Goal: Task Accomplishment & Management: Use online tool/utility

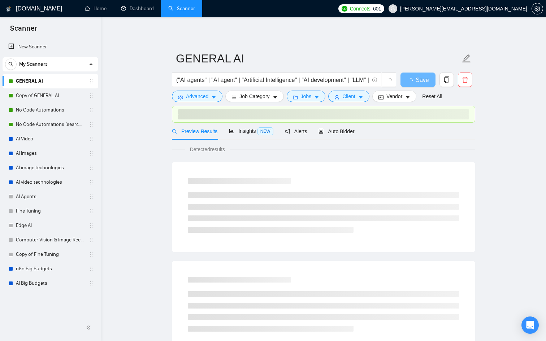
scroll to position [3, 0]
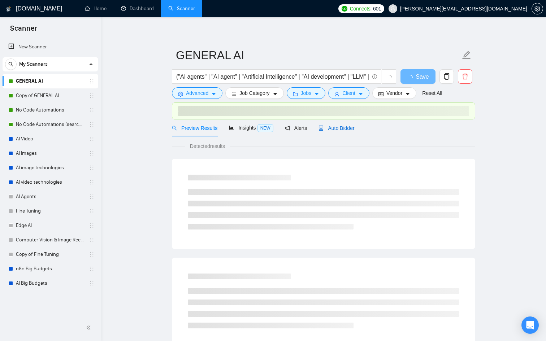
click at [327, 127] on span "Auto Bidder" at bounding box center [336, 128] width 36 height 6
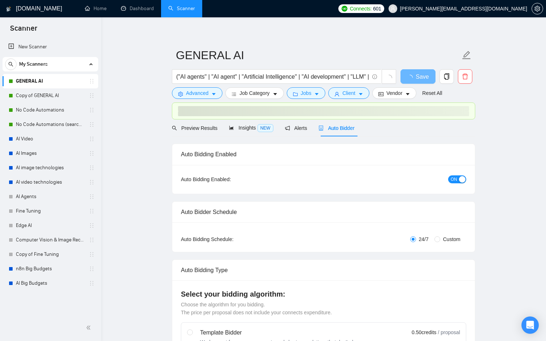
checkbox input "true"
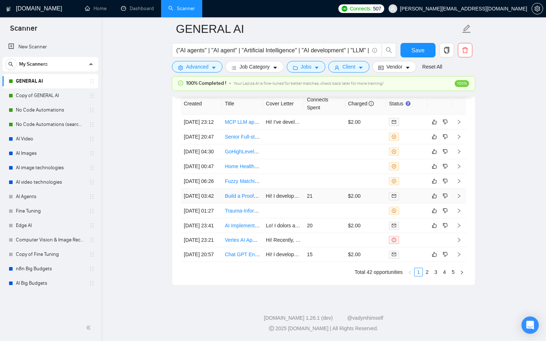
scroll to position [2003, 0]
click at [427, 276] on link "2" at bounding box center [427, 272] width 8 height 8
click at [418, 200] on div at bounding box center [406, 196] width 35 height 8
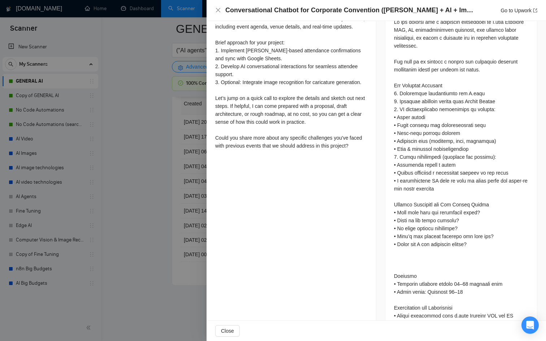
scroll to position [353, 0]
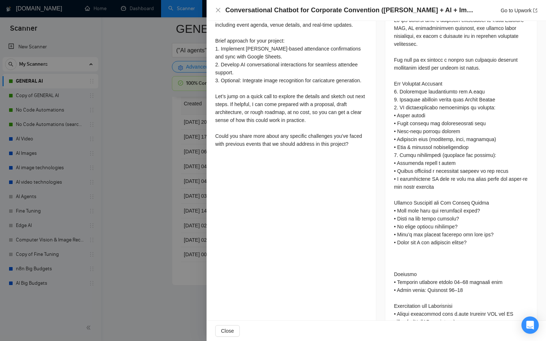
click at [211, 257] on div "Proposal Details Date: [DATE] 03:55 Scanner: GENERAL AI Status: Sent Chat Viewe…" at bounding box center [291, 19] width 170 height 703
click at [179, 261] on div at bounding box center [273, 170] width 546 height 341
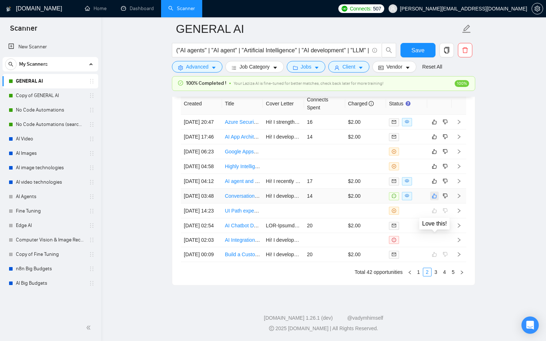
click at [437, 200] on button "button" at bounding box center [434, 196] width 9 height 9
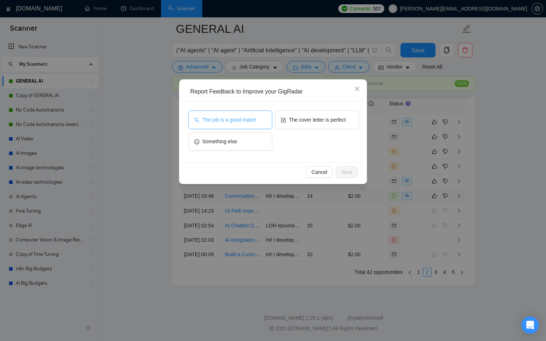
click at [240, 116] on span "The job is a good match" at bounding box center [229, 120] width 54 height 8
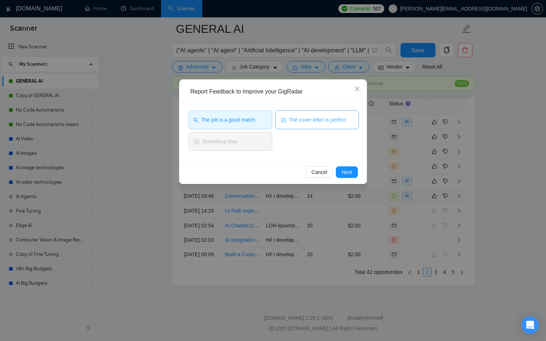
click at [315, 118] on span "The cover letter is perfect" at bounding box center [317, 120] width 57 height 8
click at [354, 169] on button "Next" at bounding box center [347, 172] width 22 height 12
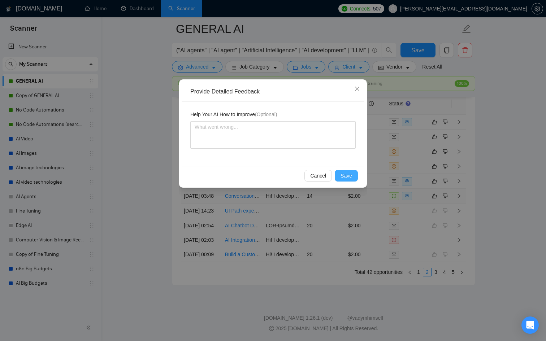
click at [352, 172] on button "Save" at bounding box center [346, 176] width 23 height 12
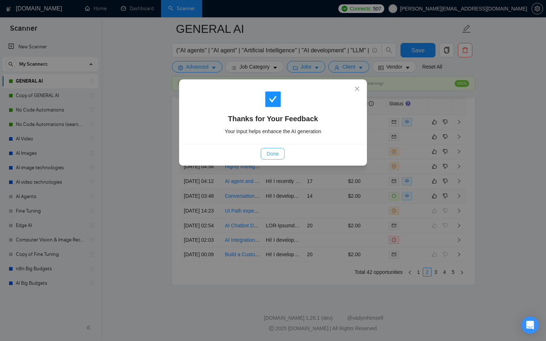
click at [274, 153] on span "Done" at bounding box center [272, 154] width 12 height 8
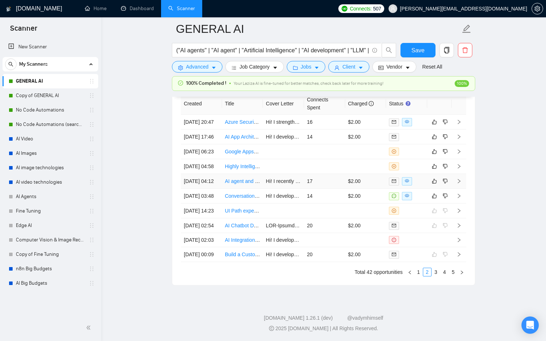
click at [421, 185] on div at bounding box center [406, 181] width 35 height 8
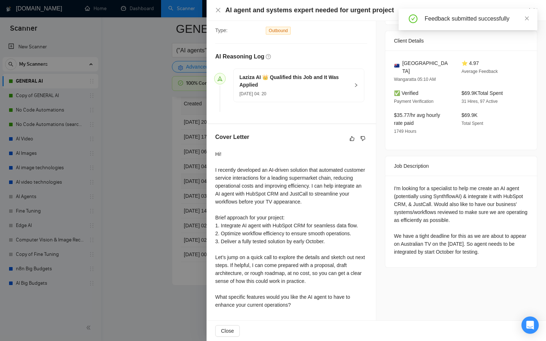
scroll to position [1945, 0]
click at [177, 204] on div at bounding box center [273, 170] width 546 height 341
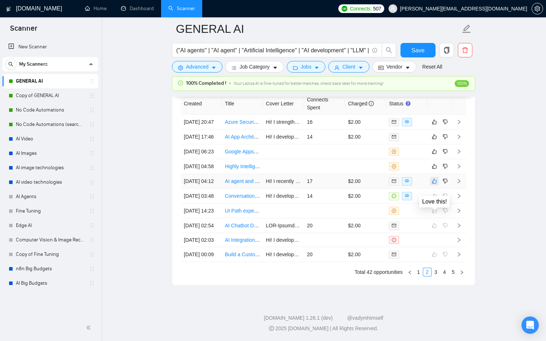
click at [435, 184] on icon "like" at bounding box center [434, 181] width 5 height 6
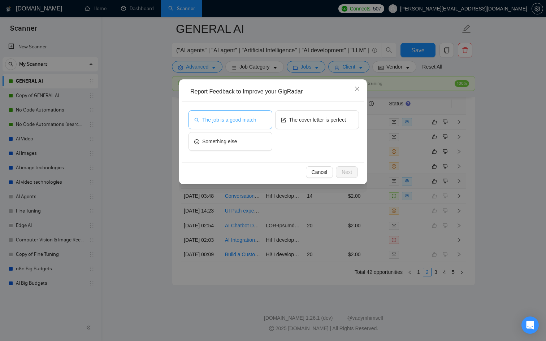
click at [254, 128] on button "The job is a good match" at bounding box center [230, 119] width 84 height 19
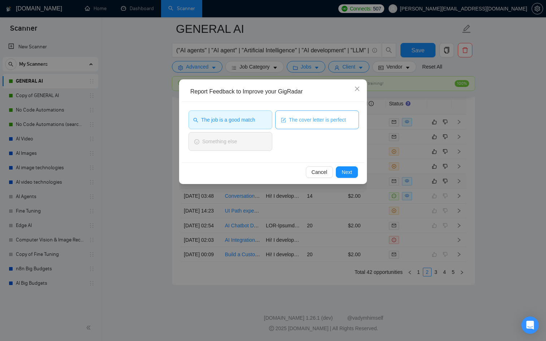
click at [305, 121] on span "The cover letter is perfect" at bounding box center [317, 120] width 57 height 8
click at [341, 168] on button "Next" at bounding box center [347, 172] width 22 height 12
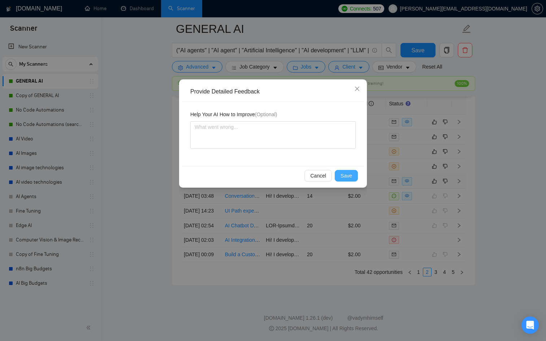
click at [342, 172] on span "Save" at bounding box center [346, 176] width 12 height 8
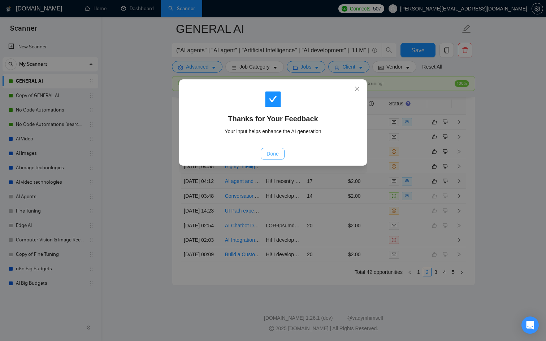
click at [270, 156] on span "Done" at bounding box center [272, 154] width 12 height 8
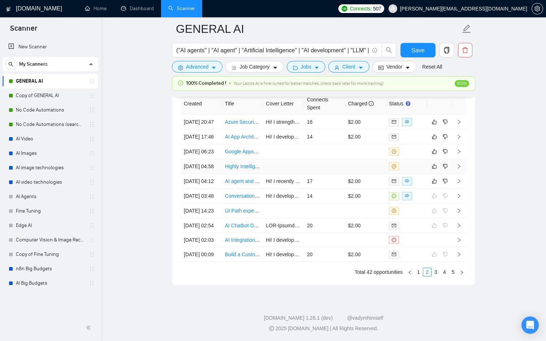
click at [364, 174] on td at bounding box center [365, 166] width 41 height 15
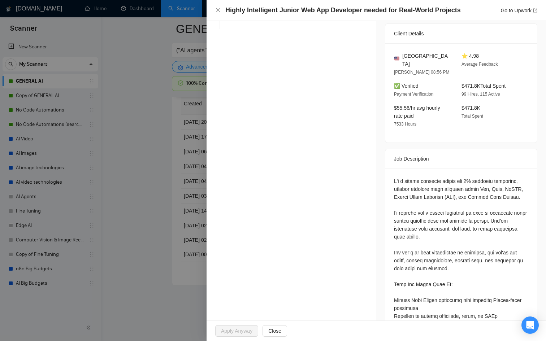
click at [162, 201] on div at bounding box center [273, 170] width 546 height 341
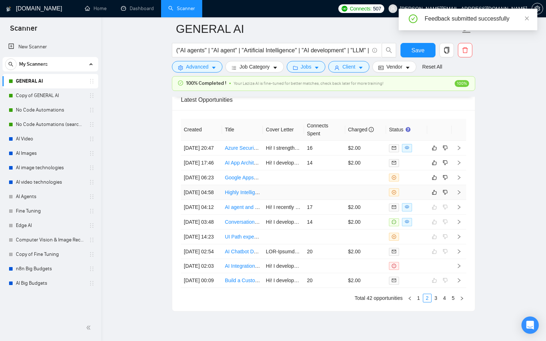
scroll to position [1916, 0]
click at [433, 196] on icon "like" at bounding box center [434, 193] width 5 height 5
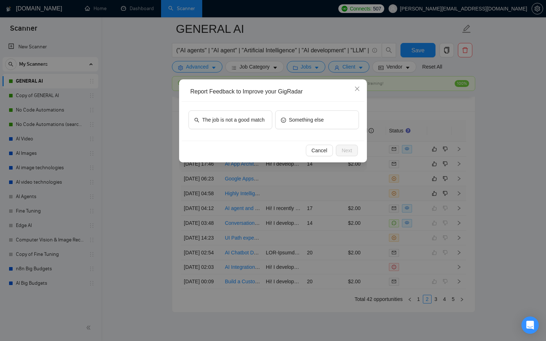
click at [256, 109] on div "The job is not a good match Something else" at bounding box center [273, 121] width 183 height 39
click at [258, 116] on span "The job is not a good match" at bounding box center [233, 120] width 62 height 8
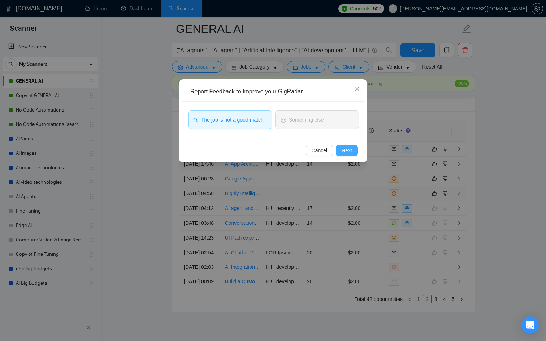
click at [348, 152] on span "Next" at bounding box center [346, 151] width 10 height 8
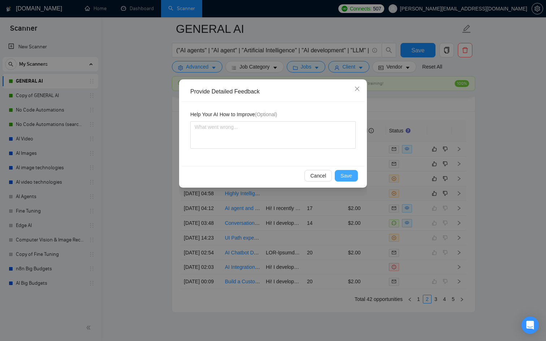
click at [350, 172] on span "Save" at bounding box center [346, 176] width 12 height 8
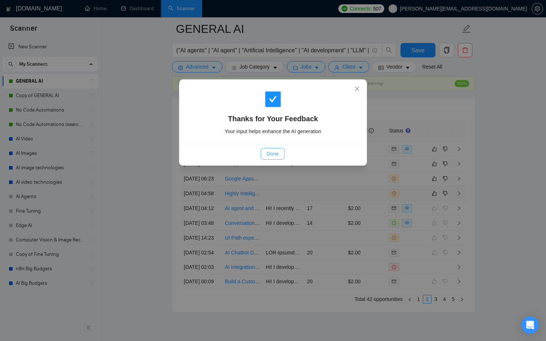
click at [281, 154] on button "Done" at bounding box center [272, 154] width 23 height 12
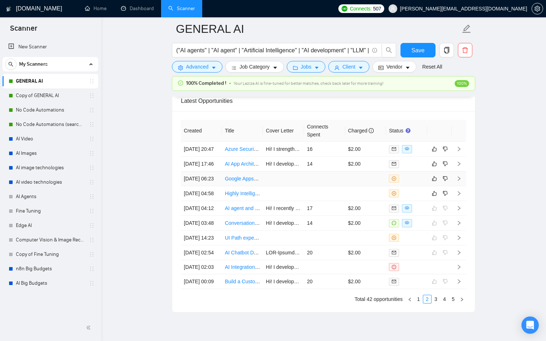
click at [420, 183] on div at bounding box center [406, 179] width 35 height 8
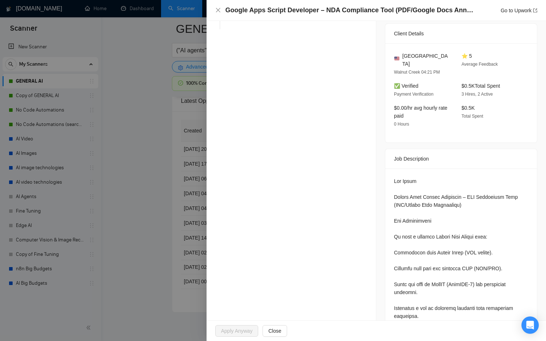
click at [174, 157] on div at bounding box center [273, 170] width 546 height 341
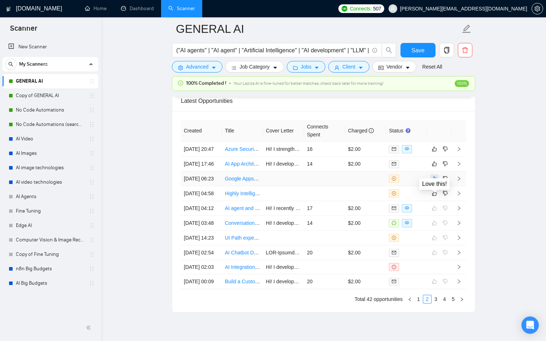
click at [433, 182] on icon "like" at bounding box center [434, 179] width 5 height 6
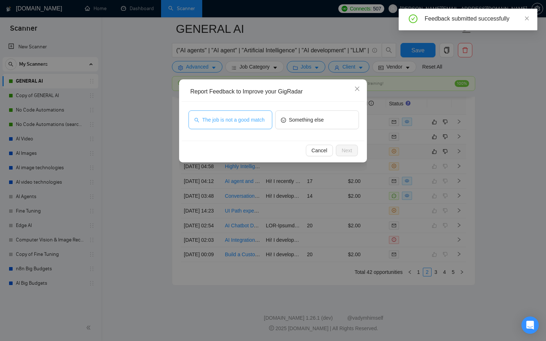
click at [256, 117] on span "The job is not a good match" at bounding box center [233, 120] width 62 height 8
click at [348, 151] on span "Next" at bounding box center [346, 151] width 10 height 8
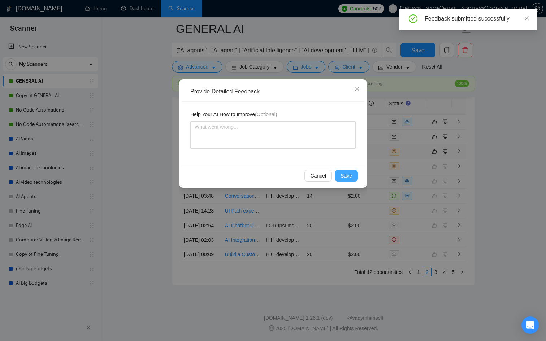
click at [348, 174] on span "Save" at bounding box center [346, 176] width 12 height 8
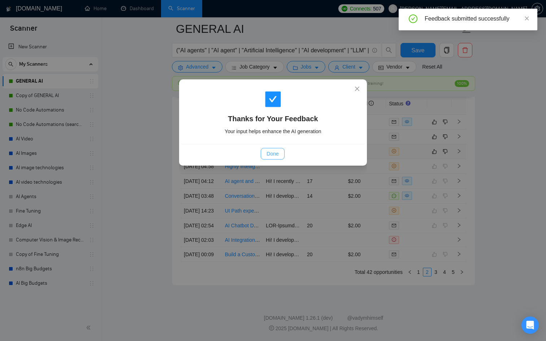
click at [276, 150] on span "Done" at bounding box center [272, 154] width 12 height 8
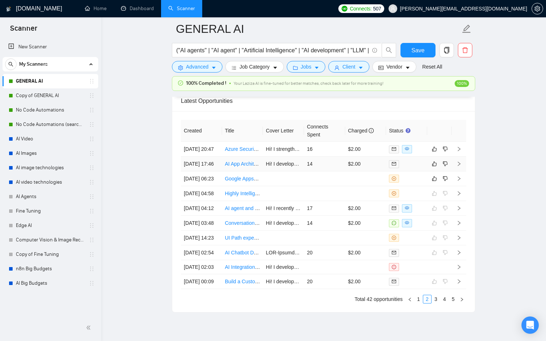
click at [420, 170] on td at bounding box center [406, 164] width 41 height 15
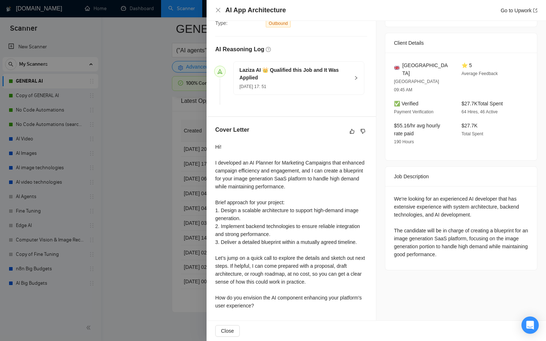
scroll to position [173, 0]
click at [194, 215] on div at bounding box center [273, 170] width 546 height 341
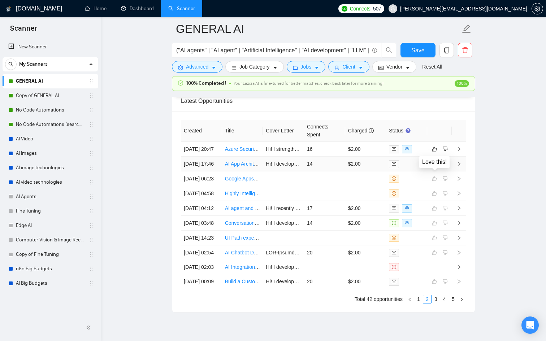
click at [434, 167] on icon "like" at bounding box center [434, 164] width 5 height 6
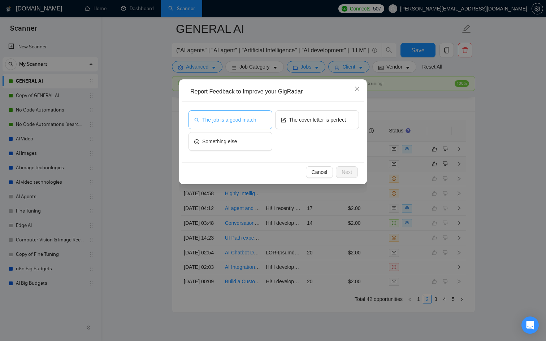
click at [217, 114] on button "The job is a good match" at bounding box center [230, 119] width 84 height 19
click at [341, 164] on div "Cancel Next" at bounding box center [273, 171] width 183 height 19
click at [344, 169] on span "Next" at bounding box center [346, 172] width 10 height 8
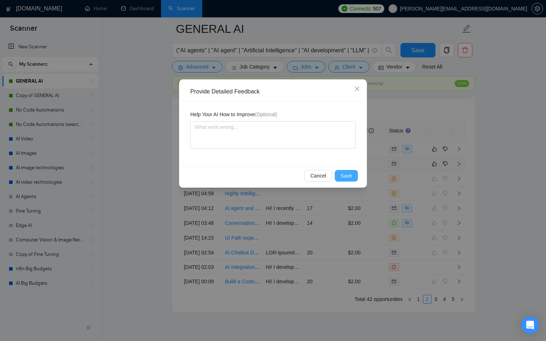
click at [344, 173] on span "Save" at bounding box center [346, 176] width 12 height 8
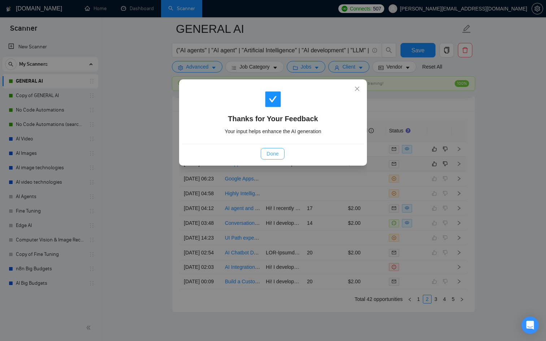
click at [275, 158] on button "Done" at bounding box center [272, 154] width 23 height 12
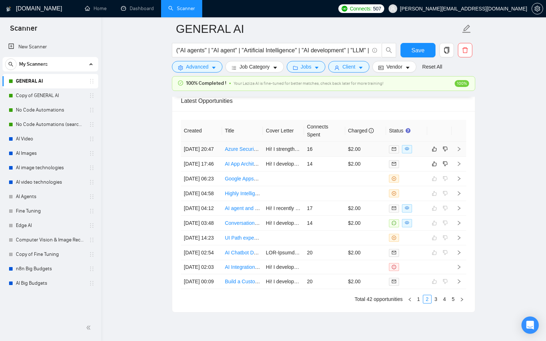
click at [357, 156] on td "$2.00" at bounding box center [365, 149] width 41 height 15
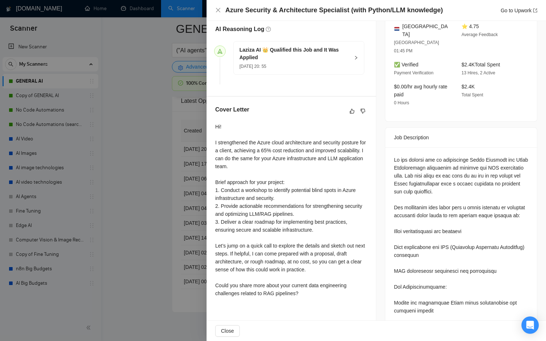
scroll to position [189, 0]
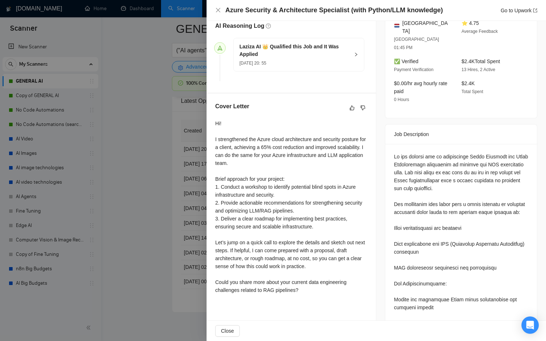
click at [184, 221] on div at bounding box center [273, 170] width 546 height 341
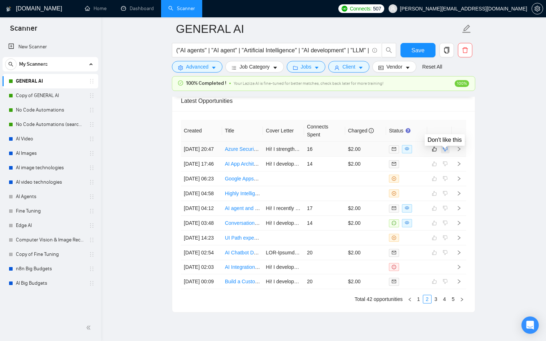
click at [445, 152] on icon "dislike" at bounding box center [445, 149] width 5 height 5
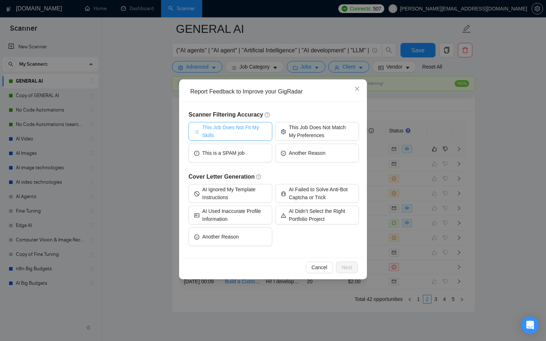
click at [206, 128] on span "This Job Does Not Fit My Skills" at bounding box center [234, 131] width 64 height 16
click at [345, 264] on span "Next" at bounding box center [346, 267] width 10 height 8
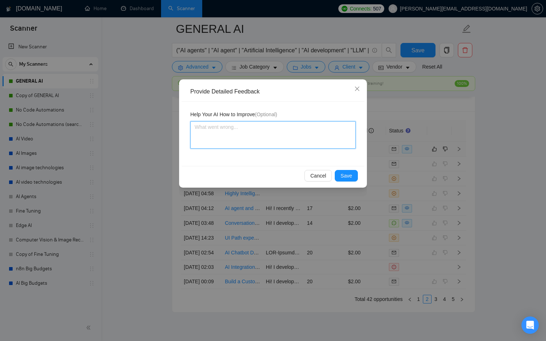
click at [239, 134] on textarea at bounding box center [272, 134] width 165 height 27
type textarea "I"
type textarea "It"
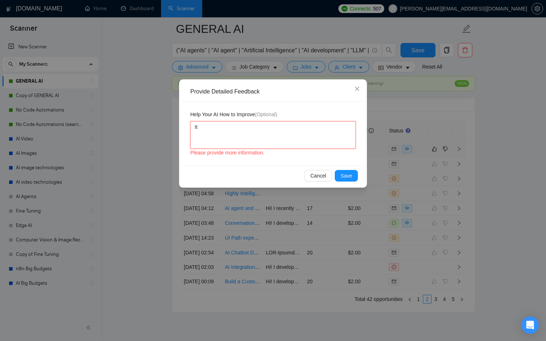
type textarea "It"
type textarea "It i"
type textarea "It is"
type textarea "It is a"
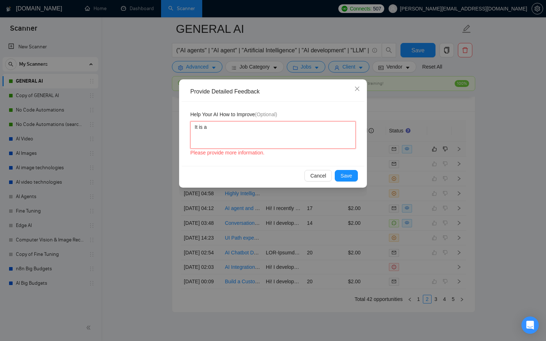
type textarea "It is a"
type textarea "It is a a"
type textarea "It is a az"
type textarea "It is a azu"
type textarea "It is a azur"
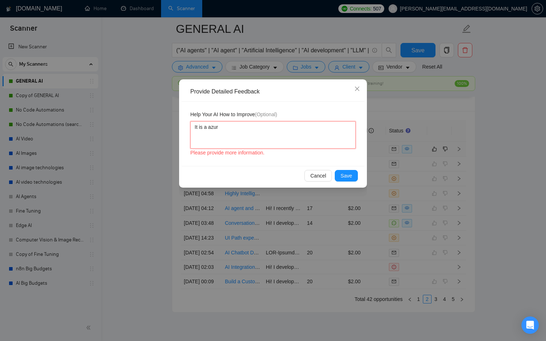
type textarea "It is a azure"
type textarea "It is a azure a"
type textarea "It is a azure ar"
type textarea "It is a azure arc"
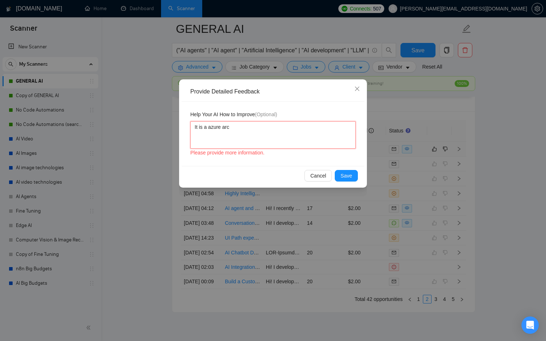
type textarea "It is a azure arch"
type textarea "It is a azure archi"
type textarea "It is a [PERSON_NAME]"
type textarea "It is a azure archite"
type textarea "It is a azure architec"
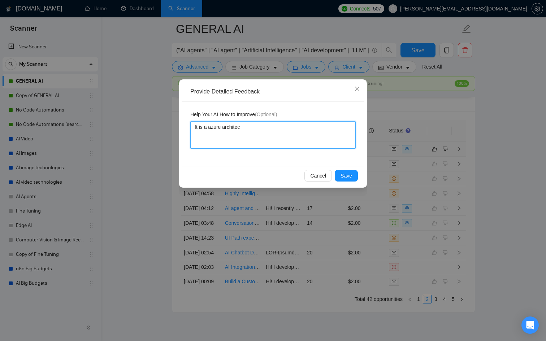
type textarea "It is a azure architect"
type textarea "It is a azure architect w"
type textarea "It is a azure architect [PERSON_NAME]"
type textarea "It is a azure architect wit"
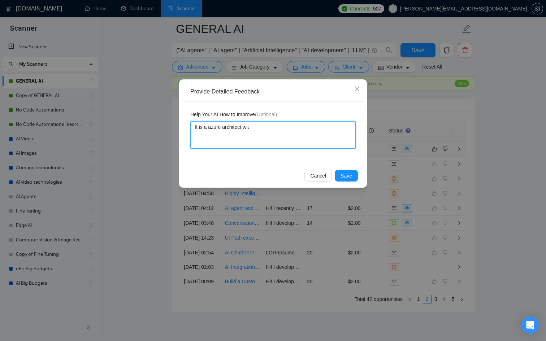
type textarea "It is a azure architect with"
type textarea "It is a azure architect with e"
type textarea "It is a azure architect with ex"
type textarea "It is a azure architect with exp"
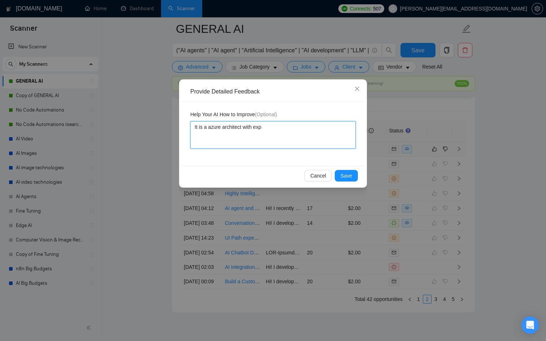
type textarea "It is a azure architect with expe"
type textarea "It is a azure architect with exper"
type textarea "It is a azure architect with experi"
type textarea "It is a azure architect with experie"
type textarea "It is a azure architect with experien"
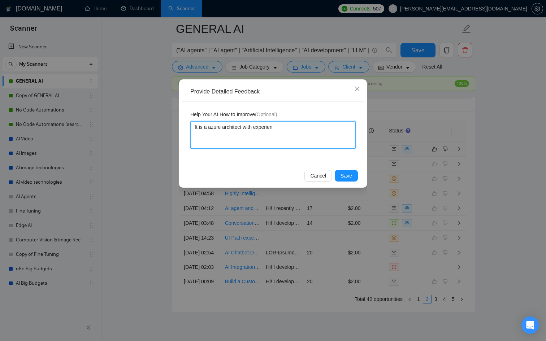
type textarea "It is a azure architect with experienc"
type textarea "It is a azure architect with experience"
type textarea "It is a azure architect with experience w"
type textarea "It is a azure architect with experience wi"
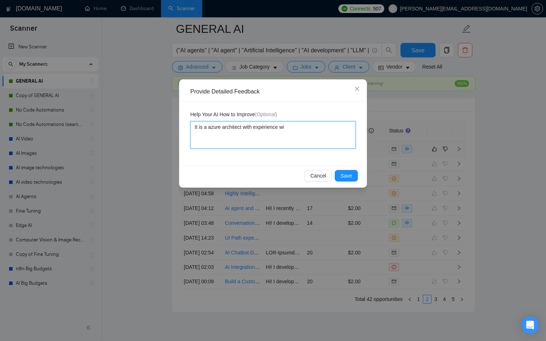
type textarea "It is a azure architect with experience wit"
type textarea "It is a azure architect with experience with"
type textarea "It is a azure architect with experience with L"
type textarea "It is a azure architect with experience with LL"
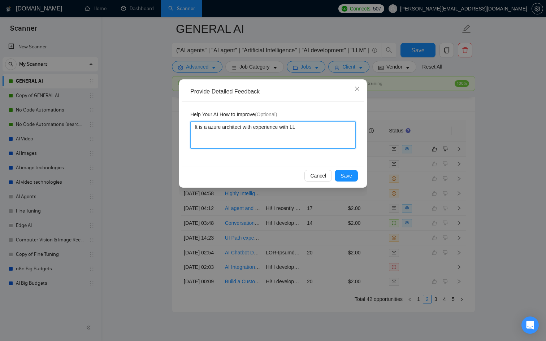
type textarea "It is a azure architect with experience with LLM"
type textarea "It is a azure architect with experience with LLMs"
type textarea "It is a azure architect with experience with LLMs,"
type textarea "It is a azure architect with experience with LLMs, w"
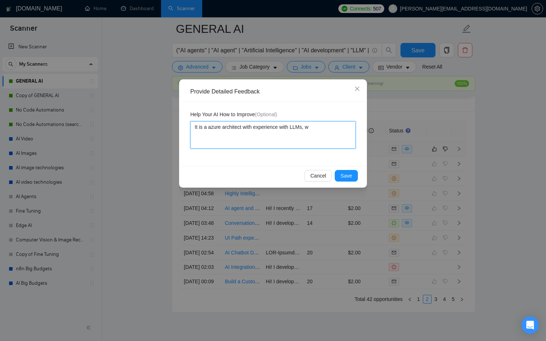
type textarea "It is a azure architect with experience with LLMs, we"
type textarea "It is a azure architect with experience with LLMs, we a"
type textarea "It is a azure architect with experience with LLMs, we ar"
type textarea "It is a azure architect with experience with LLMs, we a"
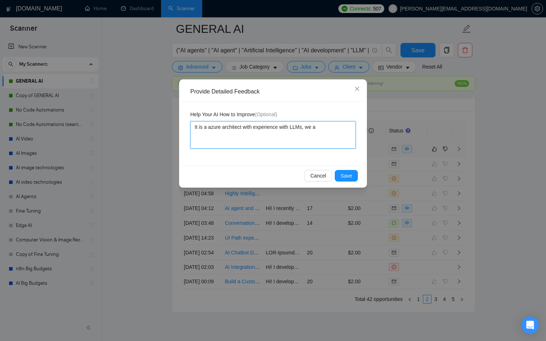
type textarea "It is a azure architect with experience with LLMs, we"
type textarea "It is a azure architect with experience with LLMs, w"
type textarea "It is a azure architect with experience with LLMs,"
type textarea "It is a azure architect with experience with LLMs, i"
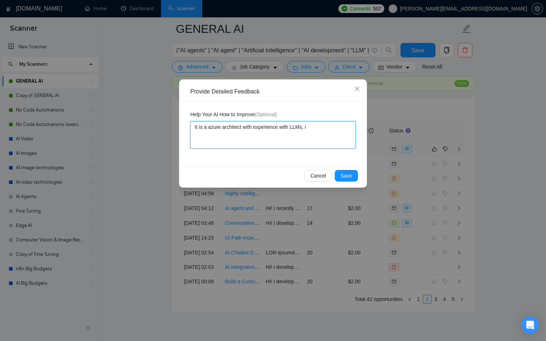
type textarea "It is a azure architect with experience with LLMs, it"
type textarea "It is a azure architect with experience with LLMs, it w"
type textarea "It is a azure architect with experience with LLMs, it wa"
type textarea "It is a azure architect with experience with LLMs, it was"
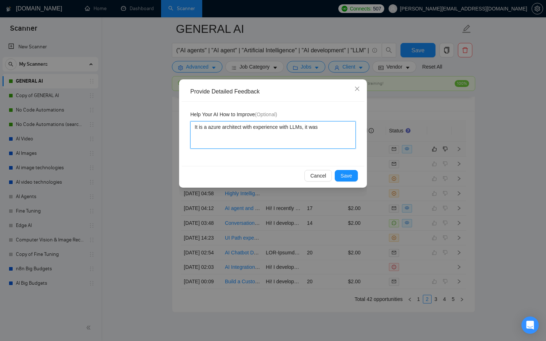
type textarea "It is a azure architect with experience with LLMs, it was"
type textarea "It is a azure architect with experience with LLMs, it was v"
type textarea "It is a azure architect with experience with LLMs, it was ve"
type textarea "It is a azure architect with experience with LLMs, it was ver"
type textarea "It is a azure architect with experience with LLMs, it was very"
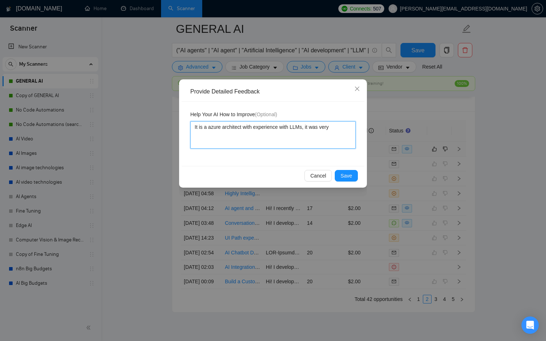
type textarea "It is a azure architect with experience with LLMs, it was very"
type textarea "It is a azure architect with experience with LLMs, it was very s"
type textarea "It is a azure architect with experience with LLMs, it was very sp"
type textarea "It is a azure architect with experience with LLMs, it was very spe"
type textarea "It is a azure architect with experience with LLMs, it was very spec"
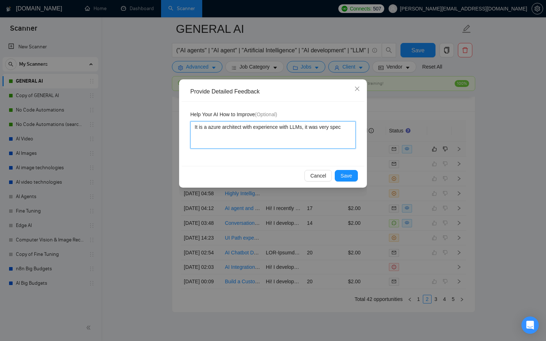
type textarea "It is a azure architect with experience with LLMs, it was very speci"
type textarea "It is a azure architect with experience with LLMs, it was very specif"
type textarea "It is a azure architect with experience with LLMs, it was very specifi"
type textarea "It is a azure architect with experience with LLMs, it was very specific"
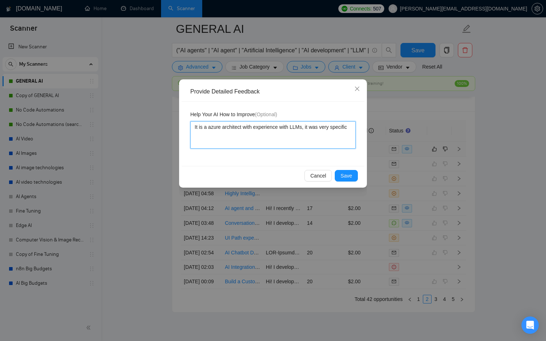
type textarea "It is a azure architect with experience with LLMs, it was very specific t"
type textarea "It is a azure architect with experience with LLMs, it was very specific to"
type textarea "It is a azure architect with experience with LLMs, it was very specific to c"
type textarea "It is a azure architect with experience with LLMs, it was very specific to cy"
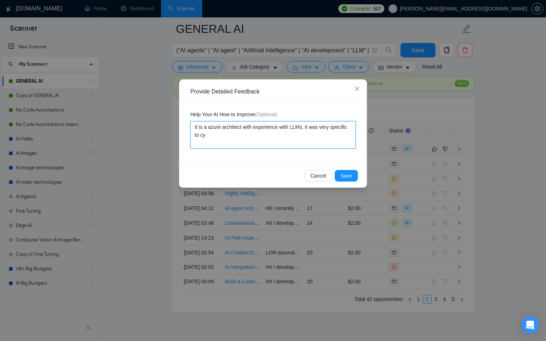
type textarea "It is a azure architect with experience with LLMs, it was very specific to cyb"
type textarea "It is a azure architect with experience with LLMs, it was very specific to cybe"
type textarea "It is a azure architect with experience with LLMs, it was very specific to cyber"
type textarea "It is a azure architect with experience with LLMs, it was very specific to cybe…"
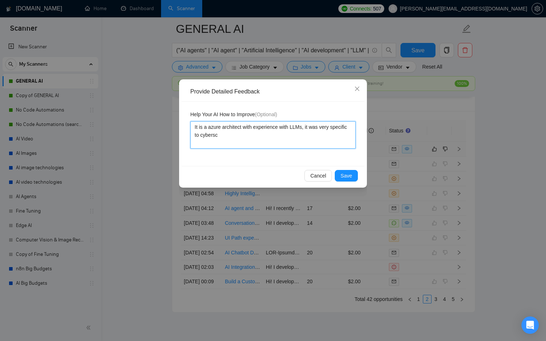
type textarea "It is a azure architect with experience with LLMs, it was very specific to cybe…"
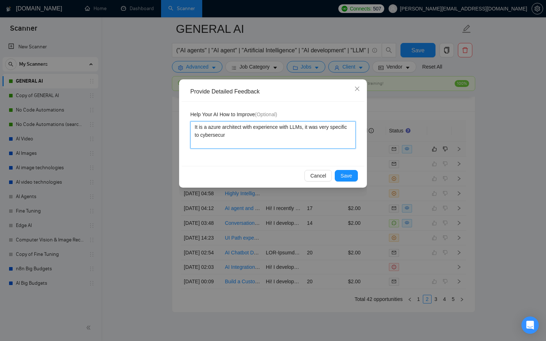
type textarea "It is a azure architect with experience with LLMs, it was very specific to cybe…"
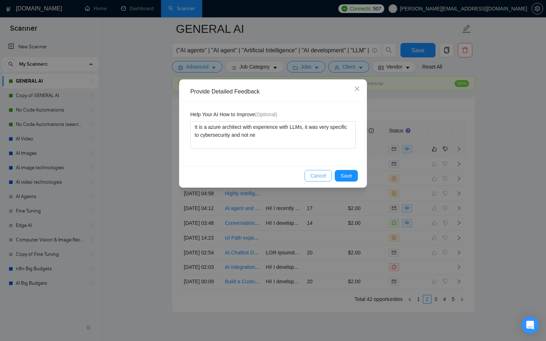
click at [312, 174] on span "Cancel" at bounding box center [318, 176] width 16 height 8
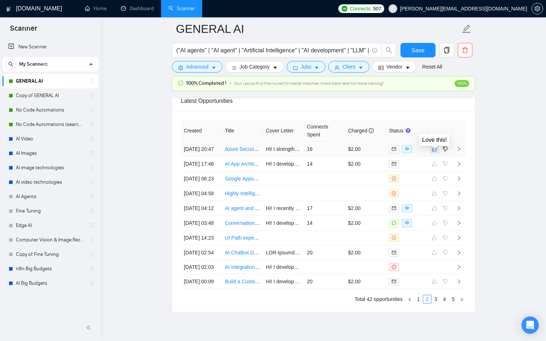
click at [434, 152] on icon "like" at bounding box center [434, 149] width 5 height 6
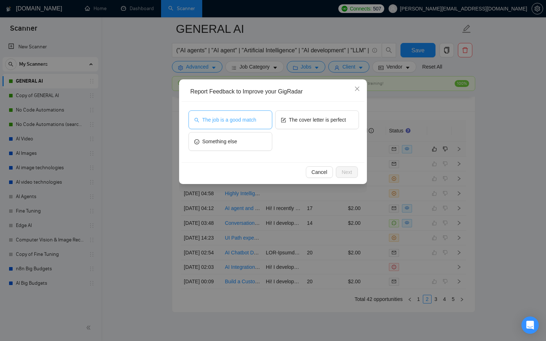
click at [254, 118] on span "The job is a good match" at bounding box center [229, 120] width 54 height 8
click at [258, 117] on button "The job is a good match" at bounding box center [230, 119] width 84 height 19
click at [312, 120] on span "The cover letter is perfect" at bounding box center [317, 120] width 57 height 8
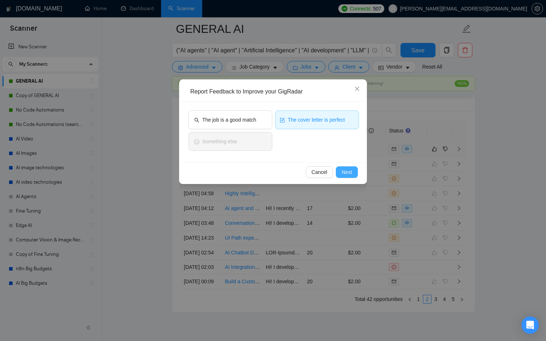
click at [345, 169] on span "Next" at bounding box center [346, 172] width 10 height 8
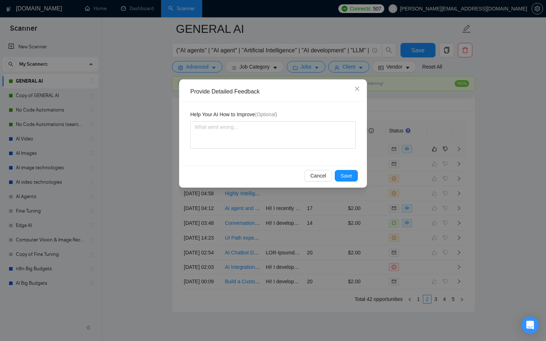
click at [349, 183] on div "Cancel Save" at bounding box center [273, 175] width 183 height 19
click at [344, 176] on span "Save" at bounding box center [346, 176] width 12 height 8
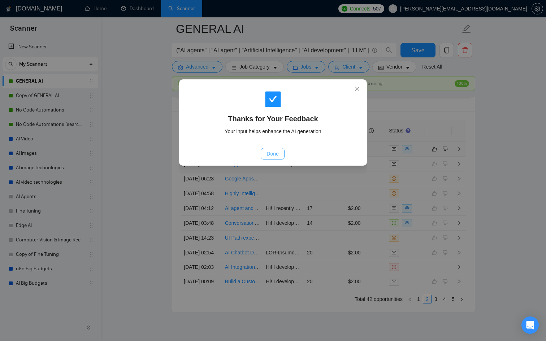
click at [277, 154] on span "Done" at bounding box center [272, 154] width 12 height 8
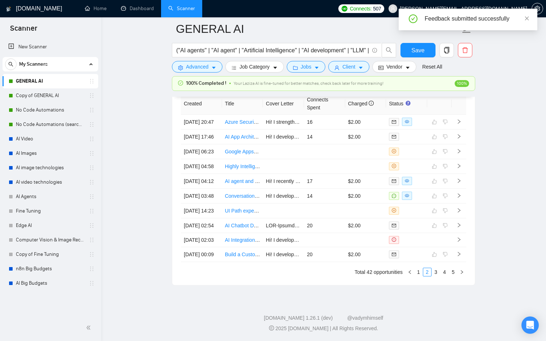
scroll to position [1919, 0]
click at [418, 274] on div "Created Title Cover Letter Connects Spent Charged Status [DATE] 20:47 Azure Sec…" at bounding box center [323, 185] width 285 height 184
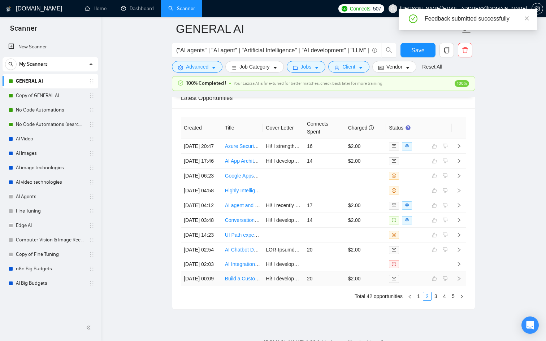
scroll to position [2006, 0]
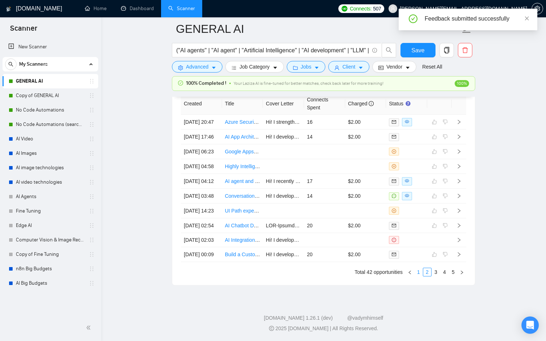
click at [419, 276] on link "1" at bounding box center [418, 272] width 8 height 8
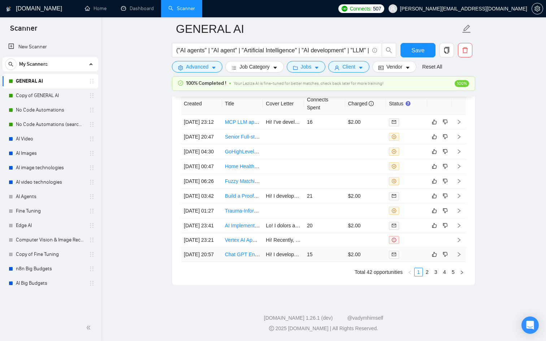
click at [419, 258] on div at bounding box center [406, 254] width 35 height 8
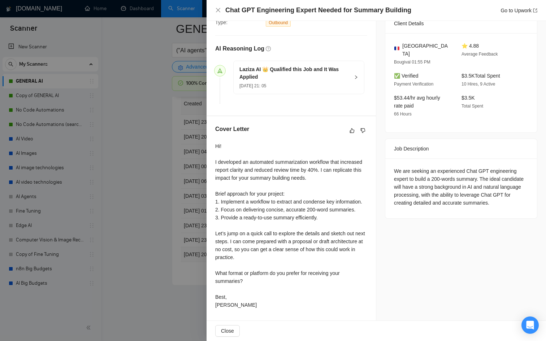
scroll to position [181, 0]
click at [197, 149] on div at bounding box center [273, 170] width 546 height 341
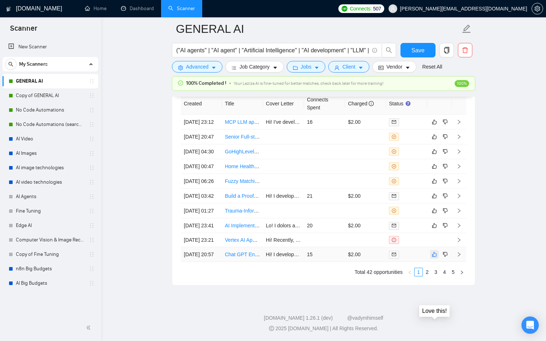
click at [435, 257] on icon "like" at bounding box center [434, 255] width 5 height 6
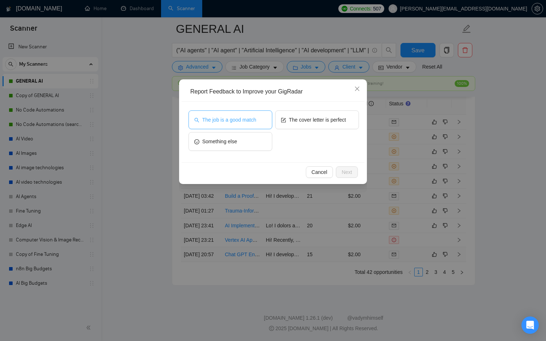
click at [263, 124] on button "The job is a good match" at bounding box center [230, 119] width 84 height 19
click at [344, 167] on button "Next" at bounding box center [347, 172] width 22 height 12
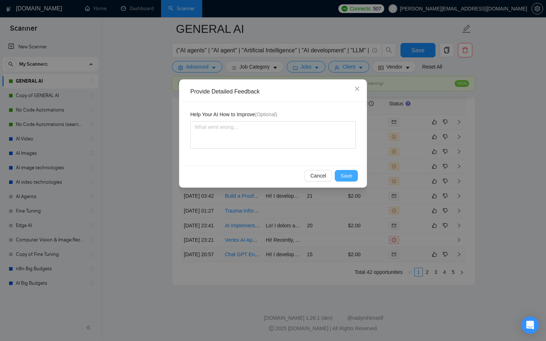
click at [346, 172] on span "Save" at bounding box center [346, 176] width 12 height 8
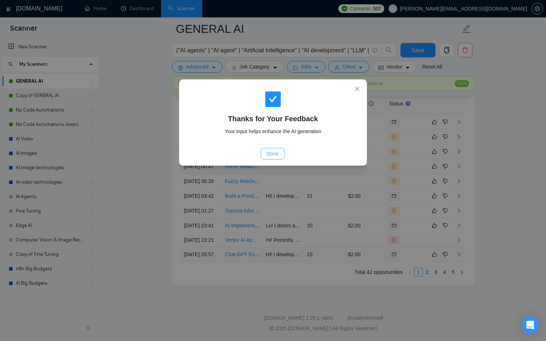
click at [271, 153] on span "Done" at bounding box center [272, 154] width 12 height 8
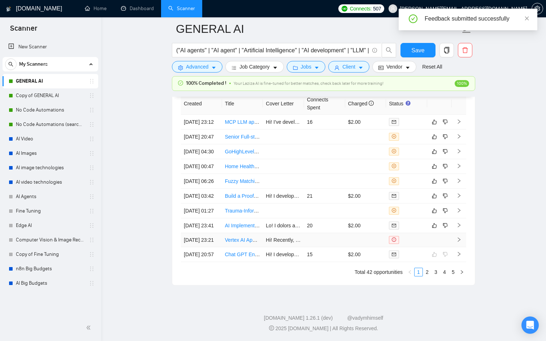
scroll to position [1919, 0]
click at [339, 218] on td "20" at bounding box center [324, 225] width 41 height 15
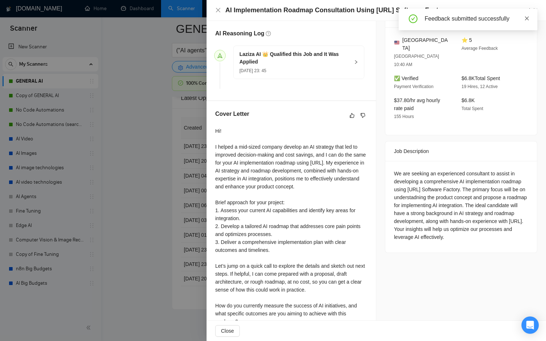
click at [528, 19] on icon "close" at bounding box center [526, 18] width 5 height 5
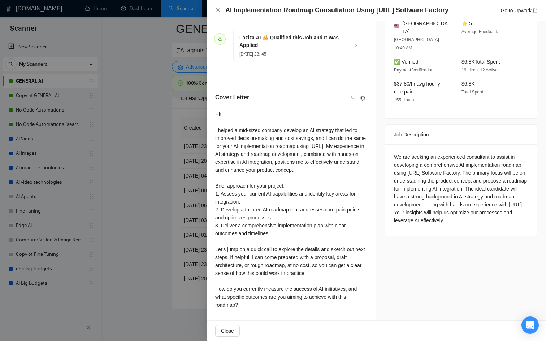
scroll to position [202, 0]
click at [147, 235] on div at bounding box center [273, 170] width 546 height 341
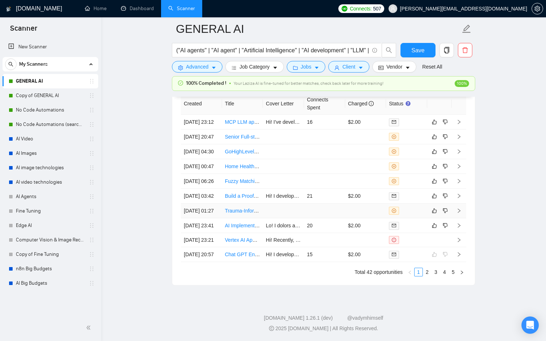
scroll to position [1954, 0]
click at [432, 228] on icon "like" at bounding box center [434, 225] width 5 height 5
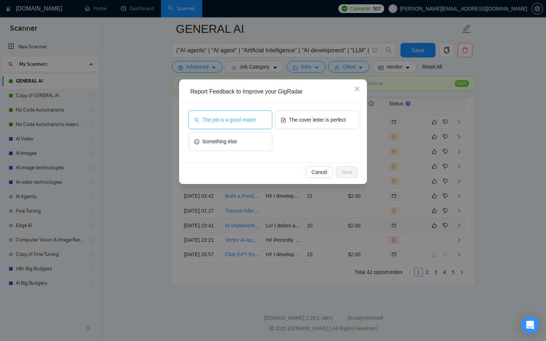
click at [252, 116] on span "The job is a good match" at bounding box center [229, 120] width 54 height 8
click at [348, 173] on span "Next" at bounding box center [346, 172] width 10 height 8
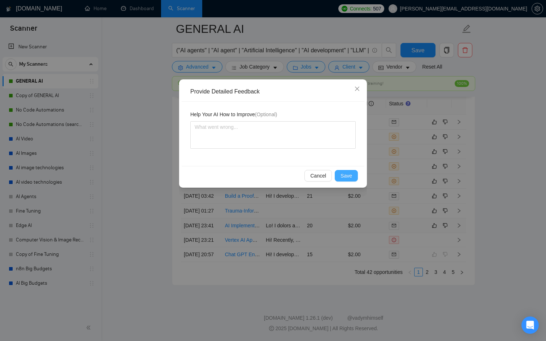
click at [348, 173] on span "Save" at bounding box center [346, 176] width 12 height 8
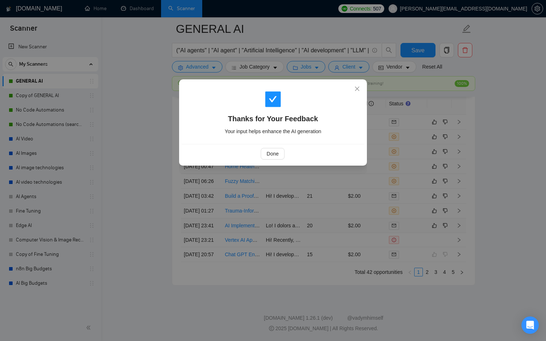
click at [282, 160] on div "Done" at bounding box center [273, 153] width 183 height 19
click at [277, 156] on span "Done" at bounding box center [272, 154] width 12 height 8
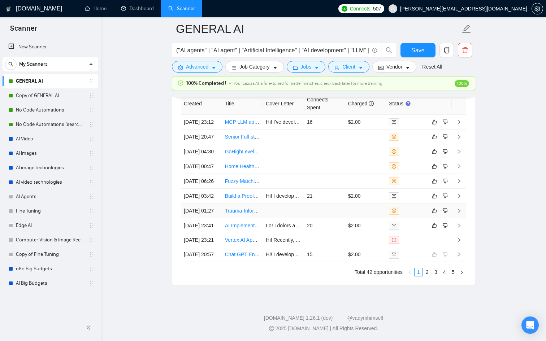
click at [285, 218] on td at bounding box center [283, 211] width 41 height 15
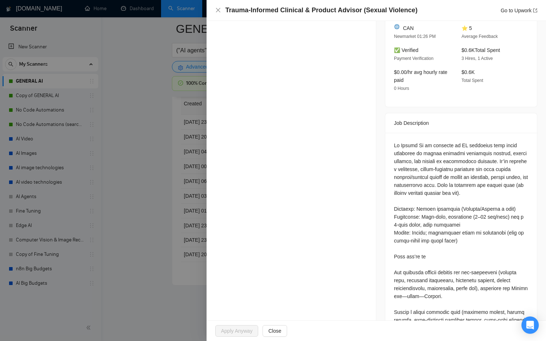
click at [185, 215] on div at bounding box center [273, 170] width 546 height 341
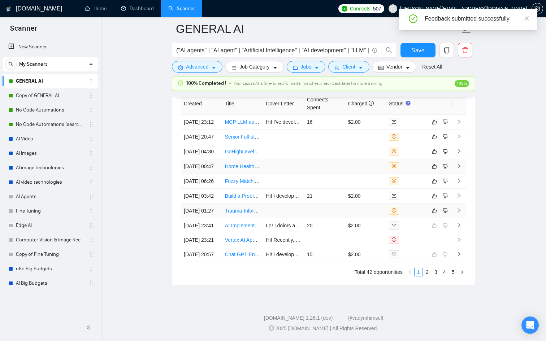
scroll to position [1954, 0]
click at [433, 214] on icon "like" at bounding box center [434, 211] width 5 height 6
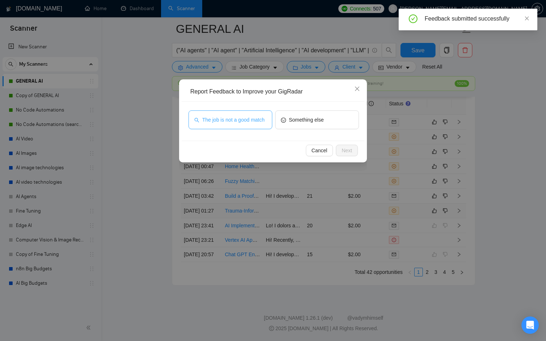
click at [246, 124] on span "The job is not a good match" at bounding box center [233, 120] width 62 height 8
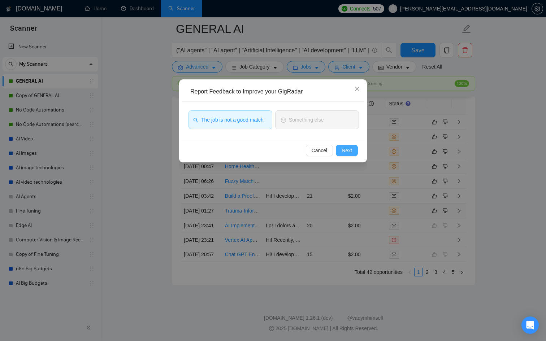
click at [345, 147] on span "Next" at bounding box center [346, 151] width 10 height 8
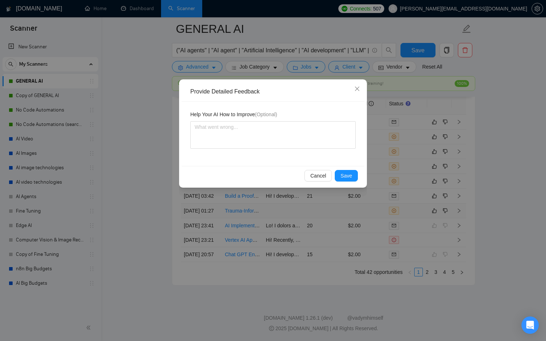
click at [348, 169] on div "Cancel Save" at bounding box center [273, 175] width 183 height 19
click at [337, 176] on button "Save" at bounding box center [346, 176] width 23 height 12
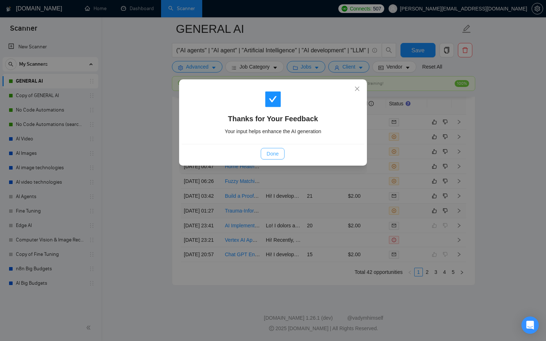
click at [275, 154] on span "Done" at bounding box center [272, 154] width 12 height 8
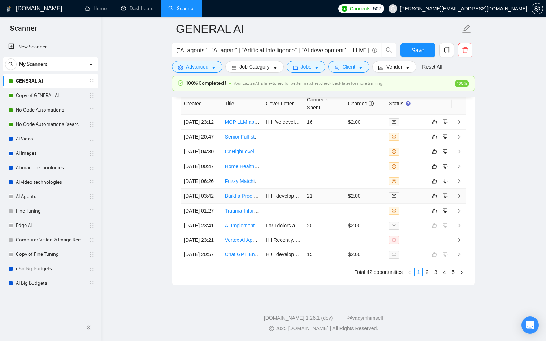
click at [420, 200] on div at bounding box center [406, 196] width 35 height 8
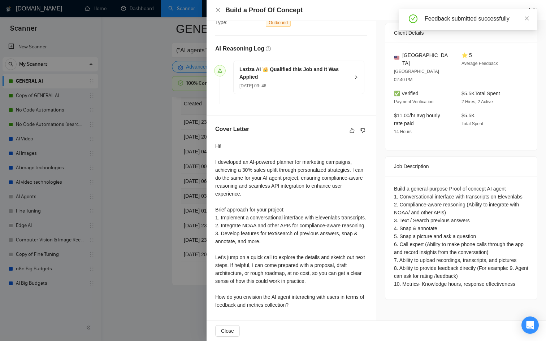
scroll to position [1954, 0]
click at [186, 249] on div at bounding box center [273, 170] width 546 height 341
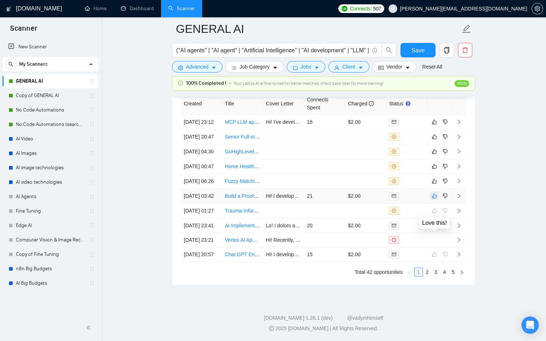
click at [434, 199] on icon "like" at bounding box center [434, 196] width 5 height 6
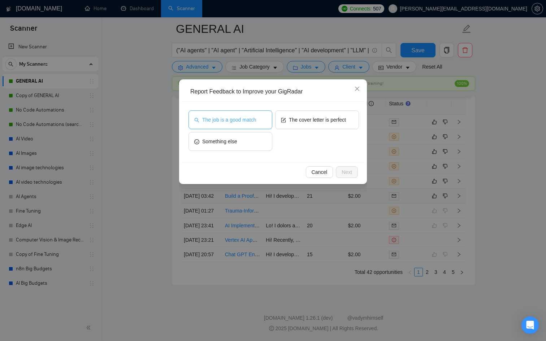
click at [248, 114] on button "The job is a good match" at bounding box center [230, 119] width 84 height 19
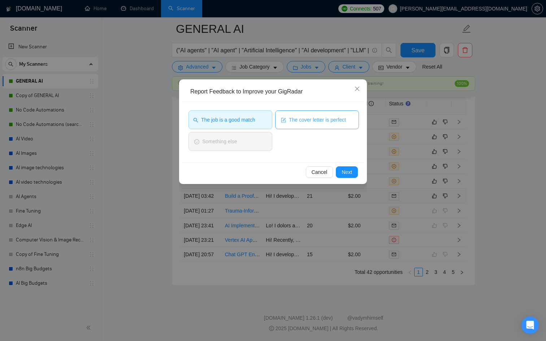
click at [313, 123] on span "The cover letter is perfect" at bounding box center [317, 120] width 57 height 8
click at [345, 172] on span "Next" at bounding box center [346, 172] width 10 height 8
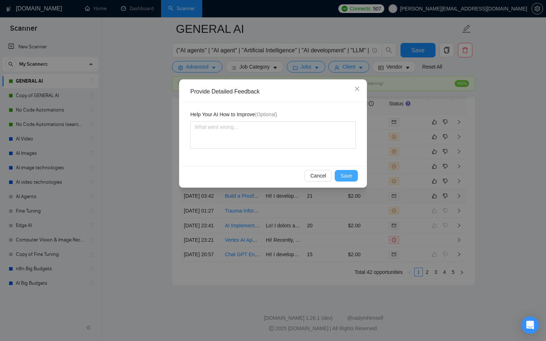
click at [345, 175] on span "Save" at bounding box center [346, 176] width 12 height 8
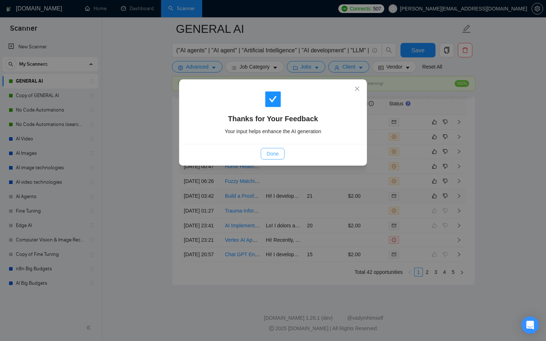
click at [283, 155] on button "Done" at bounding box center [272, 154] width 23 height 12
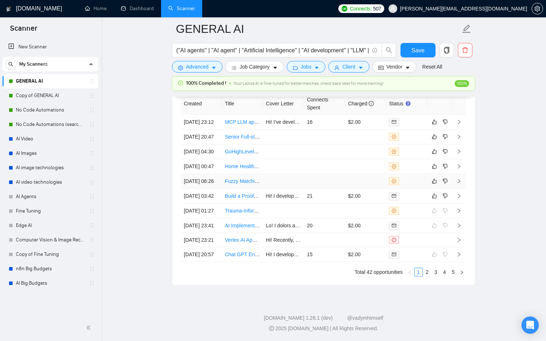
click at [407, 185] on div at bounding box center [406, 181] width 35 height 8
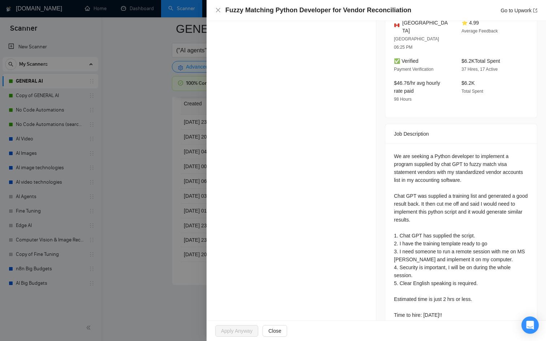
click at [196, 189] on div at bounding box center [273, 170] width 546 height 341
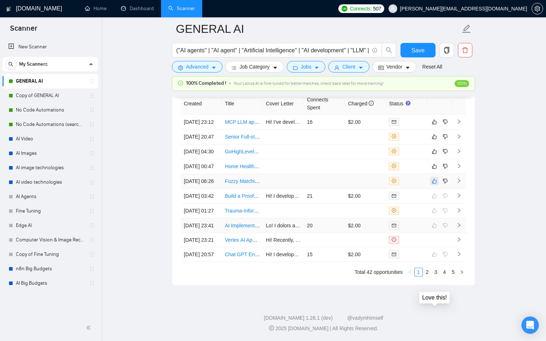
scroll to position [1919, 0]
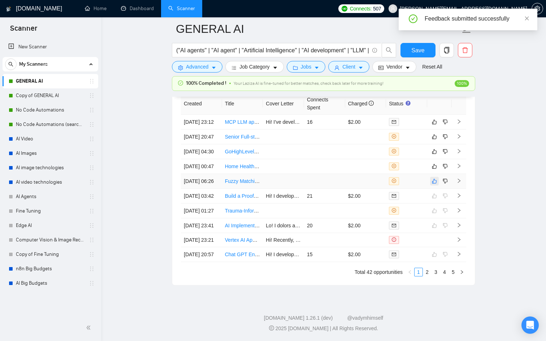
click at [433, 137] on tbody "[DATE] 23:12 MCP LLM app using agno Hi! I've developed an AI-powered planner th…" at bounding box center [323, 188] width 285 height 147
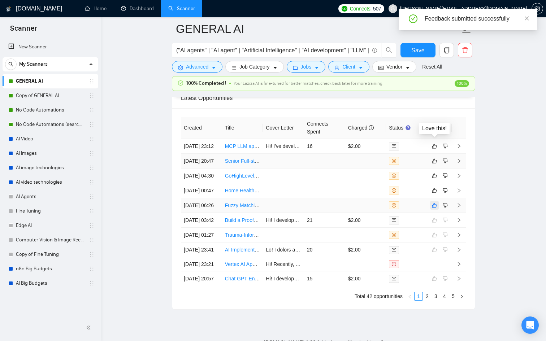
scroll to position [1954, 0]
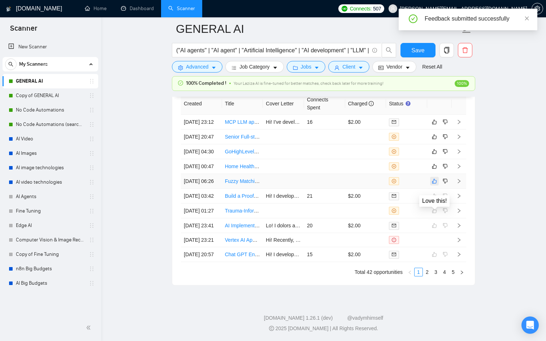
click at [435, 184] on icon "like" at bounding box center [434, 181] width 5 height 6
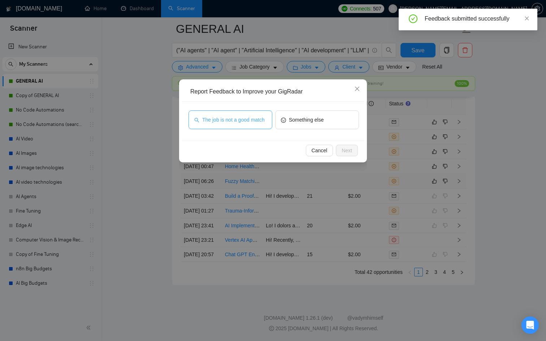
click at [236, 121] on span "The job is not a good match" at bounding box center [233, 120] width 62 height 8
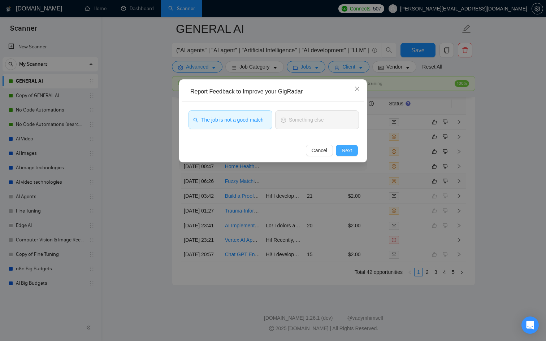
click at [349, 148] on span "Next" at bounding box center [346, 151] width 10 height 8
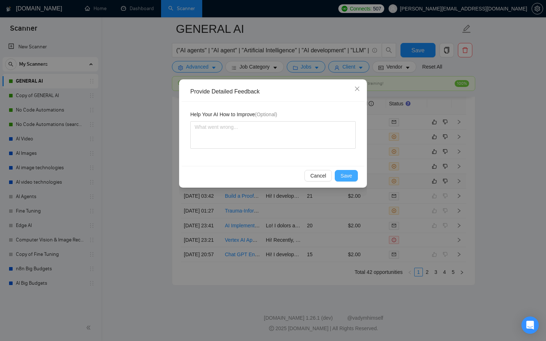
click at [351, 170] on button "Save" at bounding box center [346, 176] width 23 height 12
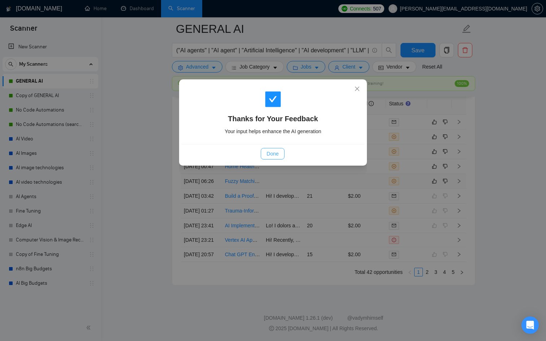
click at [276, 157] on span "Done" at bounding box center [272, 154] width 12 height 8
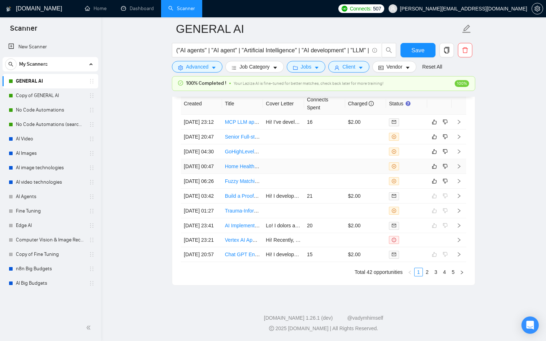
click at [419, 170] on div at bounding box center [406, 166] width 35 height 8
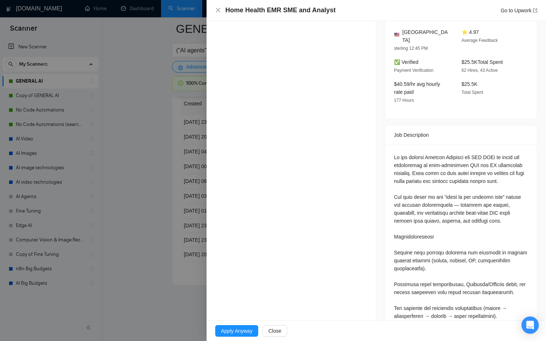
click at [187, 141] on div at bounding box center [273, 170] width 546 height 341
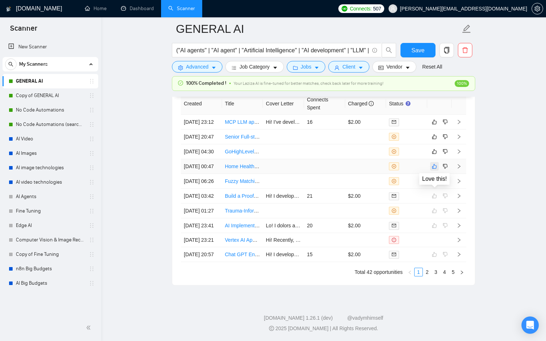
click at [433, 169] on icon "like" at bounding box center [434, 166] width 5 height 6
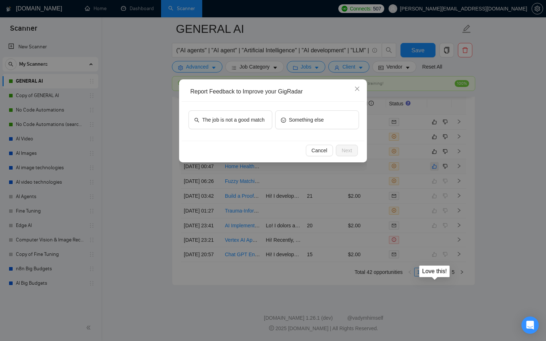
scroll to position [1919, 0]
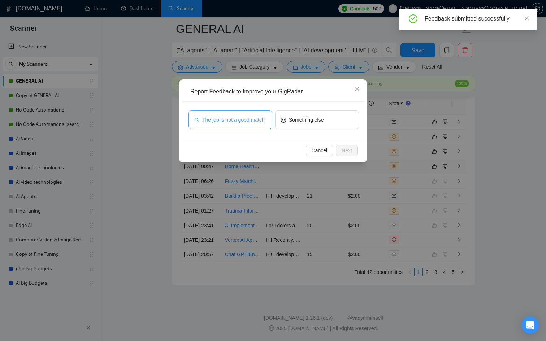
click at [248, 116] on span "The job is not a good match" at bounding box center [233, 120] width 62 height 8
click at [344, 149] on span "Next" at bounding box center [346, 151] width 10 height 8
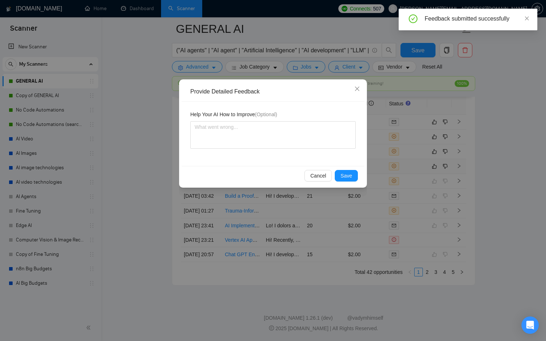
click at [343, 183] on div "Cancel Save" at bounding box center [273, 175] width 183 height 19
click at [347, 178] on span "Save" at bounding box center [346, 176] width 12 height 8
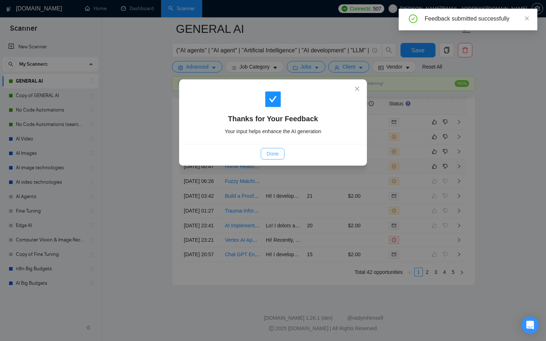
click at [266, 158] on button "Done" at bounding box center [272, 154] width 23 height 12
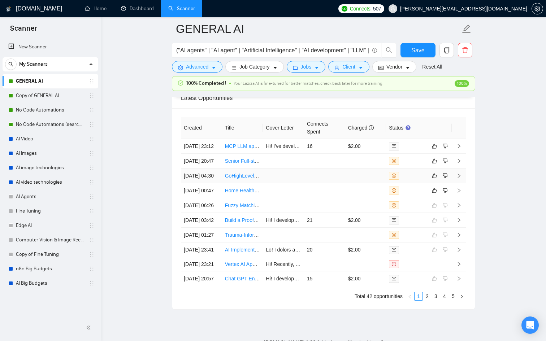
click at [428, 183] on td at bounding box center [439, 176] width 25 height 15
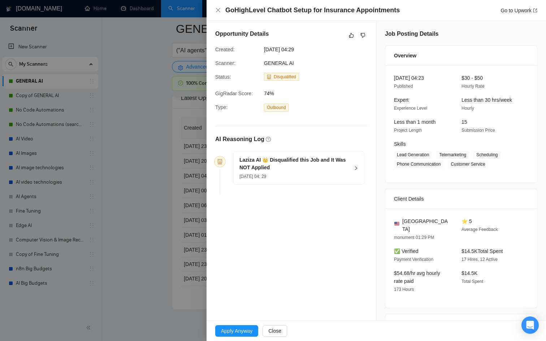
click at [298, 172] on div "[DATE] 04: 29" at bounding box center [294, 176] width 110 height 8
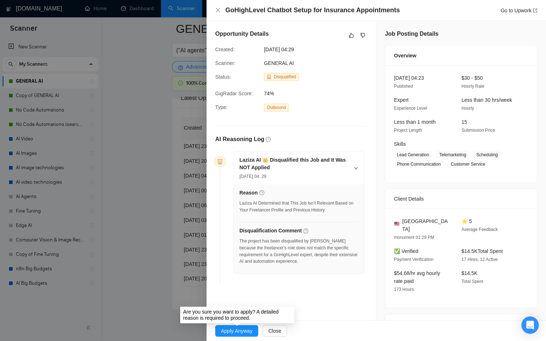
click at [120, 238] on div at bounding box center [273, 170] width 546 height 341
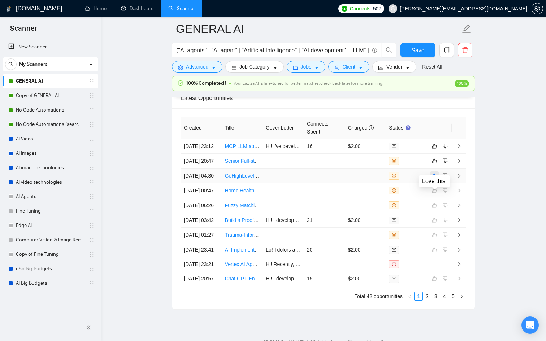
click at [434, 179] on icon "like" at bounding box center [434, 176] width 5 height 6
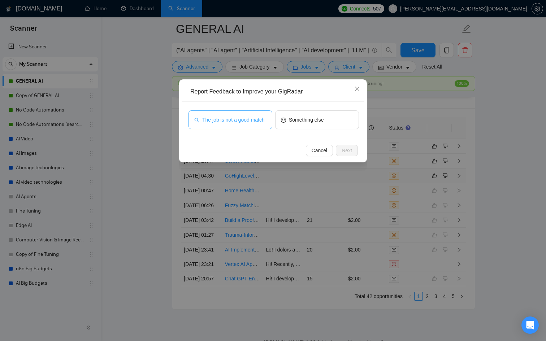
click at [231, 124] on span "The job is not a good match" at bounding box center [233, 120] width 62 height 8
click at [371, 154] on div "Report Feedback to Improve your GigRadar The job is not a good match Something …" at bounding box center [273, 170] width 546 height 341
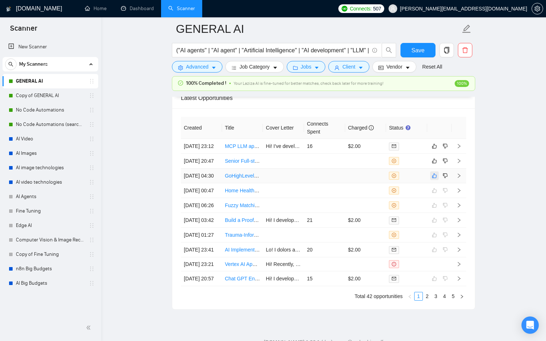
click at [436, 179] on icon "like" at bounding box center [434, 176] width 5 height 6
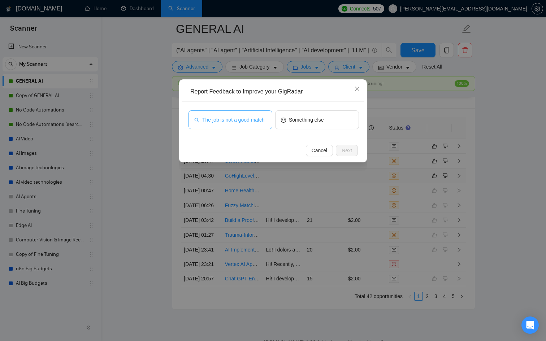
click at [236, 124] on span "The job is not a good match" at bounding box center [233, 120] width 62 height 8
click at [351, 148] on span "Next" at bounding box center [346, 151] width 10 height 8
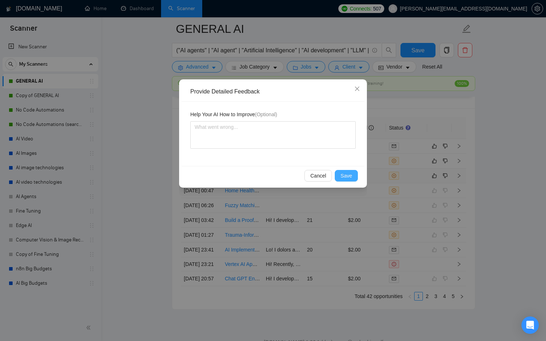
click at [348, 178] on span "Save" at bounding box center [346, 176] width 12 height 8
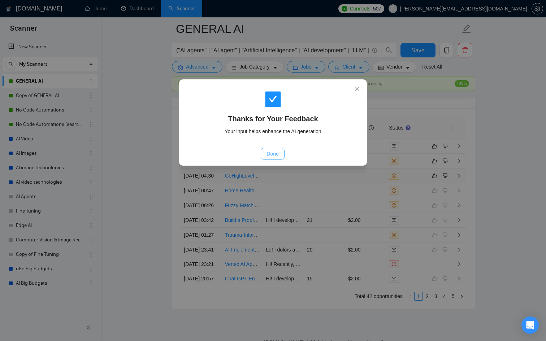
click at [274, 154] on span "Done" at bounding box center [272, 154] width 12 height 8
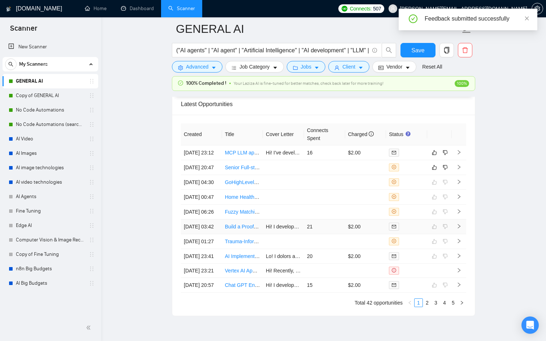
scroll to position [1787, 0]
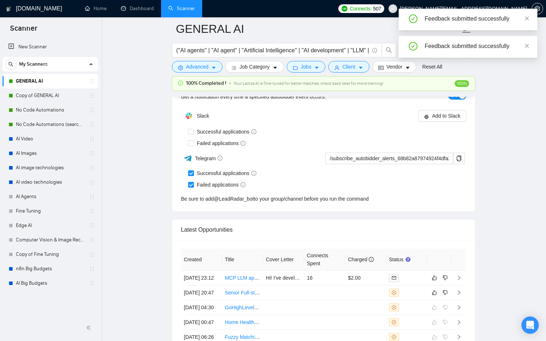
click at [410, 204] on div "Autobidder notifications Get a notification every time a specified autobidder e…" at bounding box center [323, 143] width 302 height 135
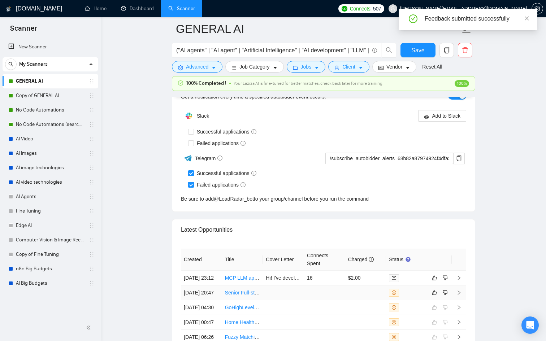
click at [379, 300] on td at bounding box center [365, 292] width 41 height 15
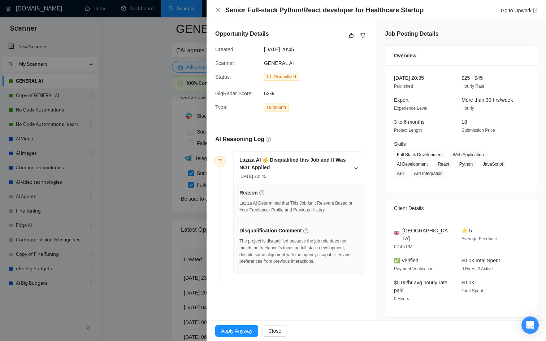
click at [169, 230] on div at bounding box center [273, 170] width 546 height 341
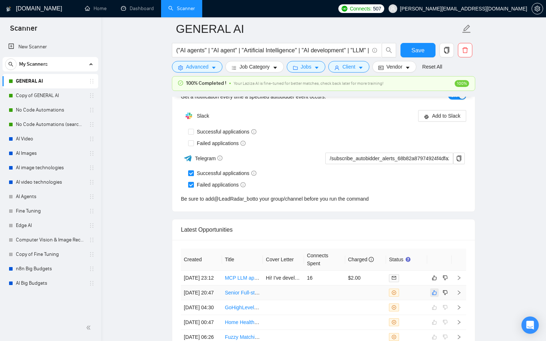
click at [435, 296] on icon "like" at bounding box center [434, 293] width 5 height 6
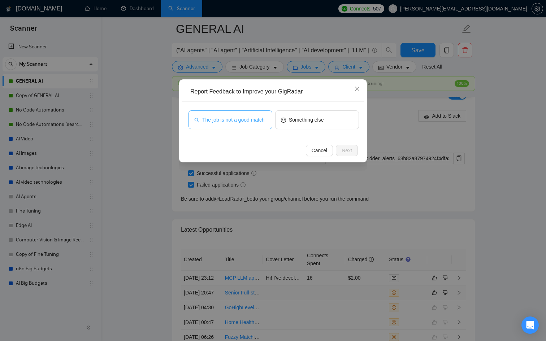
click at [247, 116] on span "The job is not a good match" at bounding box center [233, 120] width 62 height 8
click at [342, 142] on div "Cancel Next" at bounding box center [273, 150] width 183 height 19
click at [343, 147] on span "Next" at bounding box center [346, 151] width 10 height 8
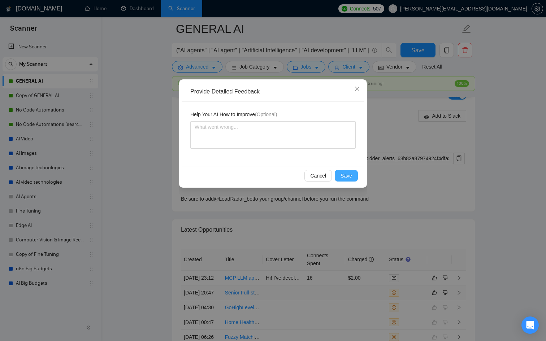
click at [340, 176] on button "Save" at bounding box center [346, 176] width 23 height 12
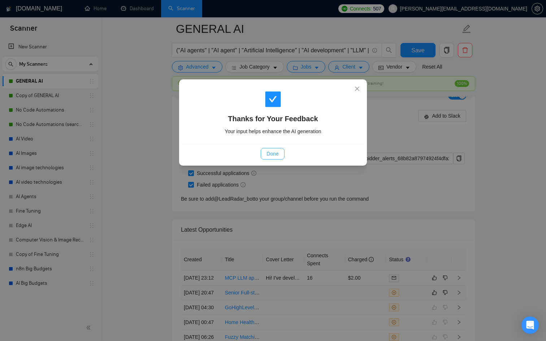
click at [275, 153] on span "Done" at bounding box center [272, 154] width 12 height 8
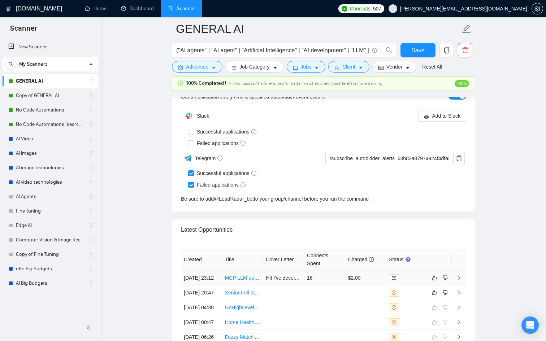
click at [374, 281] on td "$2.00" at bounding box center [365, 278] width 41 height 15
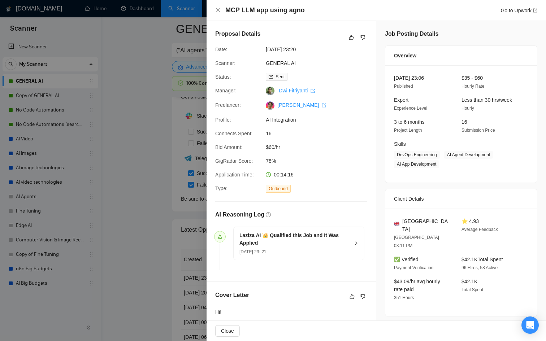
click at [175, 274] on div at bounding box center [273, 170] width 546 height 341
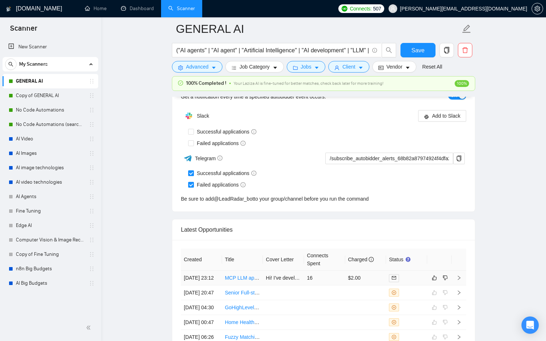
scroll to position [1819, 0]
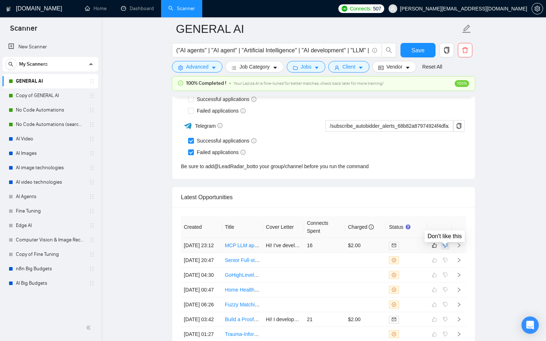
click at [447, 248] on icon "dislike" at bounding box center [445, 245] width 5 height 5
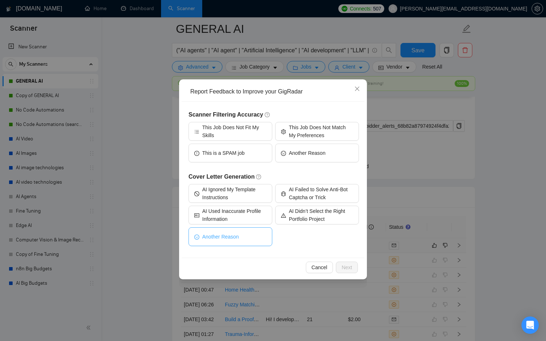
click at [243, 235] on button "Another Reason" at bounding box center [230, 236] width 84 height 19
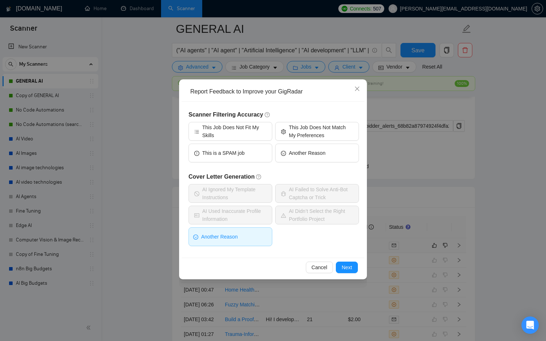
click at [251, 235] on button "Another Reason" at bounding box center [230, 236] width 84 height 19
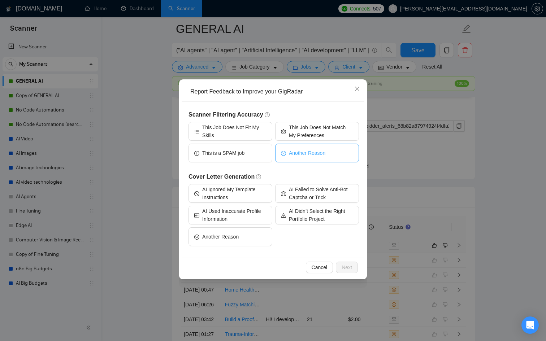
click at [306, 155] on span "Another Reason" at bounding box center [307, 153] width 36 height 8
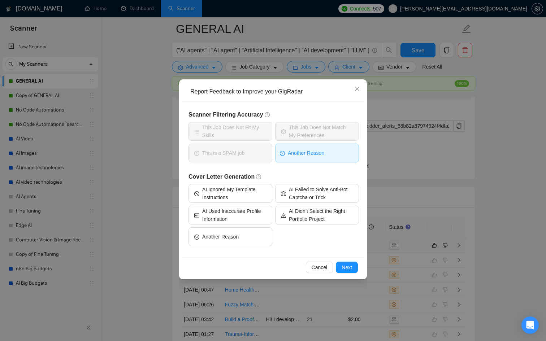
click at [325, 152] on button "Another Reason" at bounding box center [317, 153] width 84 height 19
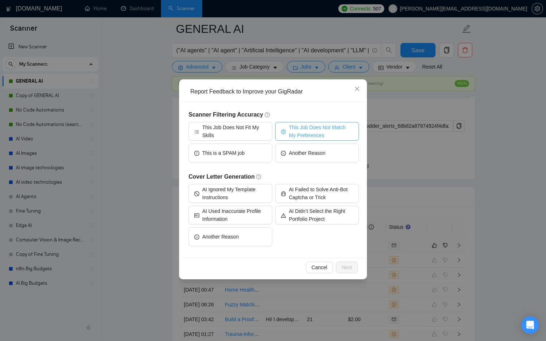
click at [315, 124] on span "This Job Does Not Match My Preferences" at bounding box center [321, 131] width 64 height 16
click at [329, 134] on span "This Job Does Not Match My Preferences" at bounding box center [321, 131] width 66 height 16
click at [331, 154] on button "Another Reason" at bounding box center [317, 153] width 84 height 19
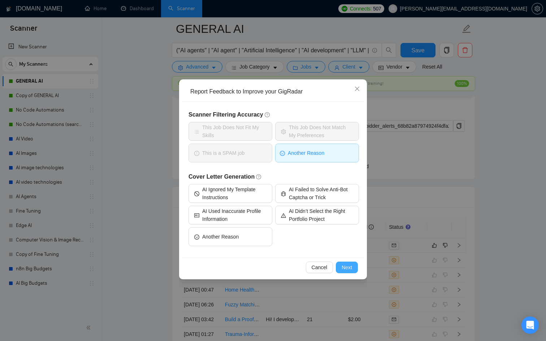
click at [350, 270] on span "Next" at bounding box center [346, 267] width 10 height 8
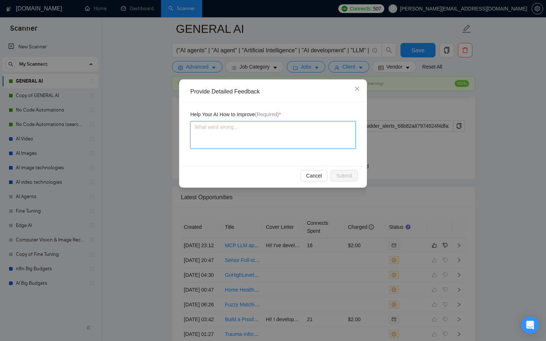
click at [240, 136] on textarea at bounding box center [272, 134] width 165 height 27
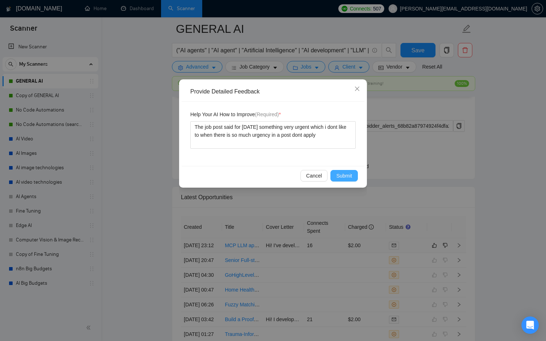
click at [350, 178] on span "Submit" at bounding box center [344, 176] width 16 height 8
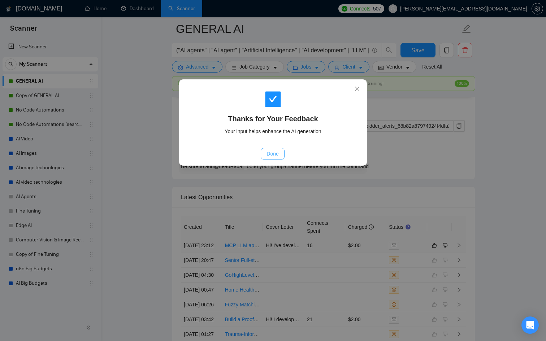
click at [272, 158] on button "Done" at bounding box center [272, 154] width 23 height 12
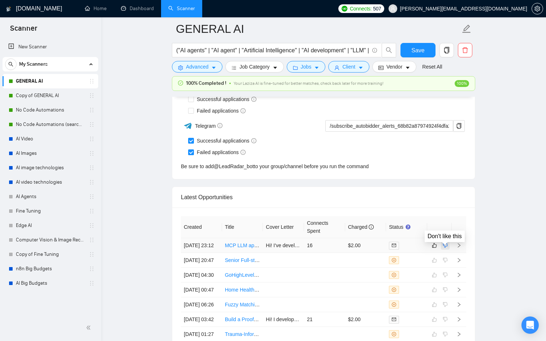
click at [443, 247] on icon "dislike" at bounding box center [445, 245] width 5 height 5
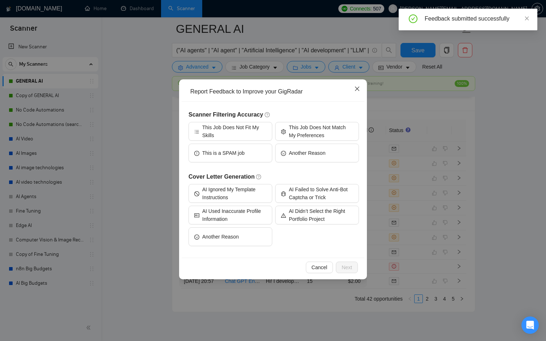
click at [360, 88] on span "Close" at bounding box center [356, 88] width 19 height 19
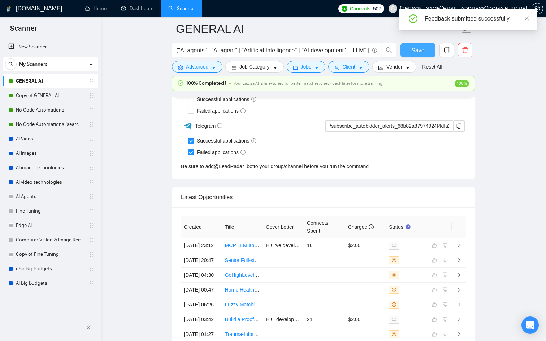
click at [421, 46] on span "Save" at bounding box center [417, 50] width 13 height 9
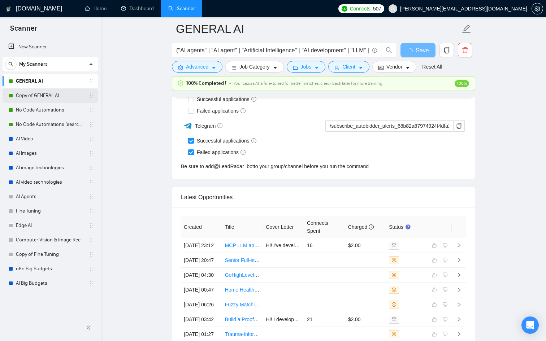
click at [49, 95] on link "Copy of GENERAL AI" at bounding box center [50, 95] width 69 height 14
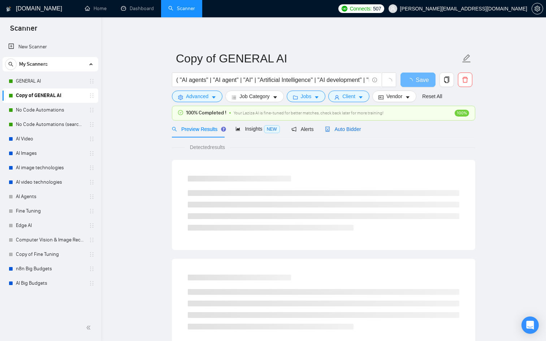
click at [350, 132] on div "Auto Bidder" at bounding box center [343, 129] width 36 height 8
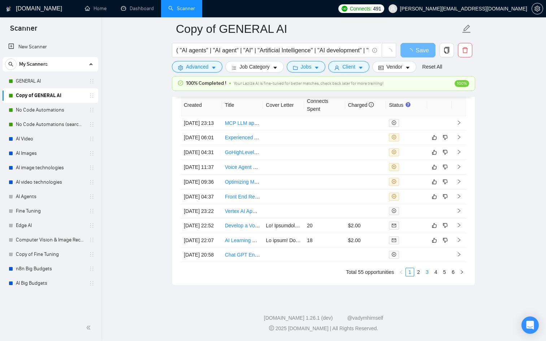
scroll to position [1853, 0]
click at [421, 271] on link "2" at bounding box center [418, 272] width 8 height 8
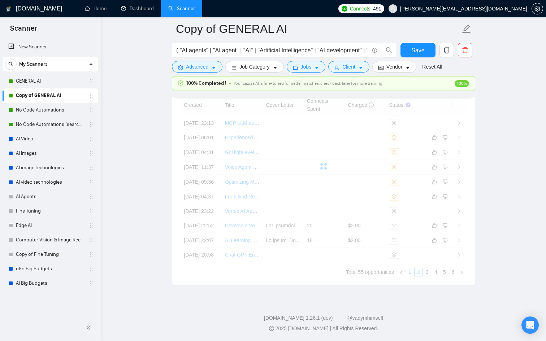
scroll to position [1962, 0]
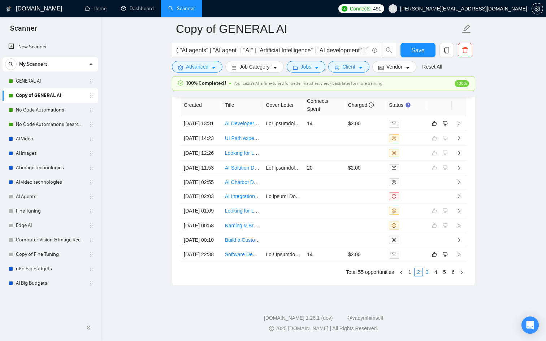
click at [427, 276] on link "3" at bounding box center [427, 272] width 8 height 8
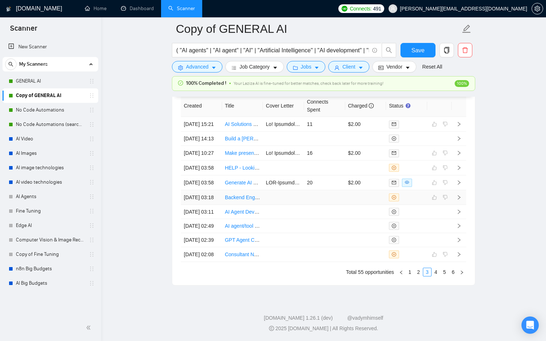
scroll to position [1977, 0]
click at [419, 276] on link "2" at bounding box center [418, 272] width 8 height 8
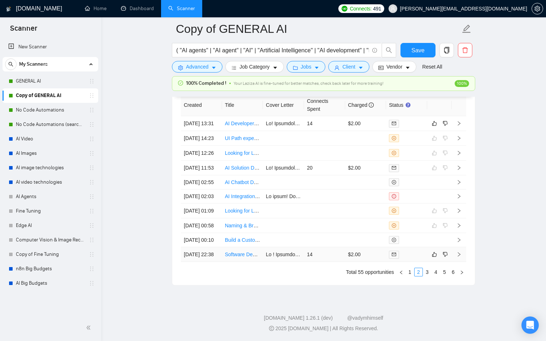
click at [330, 262] on td "14" at bounding box center [324, 254] width 41 height 15
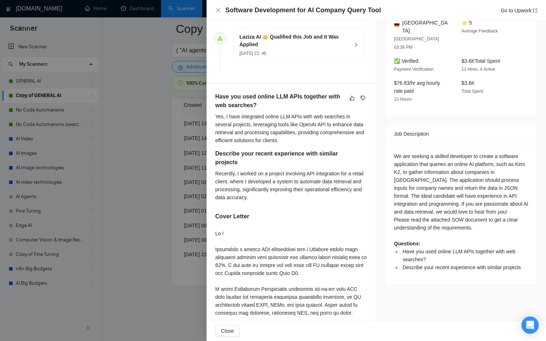
scroll to position [420, 0]
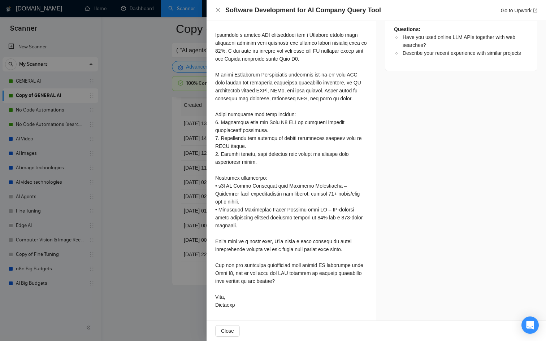
click at [144, 220] on div at bounding box center [273, 170] width 546 height 341
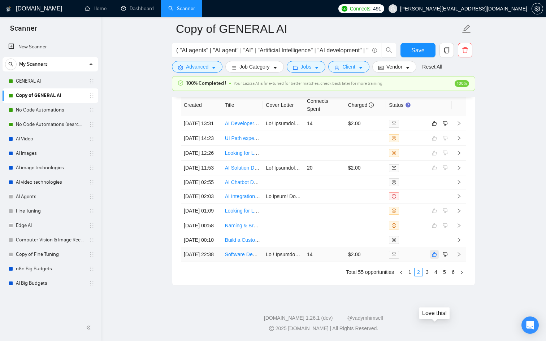
click at [434, 257] on icon "like" at bounding box center [434, 254] width 5 height 5
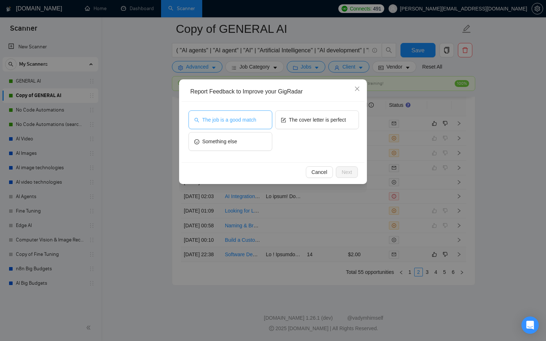
click at [244, 118] on span "The job is a good match" at bounding box center [229, 120] width 54 height 8
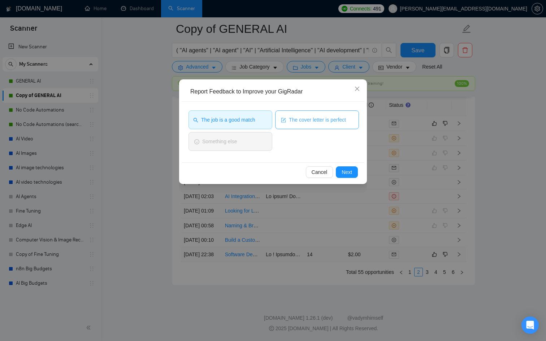
click at [309, 117] on span "The cover letter is perfect" at bounding box center [317, 120] width 57 height 8
click at [358, 172] on div "Cancel Next" at bounding box center [273, 171] width 183 height 19
click at [348, 172] on span "Next" at bounding box center [346, 172] width 10 height 8
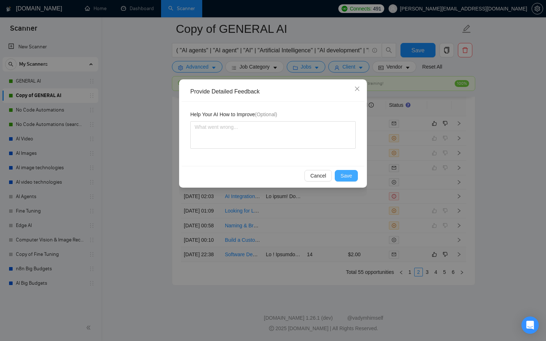
click at [348, 172] on span "Save" at bounding box center [346, 176] width 12 height 8
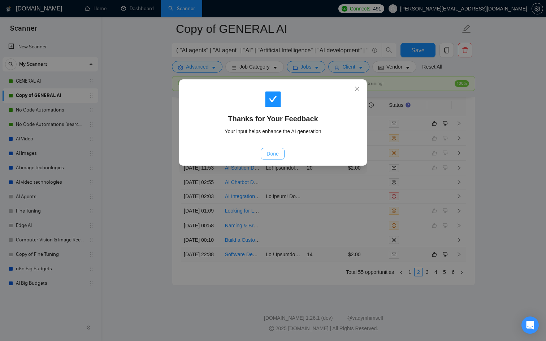
click at [270, 154] on span "Done" at bounding box center [272, 154] width 12 height 8
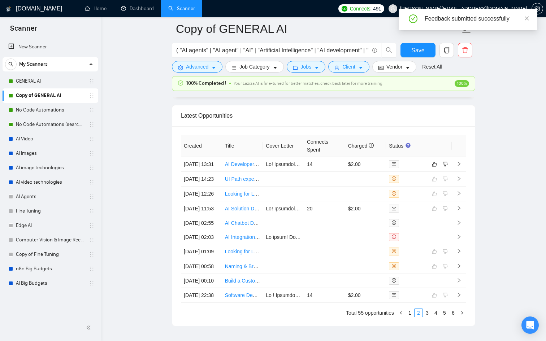
scroll to position [1802, 0]
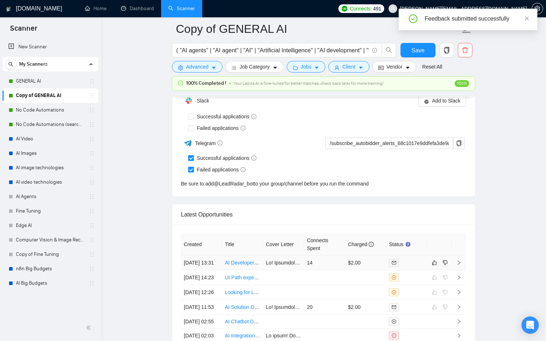
click at [378, 269] on td "$2.00" at bounding box center [365, 262] width 41 height 15
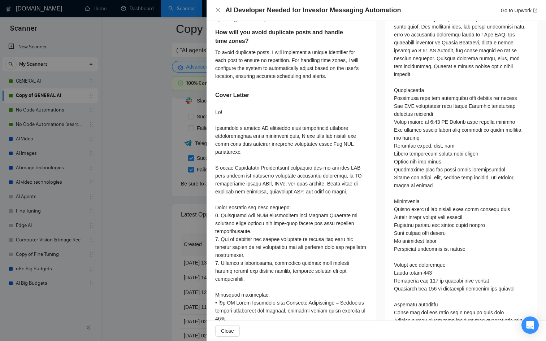
scroll to position [493, 0]
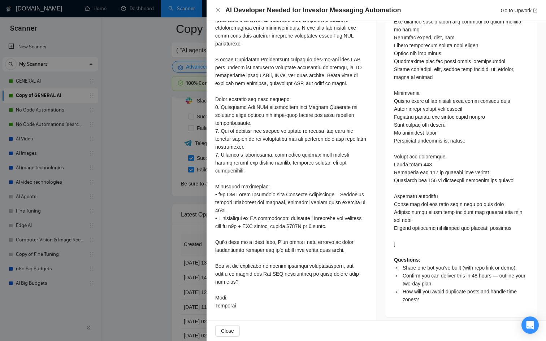
click at [162, 246] on div at bounding box center [273, 170] width 546 height 341
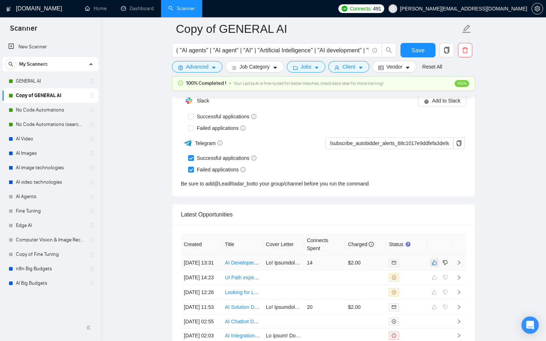
click at [433, 265] on icon "like" at bounding box center [434, 263] width 5 height 5
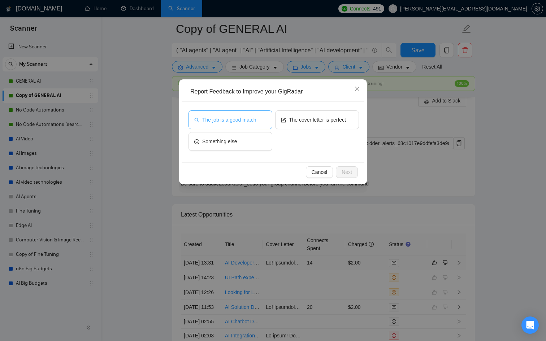
click at [242, 114] on button "The job is a good match" at bounding box center [230, 119] width 84 height 19
click at [348, 172] on span "Next" at bounding box center [346, 172] width 10 height 8
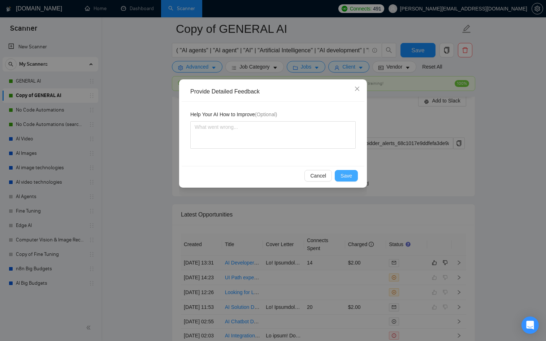
click at [348, 172] on span "Save" at bounding box center [346, 176] width 12 height 8
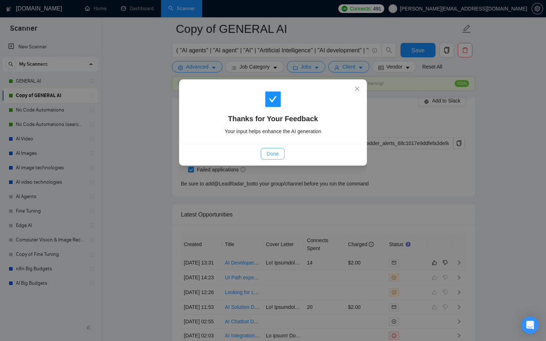
click at [271, 155] on span "Done" at bounding box center [272, 154] width 12 height 8
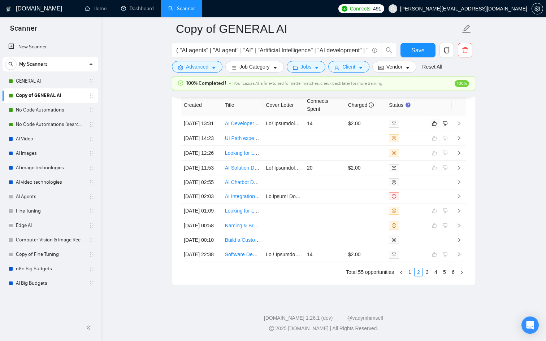
scroll to position [2011, 0]
click at [411, 274] on link "1" at bounding box center [410, 272] width 8 height 8
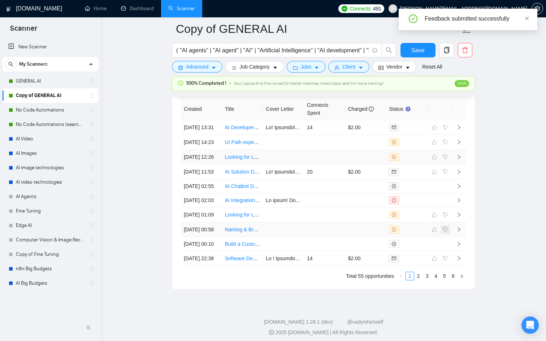
scroll to position [2015, 0]
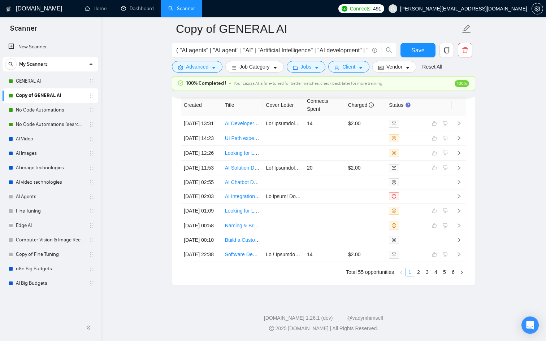
click at [411, 272] on link "1" at bounding box center [410, 272] width 8 height 8
click at [417, 273] on link "2" at bounding box center [418, 272] width 8 height 8
click at [410, 275] on link "1" at bounding box center [410, 272] width 8 height 8
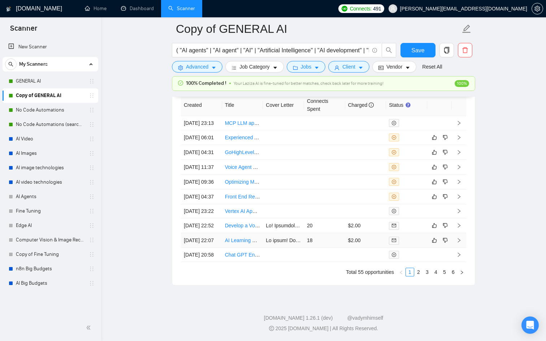
scroll to position [1999, 0]
click at [423, 242] on div at bounding box center [406, 240] width 35 height 8
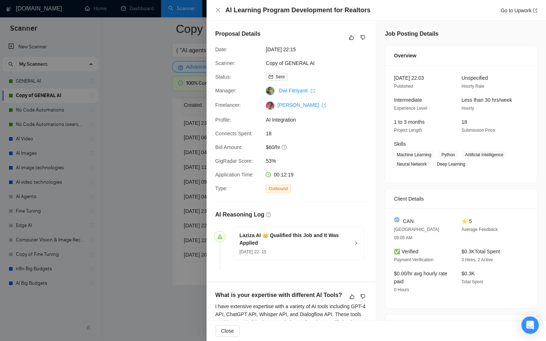
scroll to position [0, 0]
click at [187, 208] on div at bounding box center [273, 170] width 546 height 341
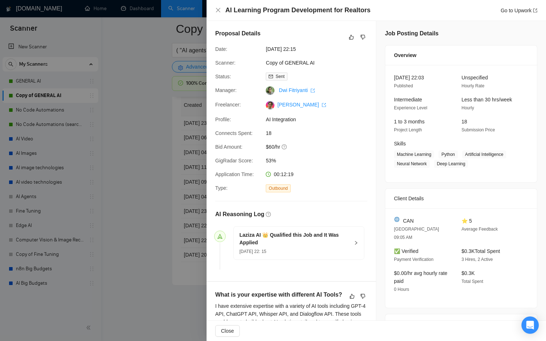
click at [162, 195] on div at bounding box center [273, 170] width 546 height 341
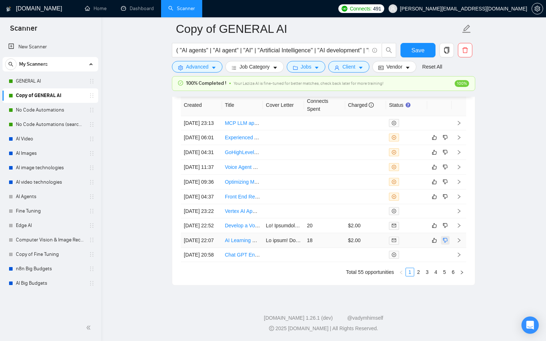
click at [444, 242] on icon "dislike" at bounding box center [444, 240] width 5 height 6
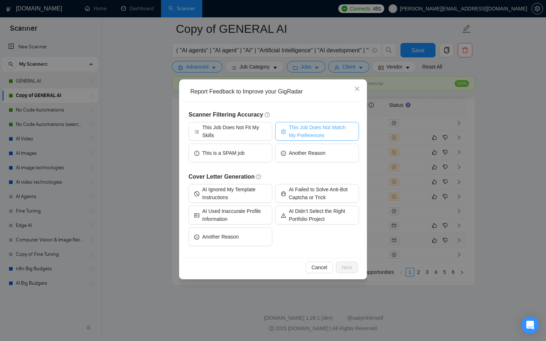
click at [309, 132] on span "This Job Does Not Match My Preferences" at bounding box center [321, 131] width 64 height 16
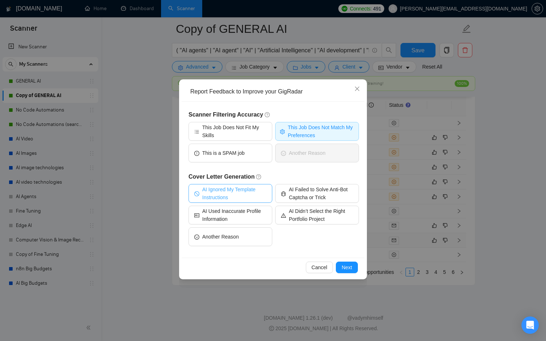
click at [248, 193] on span "AI Ignored My Template Instructions" at bounding box center [234, 193] width 64 height 16
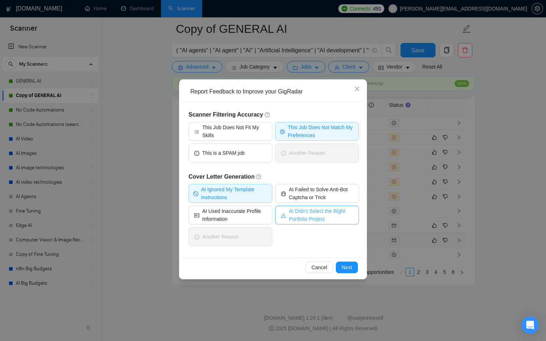
click at [301, 220] on span "AI Didn’t Select the Right Portfolio Project" at bounding box center [321, 215] width 64 height 16
click at [250, 218] on span "AI Used Inaccurate Profile Information" at bounding box center [234, 215] width 64 height 16
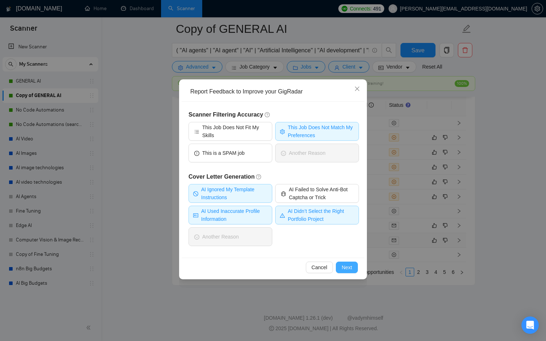
click at [343, 265] on span "Next" at bounding box center [346, 267] width 10 height 8
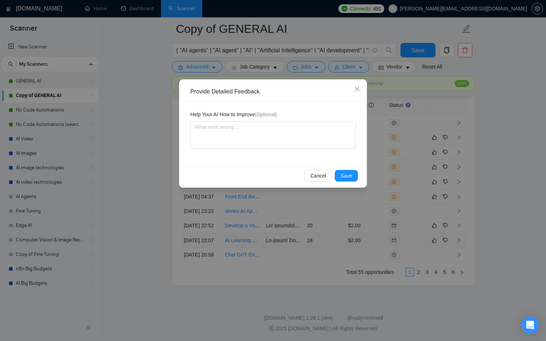
click at [257, 149] on div "Help Your AI How to Improve (Optional)" at bounding box center [273, 134] width 183 height 64
click at [240, 140] on textarea at bounding box center [272, 134] width 165 height 27
click at [348, 173] on span "Save" at bounding box center [346, 176] width 12 height 8
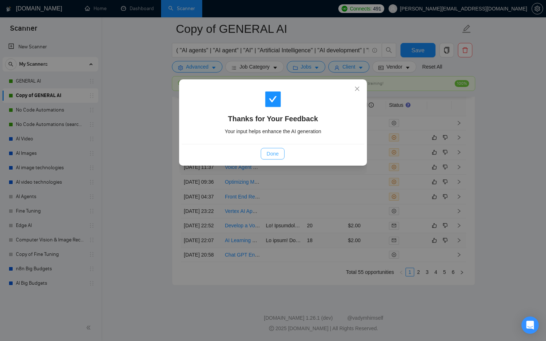
click at [278, 154] on span "Done" at bounding box center [272, 154] width 12 height 8
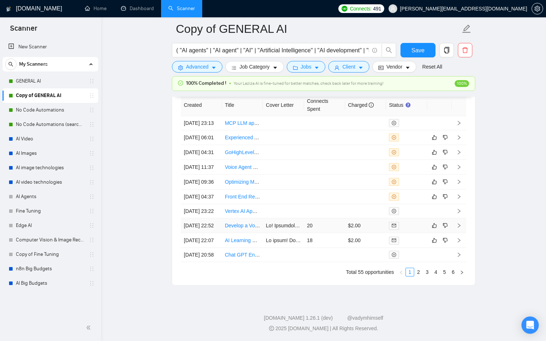
click at [404, 228] on td at bounding box center [406, 225] width 41 height 15
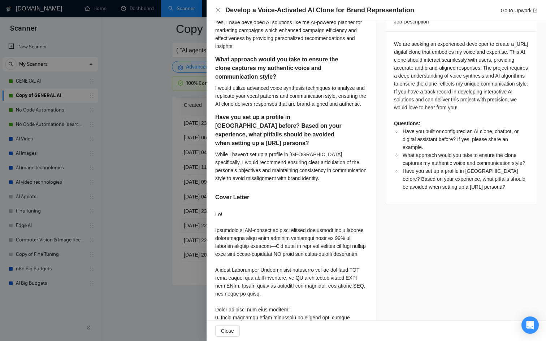
scroll to position [280, 0]
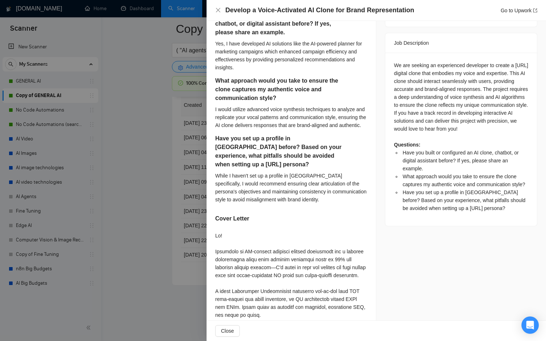
click at [174, 219] on div at bounding box center [273, 170] width 546 height 341
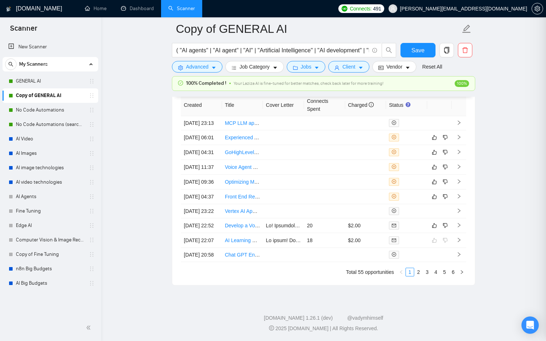
scroll to position [1919, 0]
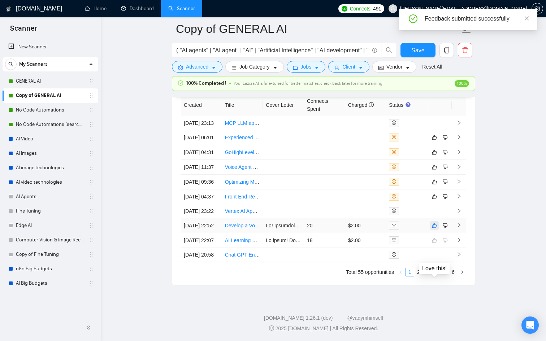
click at [433, 223] on icon "like" at bounding box center [434, 226] width 5 height 6
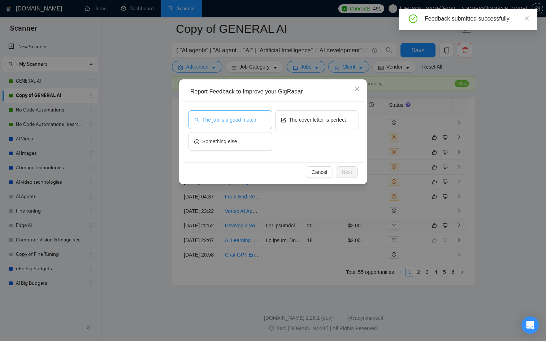
click at [221, 116] on span "The job is a good match" at bounding box center [229, 120] width 54 height 8
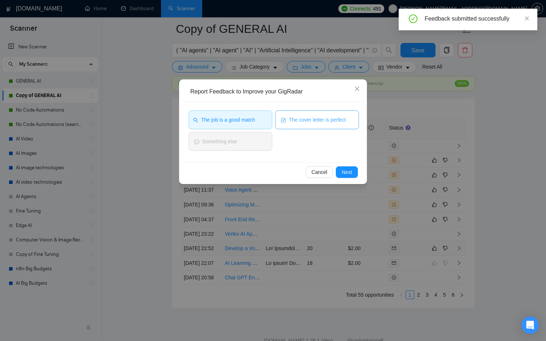
click at [282, 119] on icon "form" at bounding box center [283, 120] width 5 height 5
click at [339, 169] on button "Next" at bounding box center [347, 172] width 22 height 12
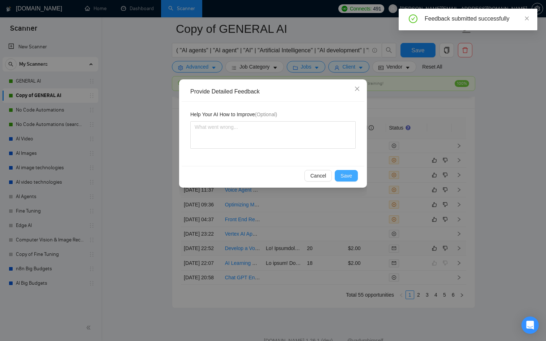
click at [341, 177] on span "Save" at bounding box center [346, 176] width 12 height 8
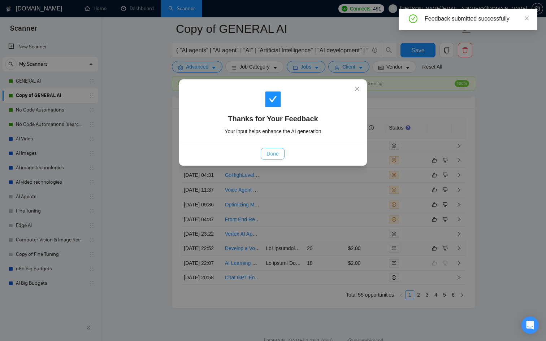
click at [272, 153] on span "Done" at bounding box center [272, 154] width 12 height 8
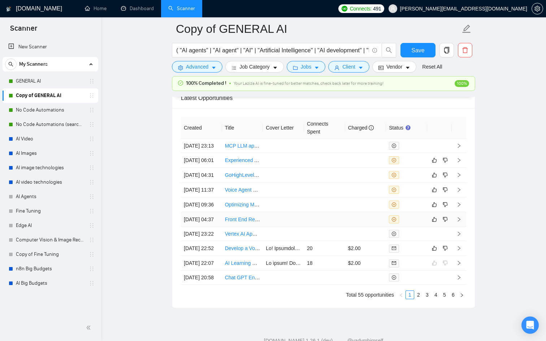
click at [403, 223] on div at bounding box center [406, 219] width 35 height 8
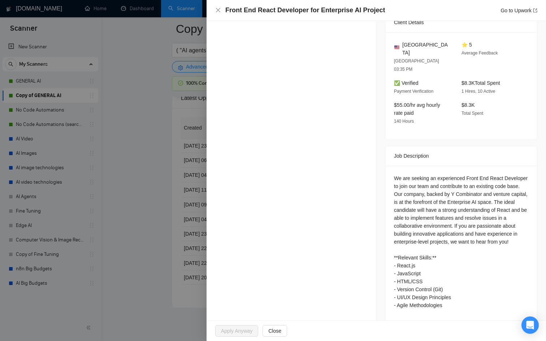
click at [178, 193] on div at bounding box center [273, 170] width 546 height 341
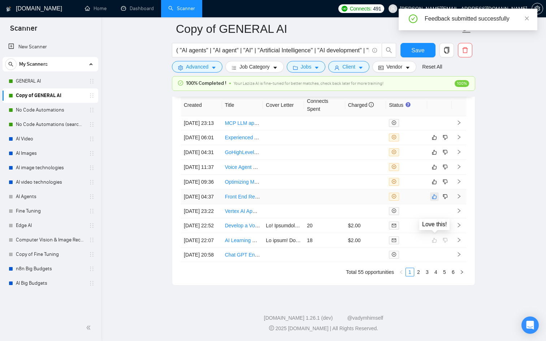
click at [436, 194] on icon "like" at bounding box center [434, 196] width 5 height 5
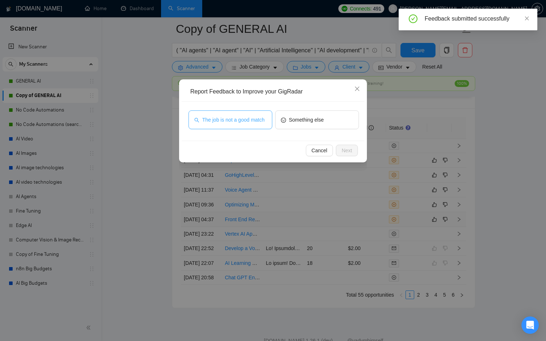
click at [218, 116] on span "The job is not a good match" at bounding box center [233, 120] width 62 height 8
click at [347, 153] on span "Next" at bounding box center [346, 151] width 10 height 8
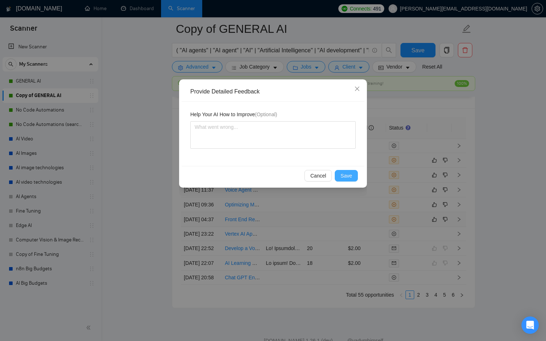
click at [348, 176] on span "Save" at bounding box center [346, 176] width 12 height 8
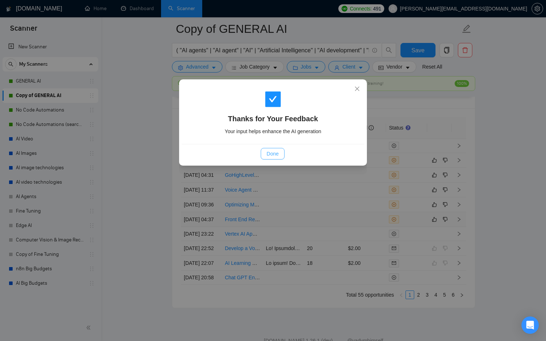
click at [276, 157] on span "Done" at bounding box center [272, 154] width 12 height 8
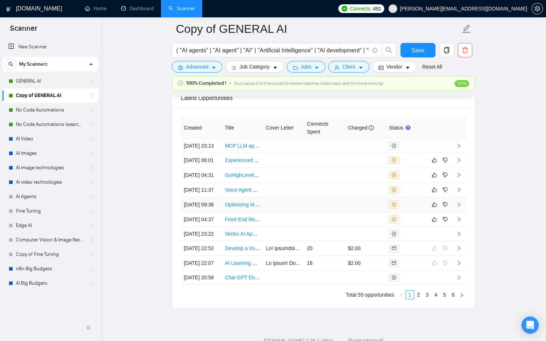
click at [421, 209] on div at bounding box center [406, 205] width 35 height 8
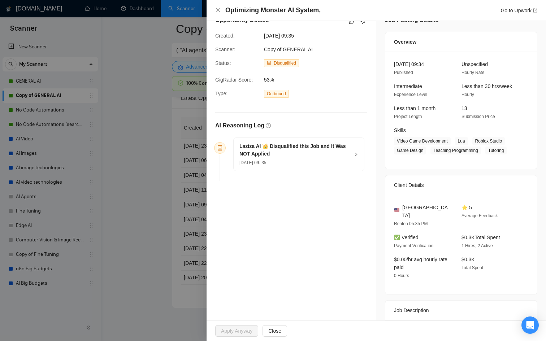
scroll to position [65, 0]
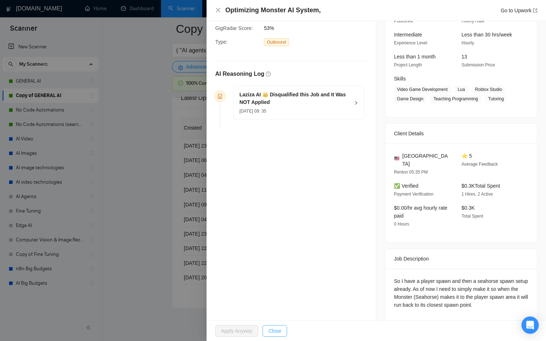
click at [272, 331] on span "Close" at bounding box center [274, 331] width 13 height 8
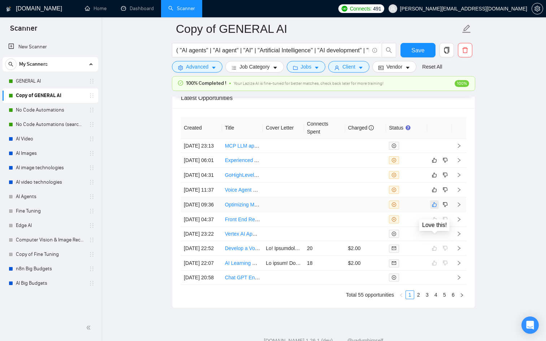
click at [432, 207] on icon "like" at bounding box center [434, 205] width 5 height 6
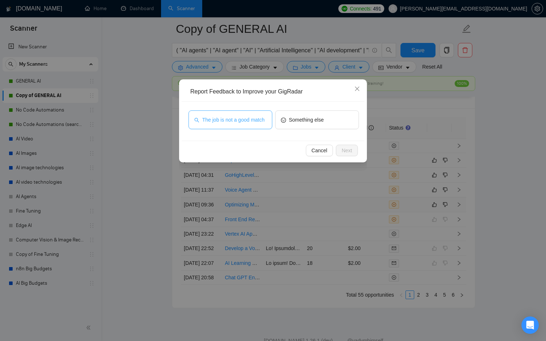
click at [237, 118] on span "The job is not a good match" at bounding box center [233, 120] width 62 height 8
click at [350, 153] on span "Next" at bounding box center [346, 151] width 10 height 8
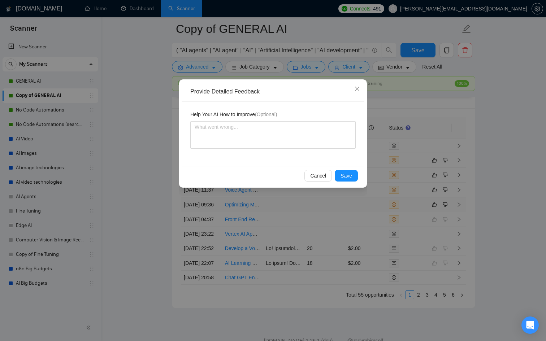
click at [352, 168] on div "Cancel Save" at bounding box center [273, 175] width 183 height 19
click at [351, 175] on span "Save" at bounding box center [346, 176] width 12 height 8
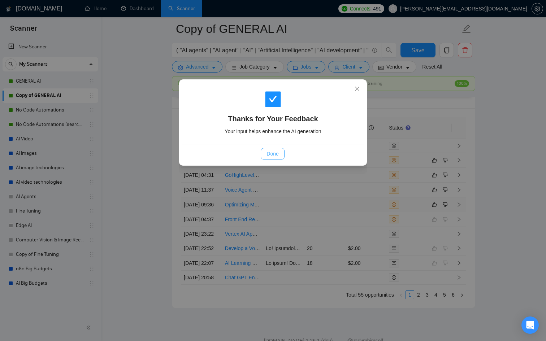
click at [264, 151] on button "Done" at bounding box center [272, 154] width 23 height 12
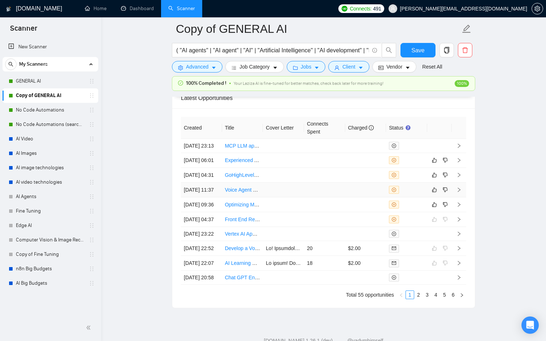
click at [417, 194] on div at bounding box center [406, 190] width 35 height 8
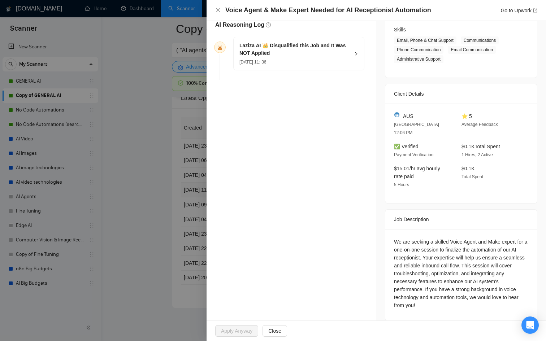
scroll to position [60, 0]
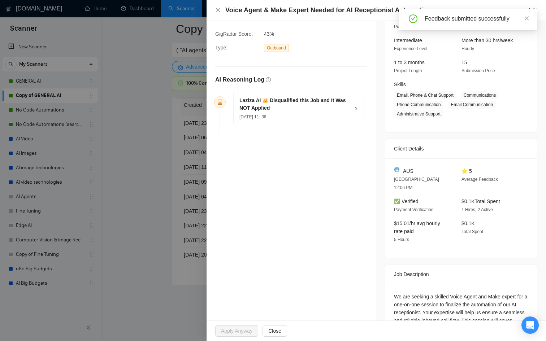
click at [316, 99] on h5 "Laziza AI 👑 Disqualified this Job and It Was NOT Applied" at bounding box center [294, 104] width 110 height 15
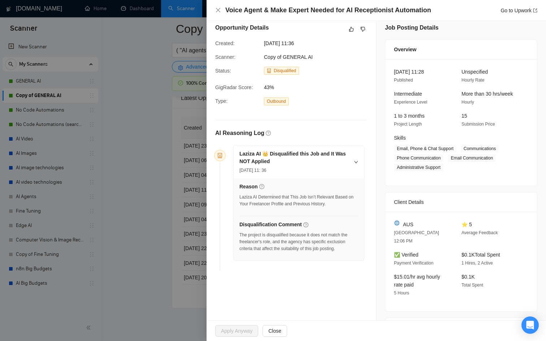
scroll to position [0, 0]
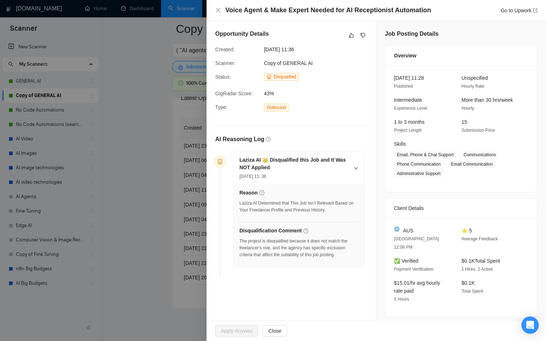
click at [160, 207] on div at bounding box center [273, 170] width 546 height 341
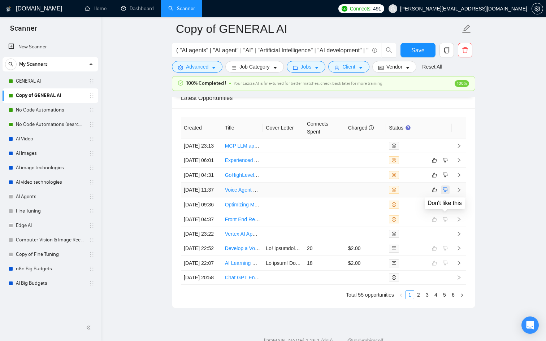
click at [447, 193] on icon "dislike" at bounding box center [444, 190] width 5 height 6
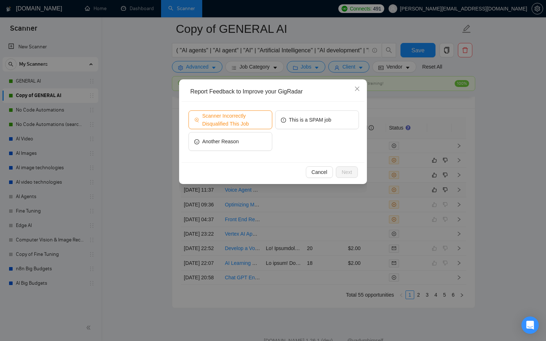
click at [248, 116] on span "Scanner Incorrectly Disqualified This Job" at bounding box center [234, 120] width 64 height 16
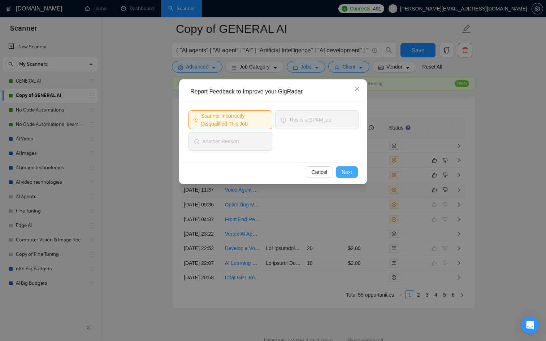
click at [347, 167] on button "Next" at bounding box center [347, 172] width 22 height 12
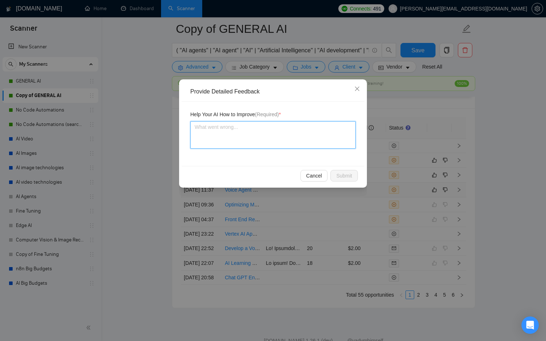
click at [232, 136] on textarea at bounding box center [272, 134] width 165 height 27
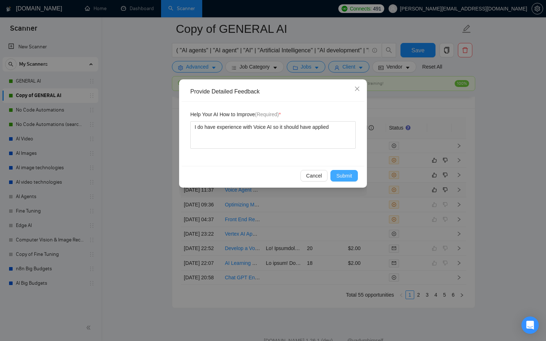
click at [342, 172] on span "Submit" at bounding box center [344, 176] width 16 height 8
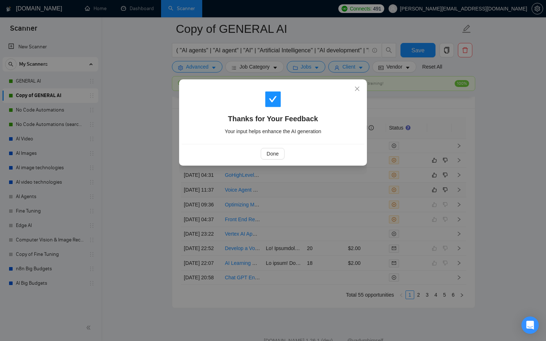
click at [263, 147] on div "Done" at bounding box center [273, 153] width 183 height 19
click at [267, 152] on span "Done" at bounding box center [272, 154] width 12 height 8
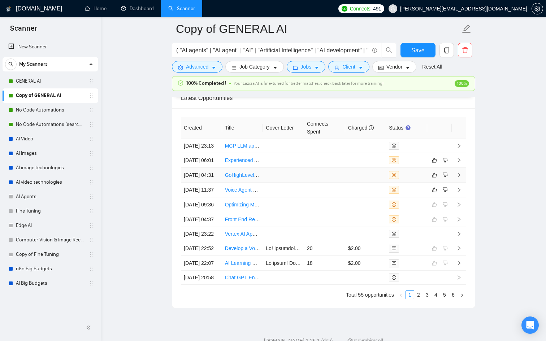
click at [415, 179] on div at bounding box center [406, 175] width 35 height 8
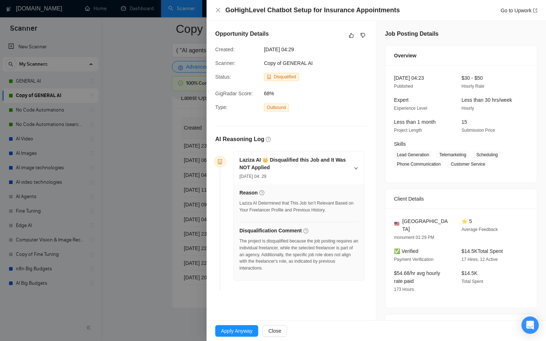
click at [147, 182] on div at bounding box center [273, 170] width 546 height 341
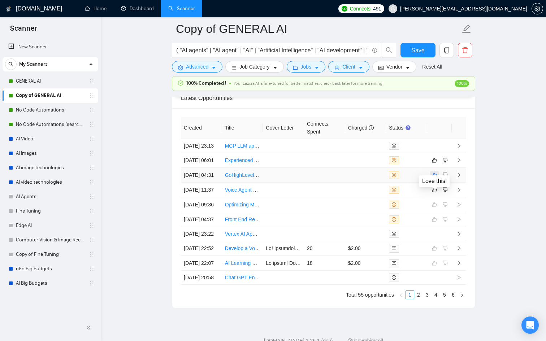
click at [434, 178] on icon "like" at bounding box center [434, 175] width 5 height 6
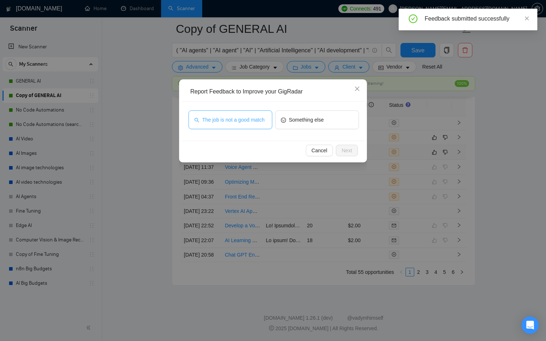
click at [240, 118] on span "The job is not a good match" at bounding box center [233, 120] width 62 height 8
click at [347, 149] on span "Next" at bounding box center [346, 151] width 10 height 8
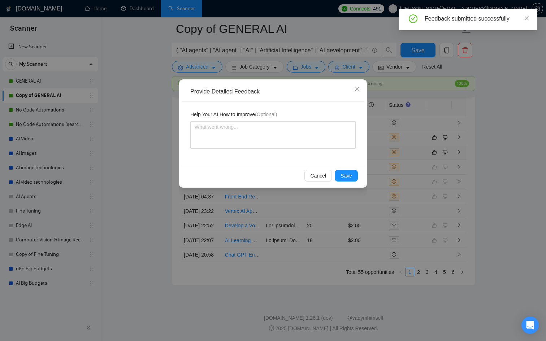
click at [349, 185] on div "Provide Detailed Feedback Help Your AI How to Improve (Optional) Cancel Save" at bounding box center [273, 133] width 188 height 108
click at [344, 178] on span "Save" at bounding box center [346, 176] width 12 height 8
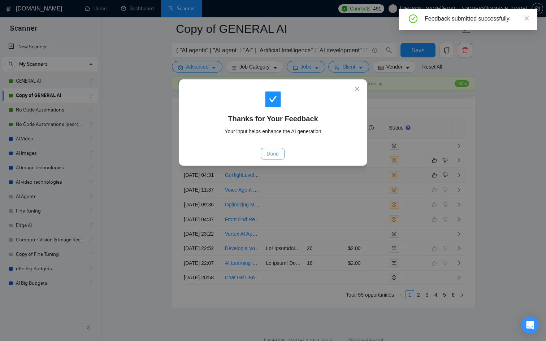
click at [278, 151] on span "Done" at bounding box center [272, 154] width 12 height 8
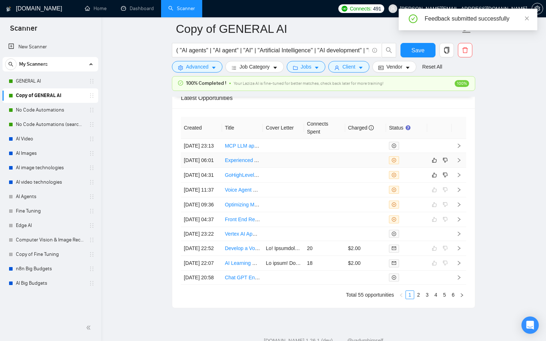
click at [324, 165] on td at bounding box center [324, 160] width 41 height 15
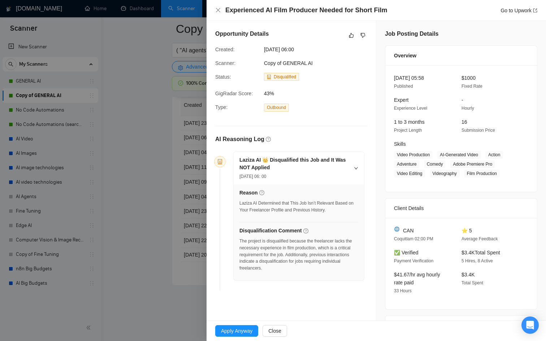
click at [188, 173] on div at bounding box center [273, 170] width 546 height 341
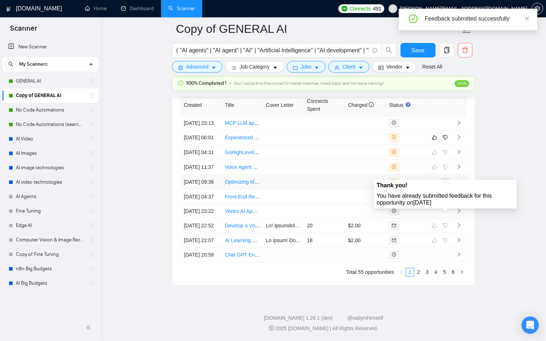
scroll to position [1862, 0]
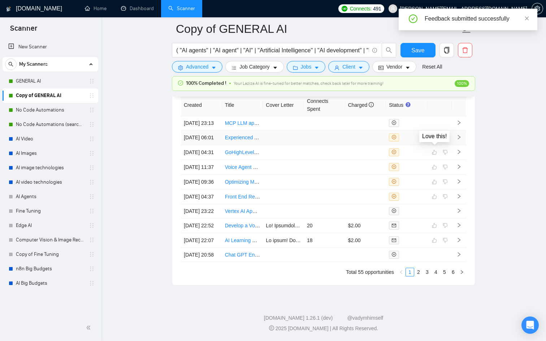
click at [433, 135] on icon "like" at bounding box center [434, 138] width 5 height 6
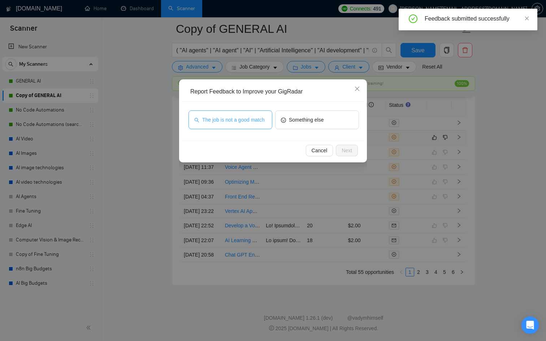
click at [252, 117] on span "The job is not a good match" at bounding box center [233, 120] width 62 height 8
click at [354, 147] on button "Next" at bounding box center [347, 151] width 22 height 12
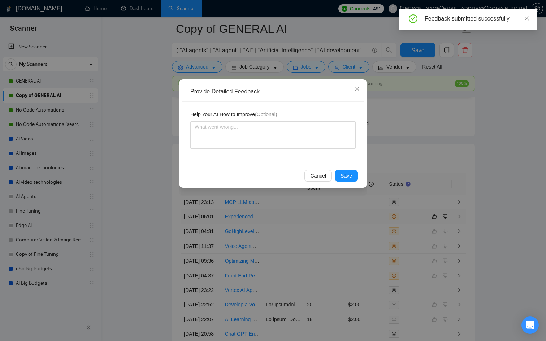
click at [348, 166] on div "Cancel Save" at bounding box center [273, 175] width 183 height 19
click at [348, 170] on button "Save" at bounding box center [346, 176] width 23 height 12
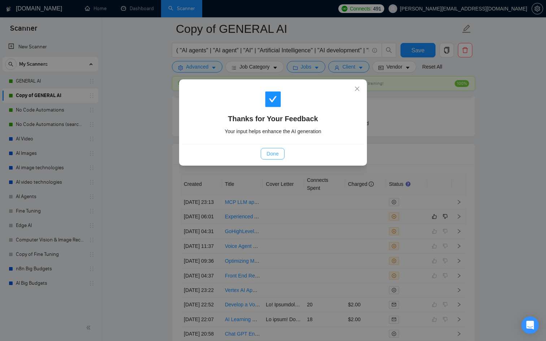
click at [268, 154] on span "Done" at bounding box center [272, 154] width 12 height 8
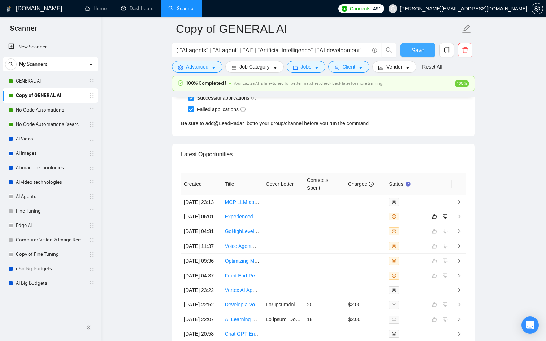
click at [424, 45] on button "Save" at bounding box center [417, 50] width 35 height 14
click at [62, 108] on link "No Code Automations" at bounding box center [50, 110] width 69 height 14
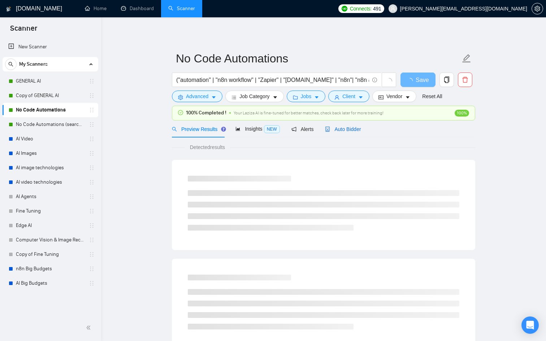
click at [347, 130] on span "Auto Bidder" at bounding box center [343, 129] width 36 height 6
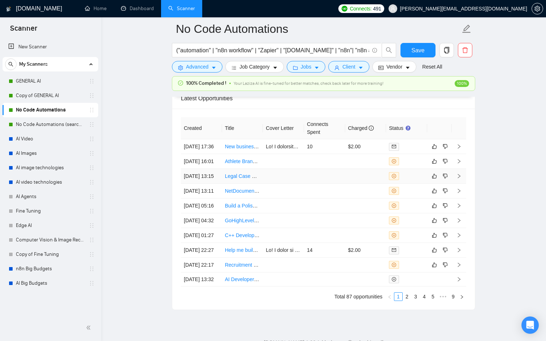
scroll to position [2004, 0]
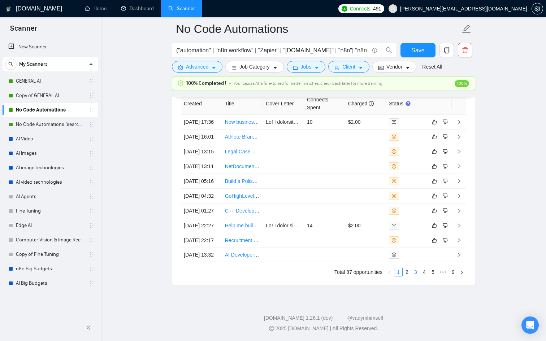
click at [414, 272] on link "3" at bounding box center [415, 272] width 8 height 8
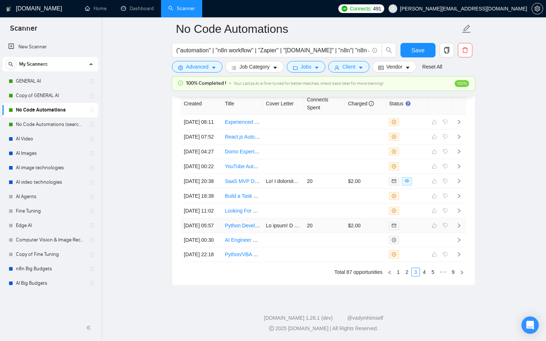
scroll to position [2000, 0]
click at [405, 276] on link "2" at bounding box center [407, 272] width 8 height 8
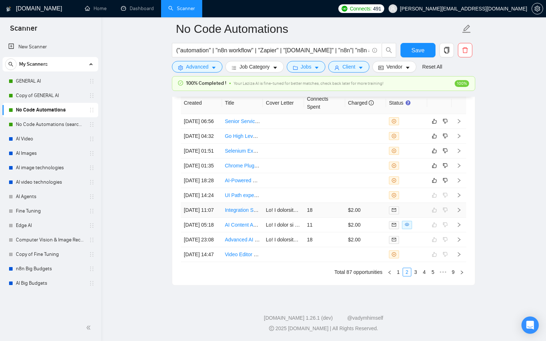
scroll to position [1963, 0]
click at [330, 181] on td at bounding box center [324, 180] width 41 height 15
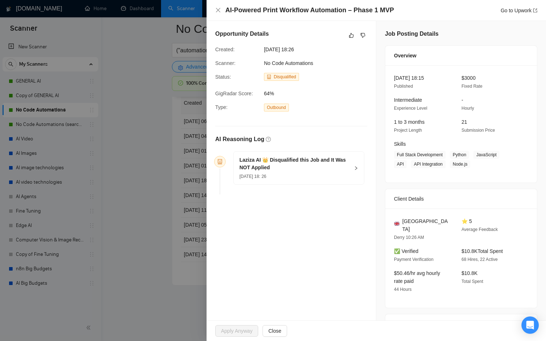
click at [294, 176] on div "[DATE] 18: 26" at bounding box center [294, 176] width 110 height 8
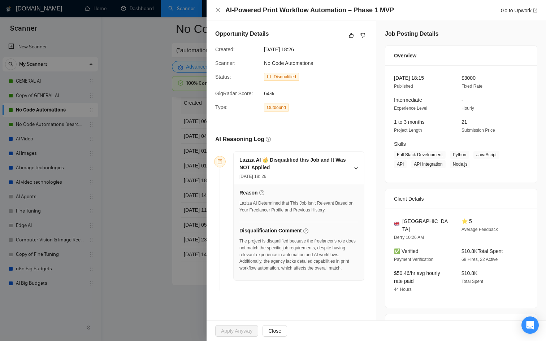
scroll to position [0, 0]
click at [185, 193] on div at bounding box center [273, 170] width 546 height 341
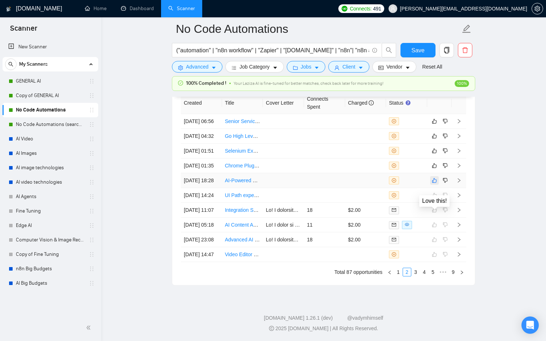
click at [433, 182] on icon "like" at bounding box center [434, 180] width 5 height 5
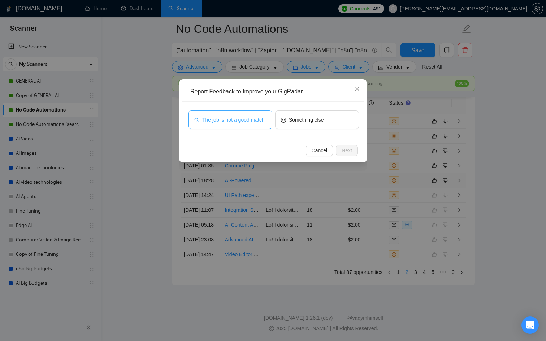
click at [246, 116] on span "The job is not a good match" at bounding box center [233, 120] width 62 height 8
click at [345, 145] on button "Next" at bounding box center [347, 151] width 22 height 12
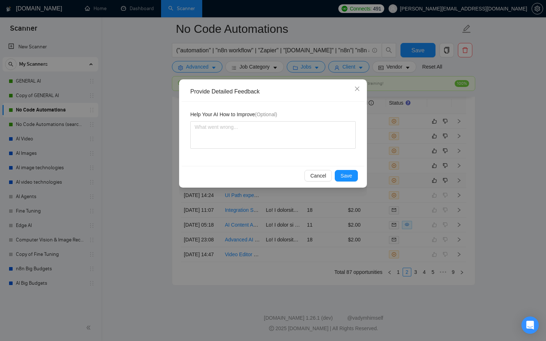
click at [347, 166] on div "Cancel Save" at bounding box center [273, 175] width 183 height 19
click at [346, 178] on span "Save" at bounding box center [346, 176] width 12 height 8
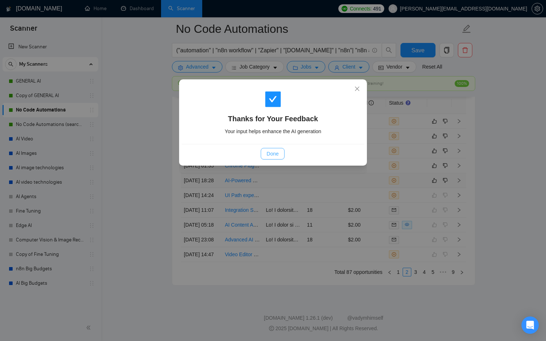
click at [275, 156] on span "Done" at bounding box center [272, 154] width 12 height 8
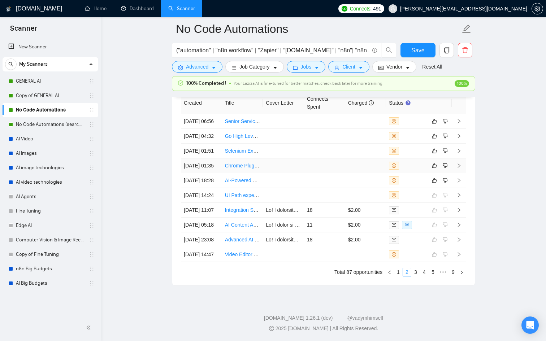
click at [405, 162] on div at bounding box center [406, 166] width 35 height 8
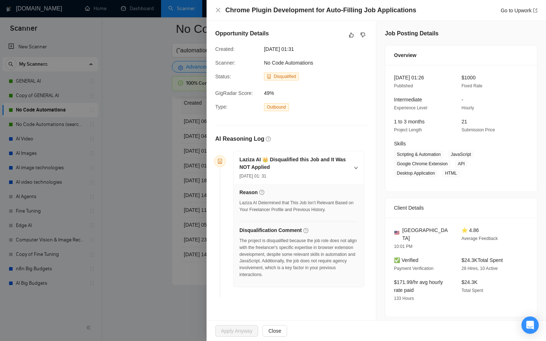
click at [174, 149] on div at bounding box center [273, 170] width 546 height 341
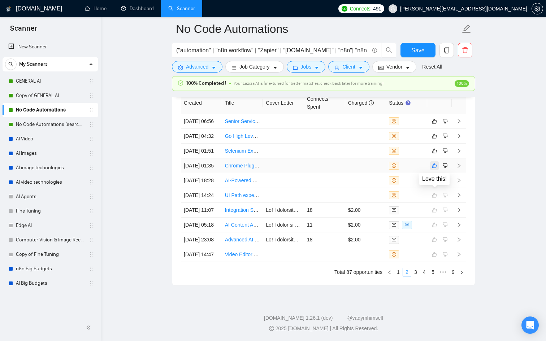
click at [433, 163] on icon "like" at bounding box center [434, 166] width 5 height 6
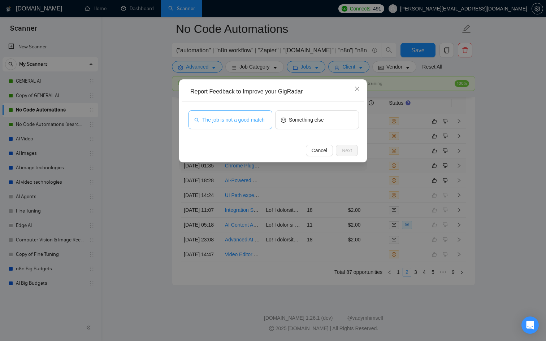
click at [249, 116] on span "The job is not a good match" at bounding box center [233, 120] width 62 height 8
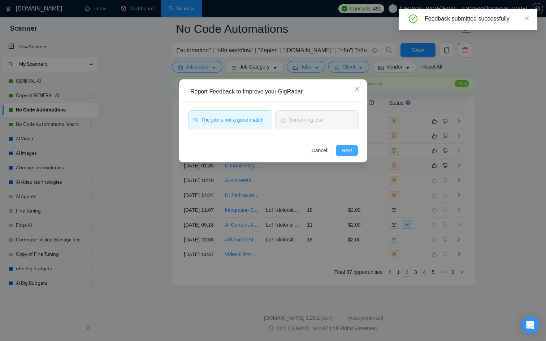
click at [345, 147] on span "Next" at bounding box center [346, 151] width 10 height 8
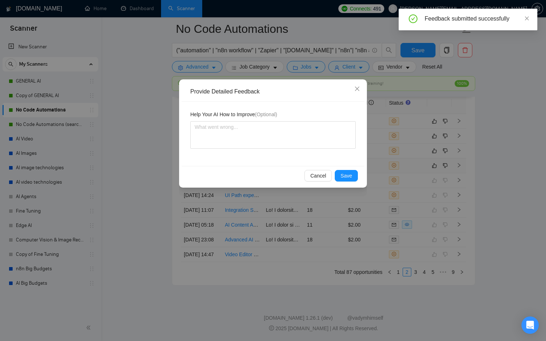
click at [345, 169] on div "Cancel Save" at bounding box center [273, 175] width 183 height 19
click at [345, 179] on span "Save" at bounding box center [346, 176] width 12 height 8
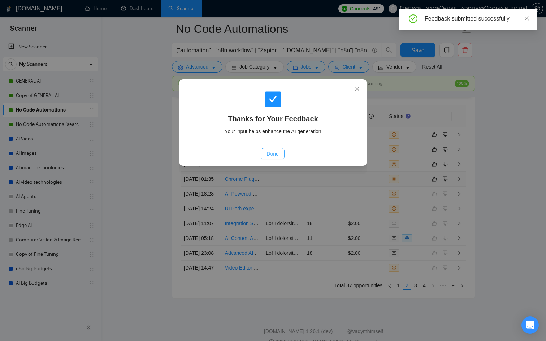
click at [270, 159] on button "Done" at bounding box center [272, 154] width 23 height 12
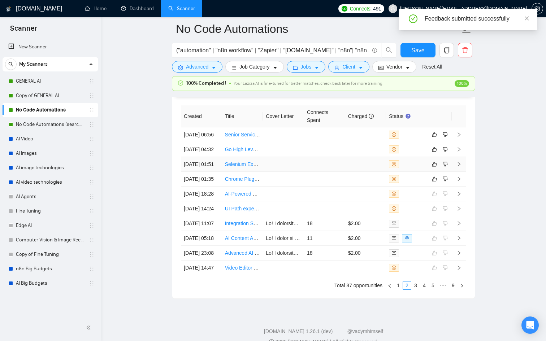
click at [424, 168] on div at bounding box center [406, 164] width 35 height 8
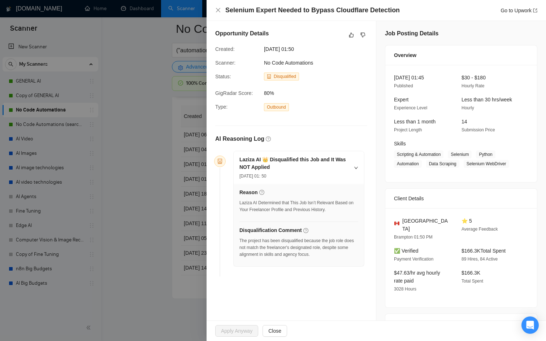
click at [174, 191] on div at bounding box center [273, 170] width 546 height 341
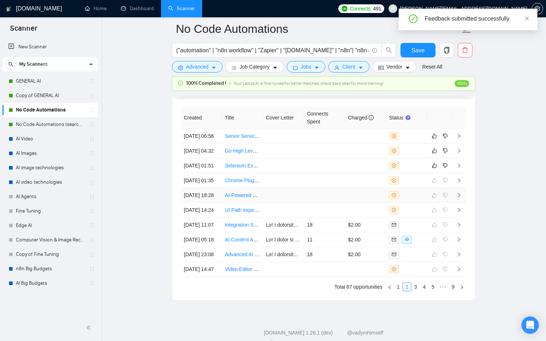
scroll to position [1894, 0]
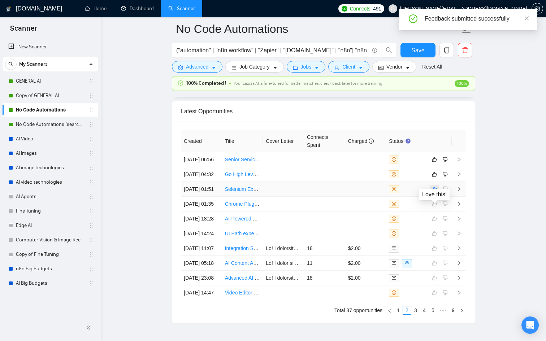
click at [434, 193] on button "button" at bounding box center [434, 189] width 9 height 9
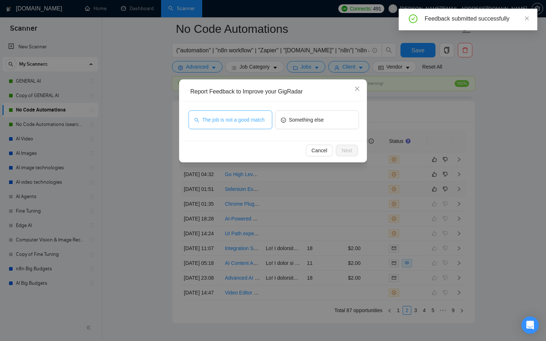
click at [223, 122] on span "The job is not a good match" at bounding box center [233, 120] width 62 height 8
click at [342, 153] on span "Next" at bounding box center [346, 151] width 10 height 8
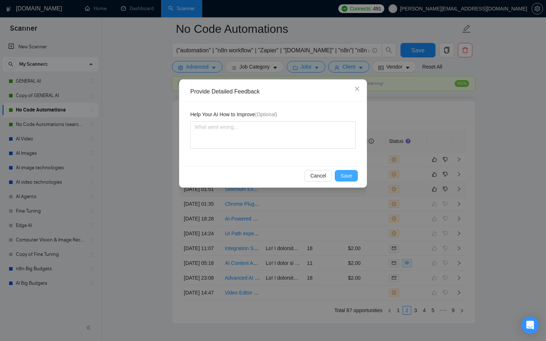
click at [343, 176] on span "Save" at bounding box center [346, 176] width 12 height 8
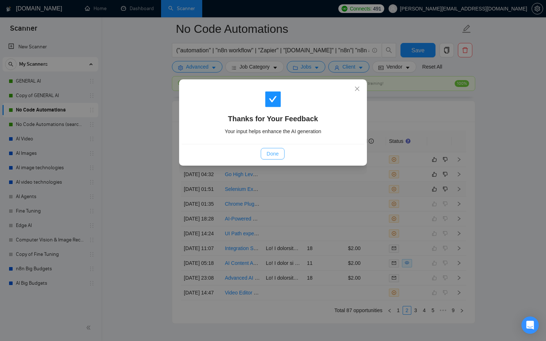
click at [278, 155] on span "Done" at bounding box center [272, 154] width 12 height 8
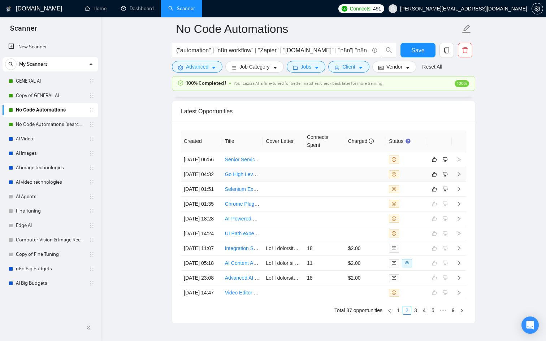
click at [416, 178] on div at bounding box center [406, 174] width 35 height 8
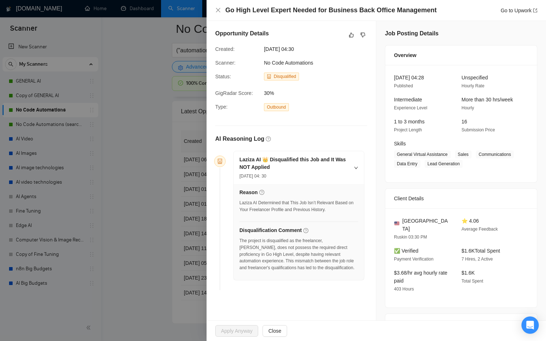
click at [146, 224] on div at bounding box center [273, 170] width 546 height 341
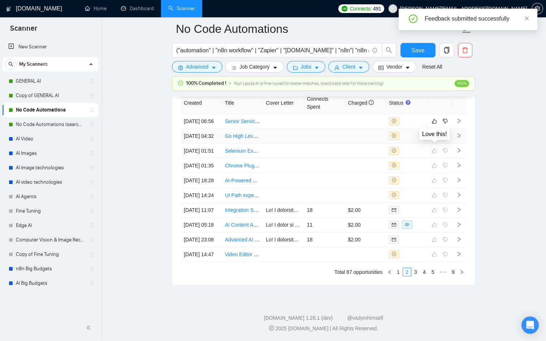
click at [433, 134] on icon "like" at bounding box center [434, 136] width 5 height 5
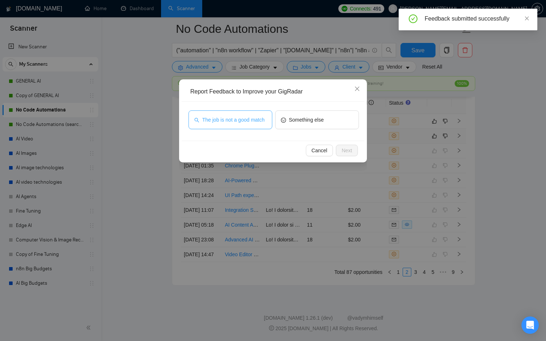
click at [254, 124] on span "The job is not a good match" at bounding box center [233, 120] width 62 height 8
click at [352, 148] on button "Next" at bounding box center [347, 151] width 22 height 12
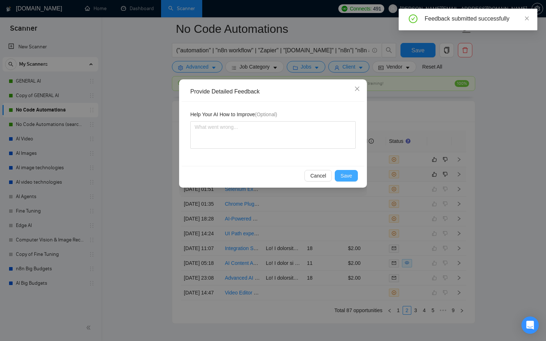
click at [350, 180] on button "Save" at bounding box center [346, 176] width 23 height 12
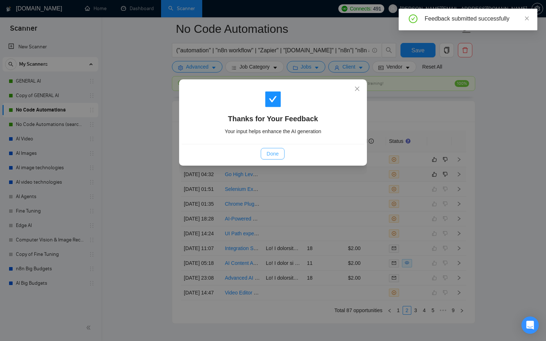
click at [275, 151] on span "Done" at bounding box center [272, 154] width 12 height 8
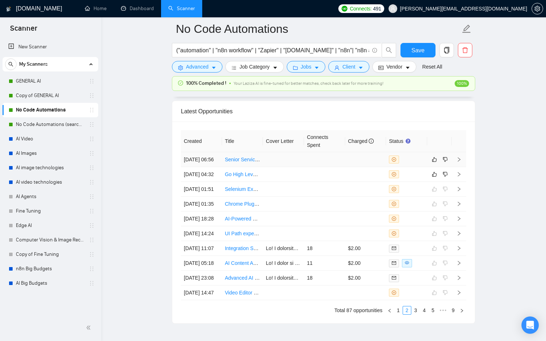
click at [403, 161] on div at bounding box center [406, 160] width 35 height 8
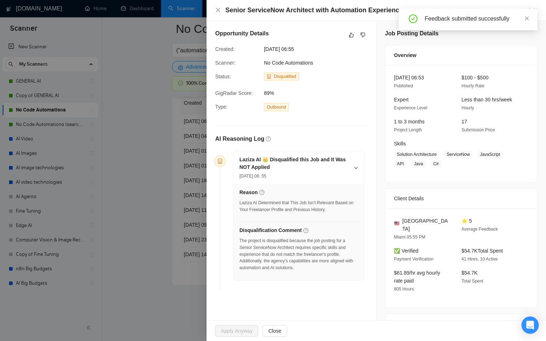
scroll to position [105, 0]
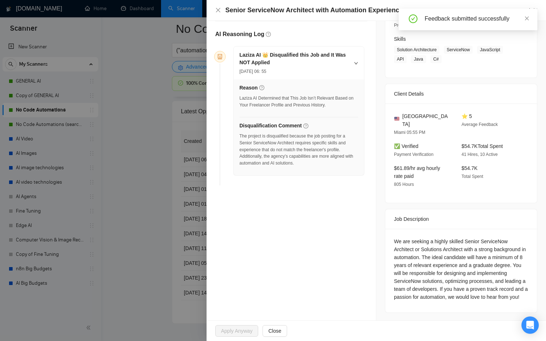
click at [161, 201] on div at bounding box center [273, 170] width 546 height 341
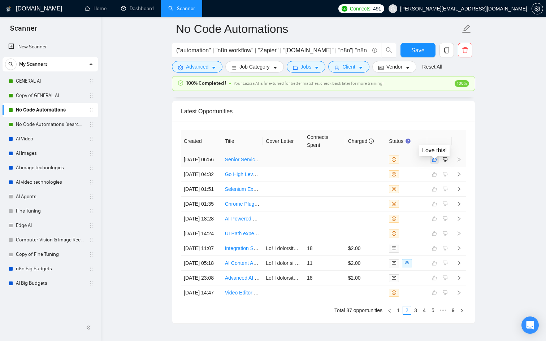
click at [434, 161] on icon "like" at bounding box center [434, 159] width 5 height 5
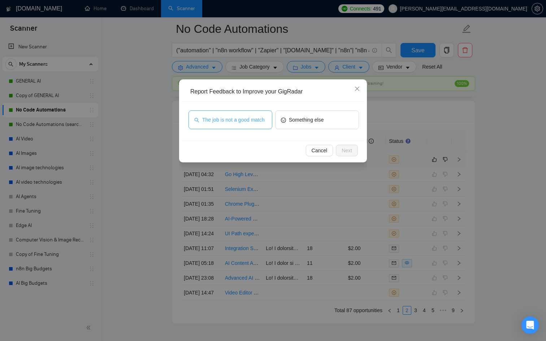
click at [265, 119] on span "The job is not a good match" at bounding box center [233, 120] width 62 height 8
click at [340, 153] on button "Next" at bounding box center [347, 151] width 22 height 12
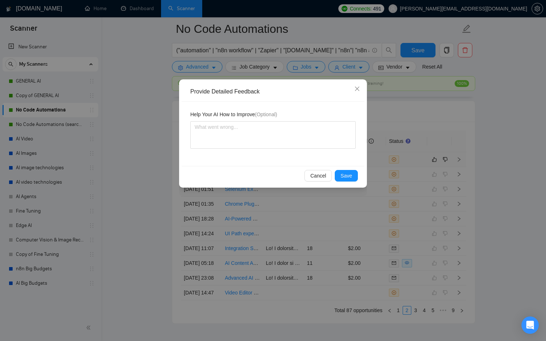
click at [344, 167] on div "Cancel Save" at bounding box center [273, 175] width 183 height 19
click at [344, 172] on span "Save" at bounding box center [346, 176] width 12 height 8
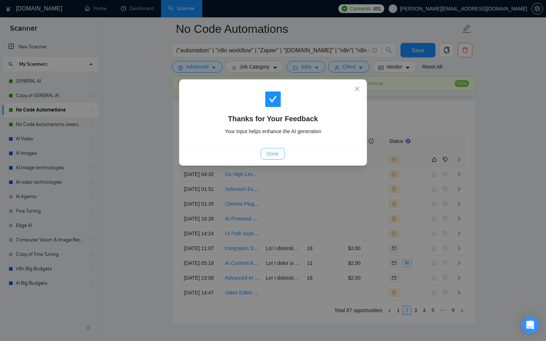
click at [275, 154] on span "Done" at bounding box center [272, 154] width 12 height 8
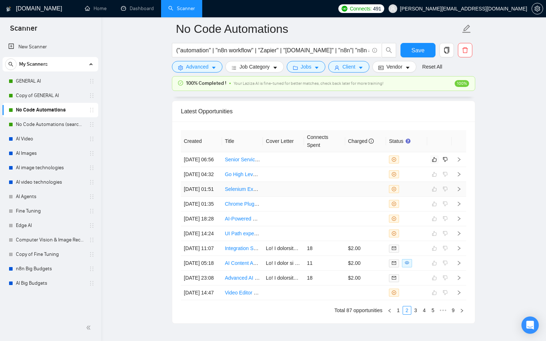
scroll to position [1981, 0]
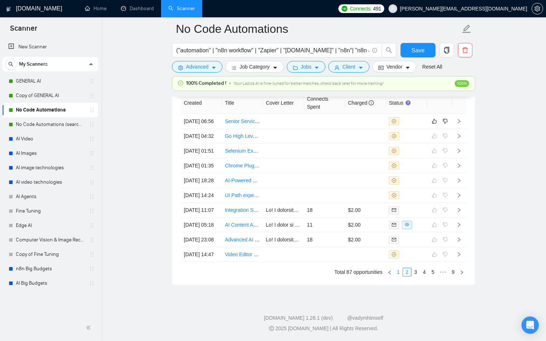
click at [399, 276] on link "1" at bounding box center [398, 272] width 8 height 8
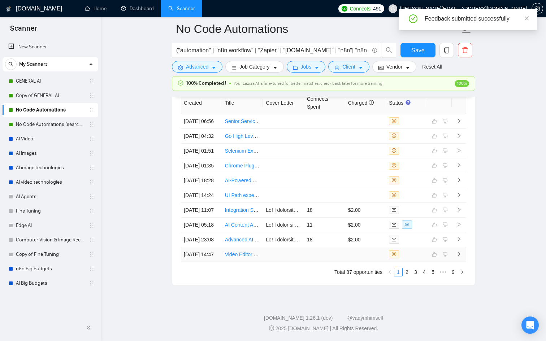
scroll to position [1912, 0]
click at [406, 276] on link "2" at bounding box center [407, 272] width 8 height 8
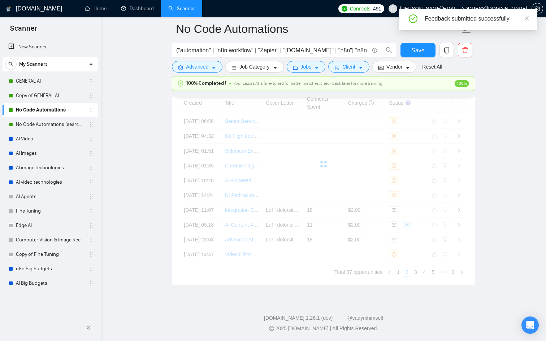
scroll to position [2004, 0]
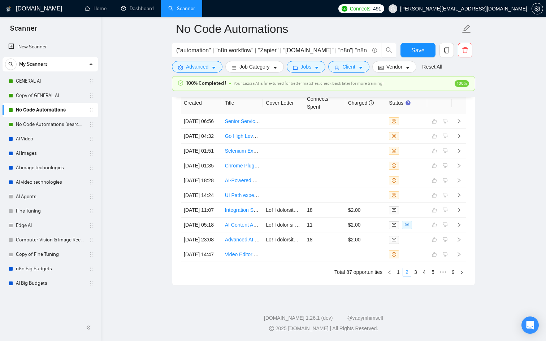
click at [398, 274] on link "1" at bounding box center [398, 272] width 8 height 8
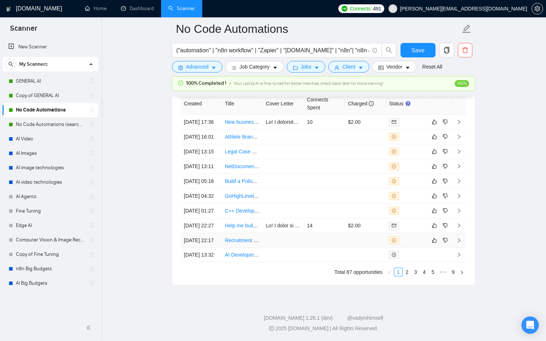
click at [419, 236] on div at bounding box center [406, 240] width 35 height 8
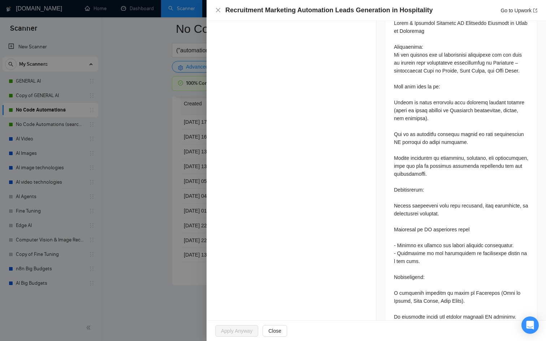
scroll to position [364, 0]
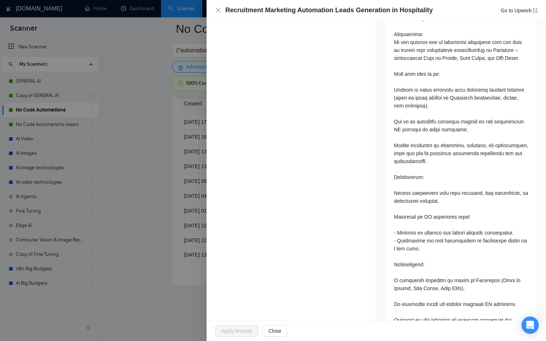
click at [159, 275] on div at bounding box center [273, 170] width 546 height 341
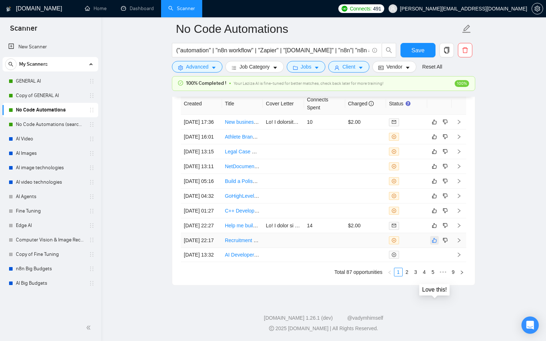
click at [432, 237] on icon "like" at bounding box center [434, 240] width 5 height 6
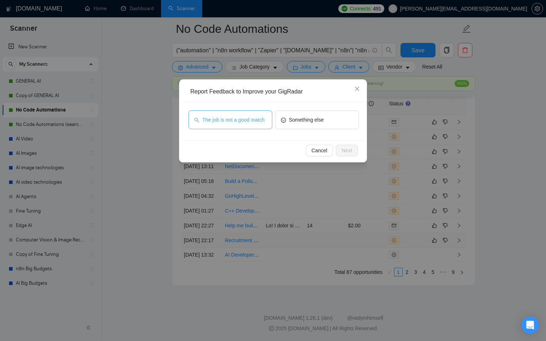
click at [242, 116] on span "The job is not a good match" at bounding box center [233, 120] width 62 height 8
click at [349, 148] on span "Next" at bounding box center [346, 151] width 10 height 8
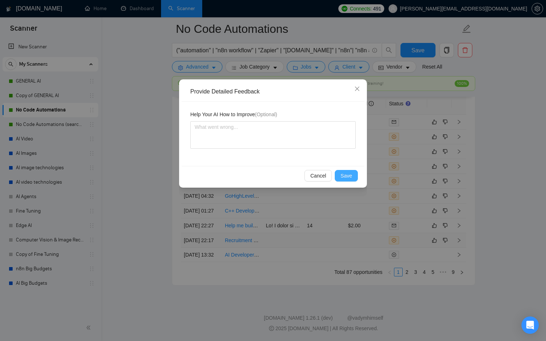
click at [349, 174] on span "Save" at bounding box center [346, 176] width 12 height 8
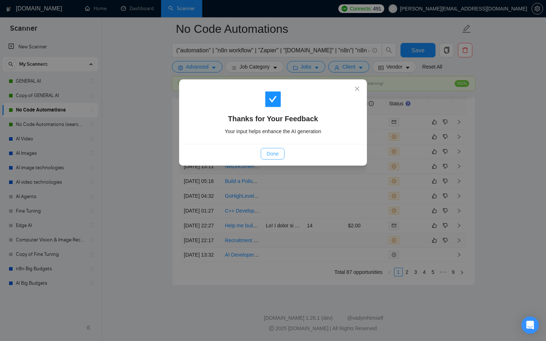
click at [267, 153] on span "Done" at bounding box center [272, 154] width 12 height 8
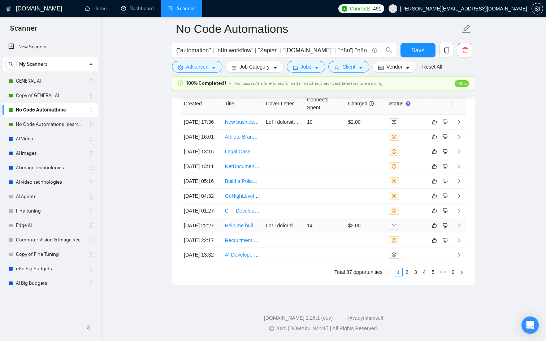
click at [415, 218] on td at bounding box center [406, 225] width 41 height 15
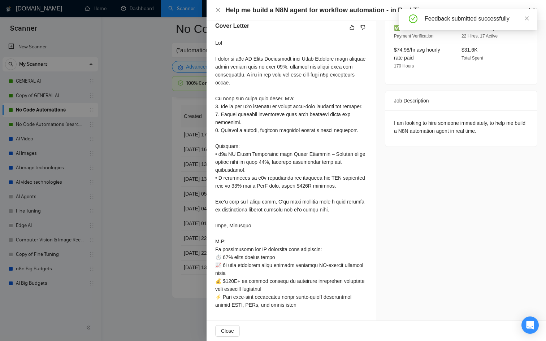
scroll to position [2004, 0]
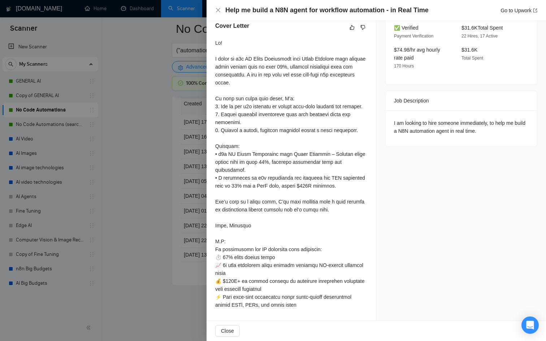
click at [168, 194] on div at bounding box center [273, 170] width 546 height 341
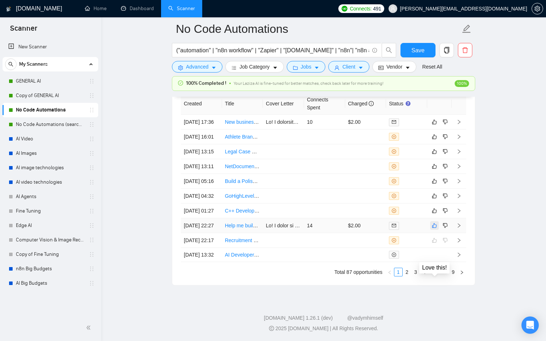
click at [432, 223] on icon "like" at bounding box center [434, 226] width 5 height 6
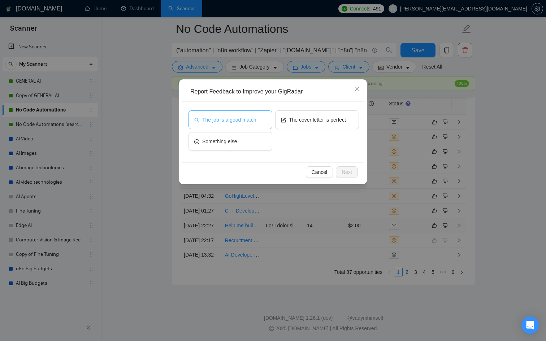
click at [255, 124] on button "The job is a good match" at bounding box center [230, 119] width 84 height 19
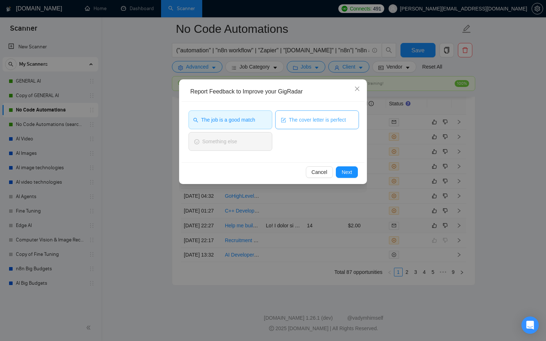
click at [328, 122] on span "The cover letter is perfect" at bounding box center [317, 120] width 57 height 8
click at [351, 166] on button "Next" at bounding box center [347, 172] width 22 height 12
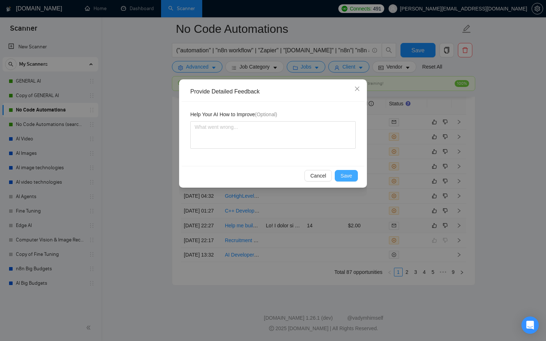
click at [346, 174] on span "Save" at bounding box center [346, 176] width 12 height 8
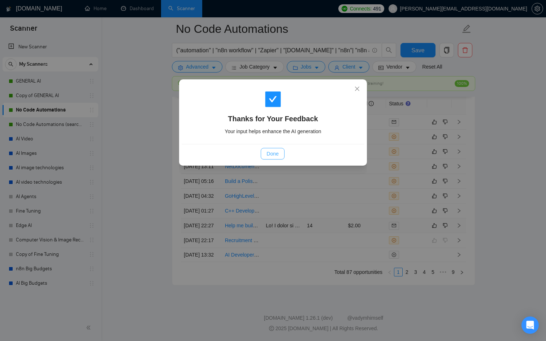
click at [276, 153] on span "Done" at bounding box center [272, 154] width 12 height 8
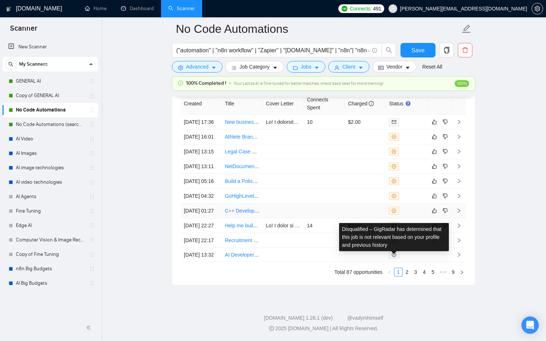
click at [416, 207] on div at bounding box center [406, 211] width 35 height 8
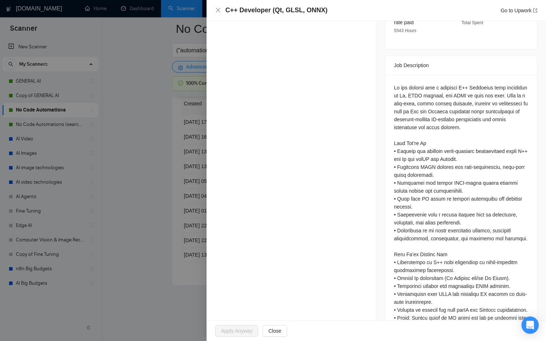
click at [185, 223] on div at bounding box center [273, 170] width 546 height 341
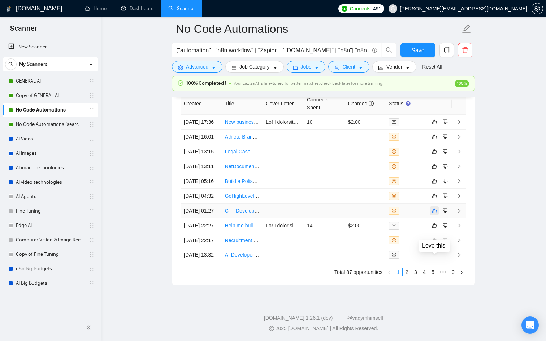
click at [433, 209] on icon "like" at bounding box center [434, 211] width 5 height 5
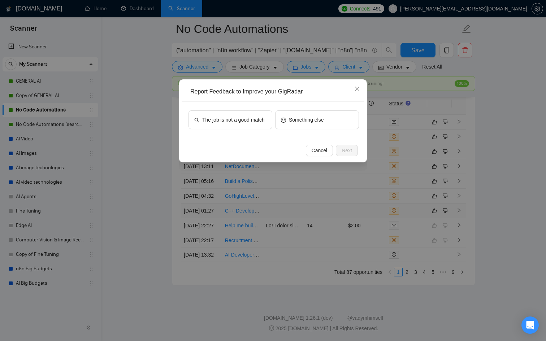
scroll to position [1919, 0]
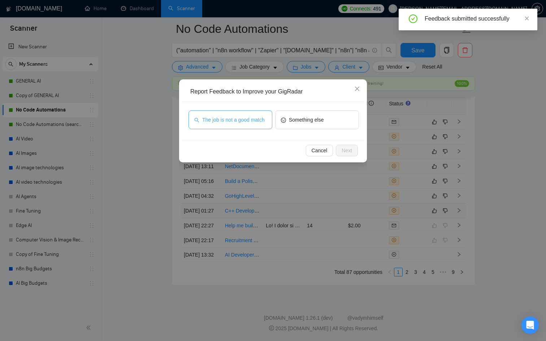
click at [226, 128] on button "The job is not a good match" at bounding box center [230, 119] width 84 height 19
click at [337, 153] on button "Next" at bounding box center [347, 151] width 22 height 12
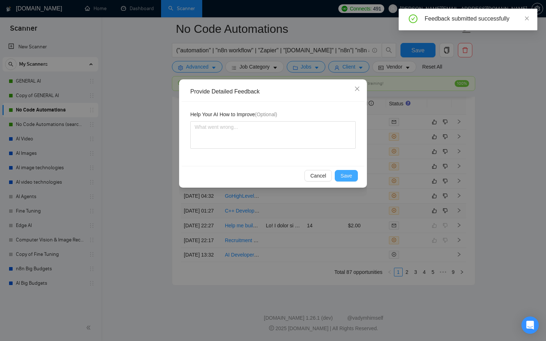
click at [349, 175] on span "Save" at bounding box center [346, 176] width 12 height 8
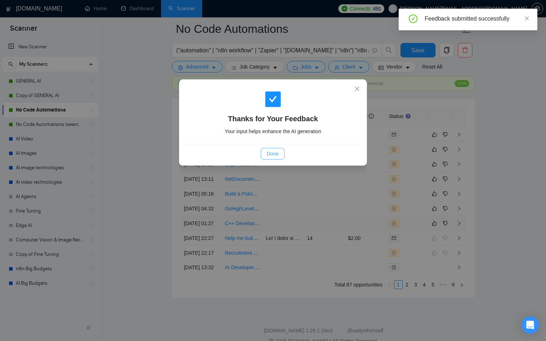
click at [267, 150] on span "Done" at bounding box center [272, 154] width 12 height 8
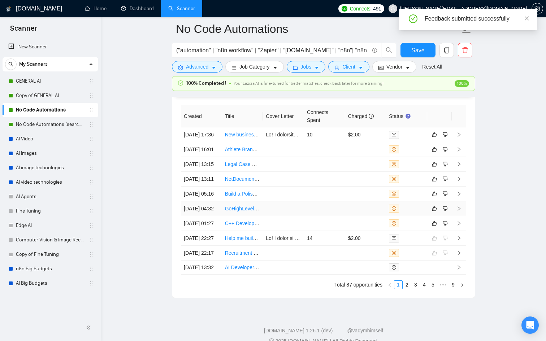
click at [414, 213] on div at bounding box center [406, 209] width 35 height 8
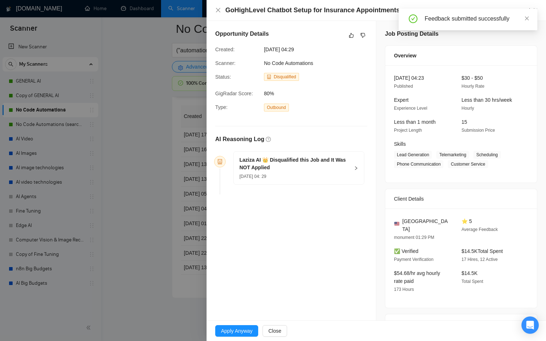
click at [166, 215] on div at bounding box center [273, 170] width 546 height 341
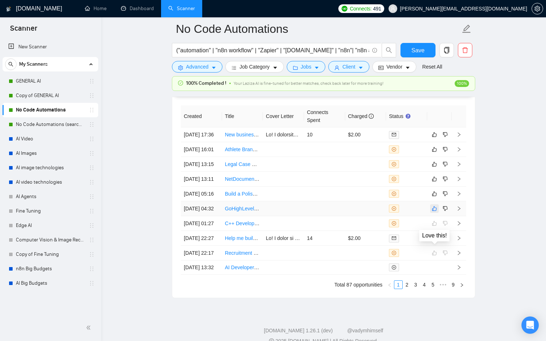
click at [434, 211] on icon "like" at bounding box center [434, 209] width 5 height 6
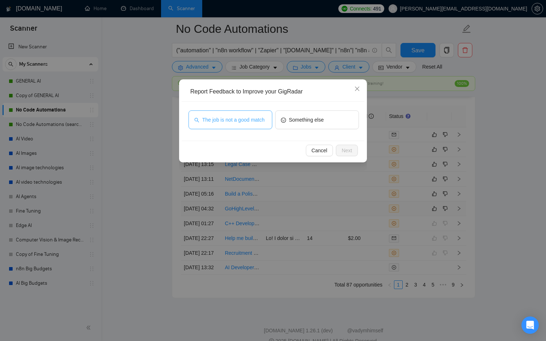
click at [232, 124] on span "The job is not a good match" at bounding box center [233, 120] width 62 height 8
click at [342, 147] on span "Next" at bounding box center [346, 151] width 10 height 8
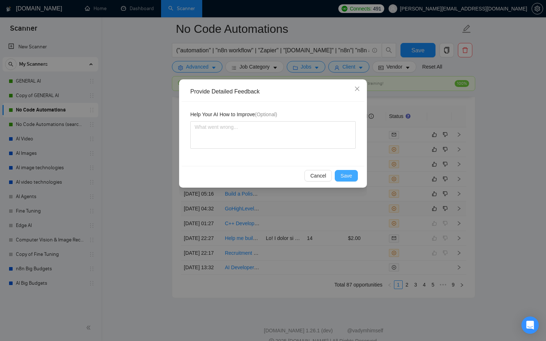
click at [347, 171] on button "Save" at bounding box center [346, 176] width 23 height 12
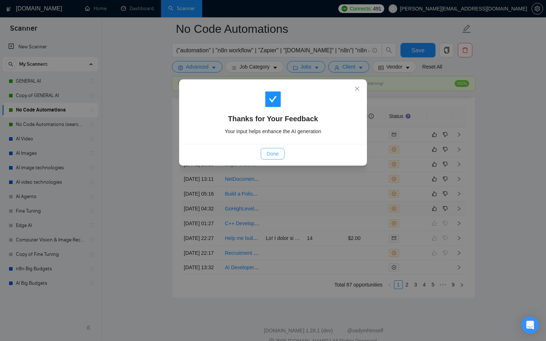
click at [266, 152] on span "Done" at bounding box center [272, 154] width 12 height 8
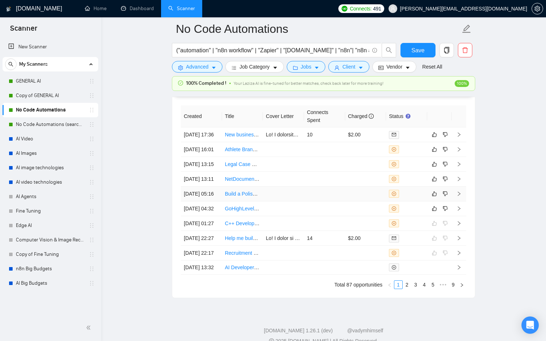
click at [422, 201] on td at bounding box center [406, 194] width 41 height 15
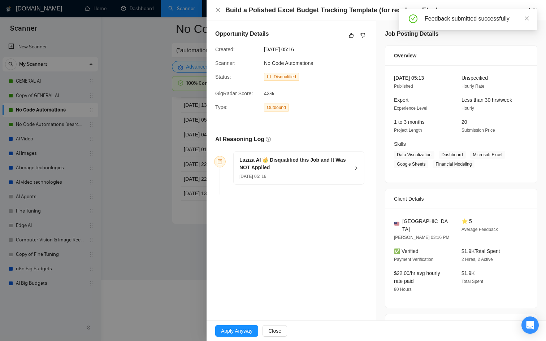
click at [183, 284] on div at bounding box center [273, 170] width 546 height 341
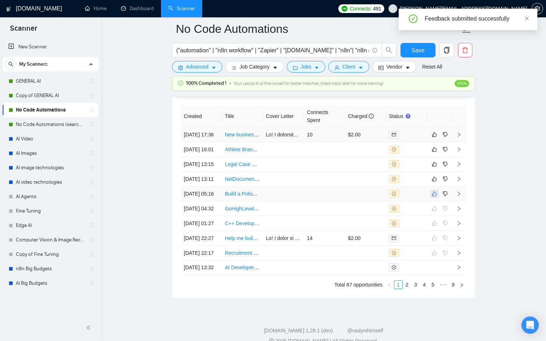
click at [431, 137] on table "Created Title Cover Letter Connects Spent Charged Status [DATE] 17:36 New busin…" at bounding box center [323, 189] width 285 height 169
click at [433, 197] on icon "like" at bounding box center [434, 194] width 5 height 6
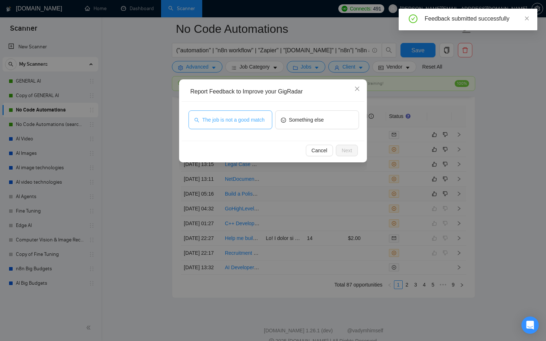
click at [225, 118] on span "The job is not a good match" at bounding box center [233, 120] width 62 height 8
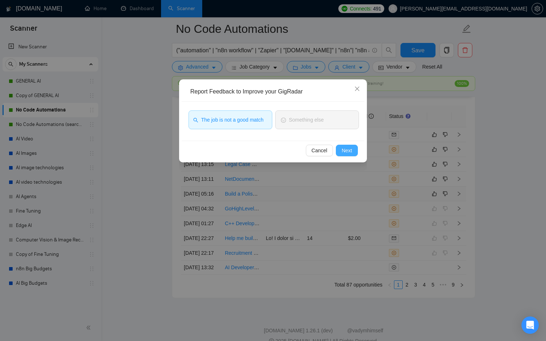
click at [339, 148] on button "Next" at bounding box center [347, 151] width 22 height 12
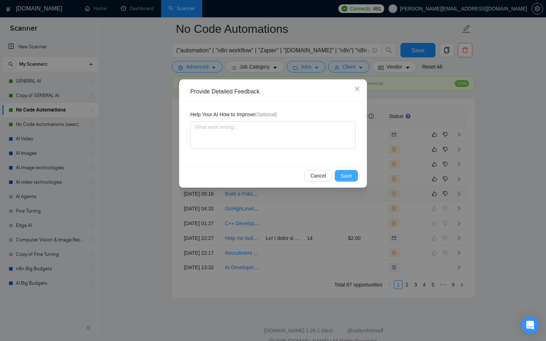
click at [348, 170] on button "Save" at bounding box center [346, 176] width 23 height 12
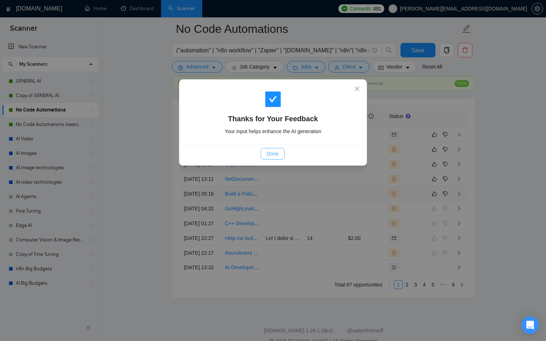
click at [274, 149] on button "Done" at bounding box center [272, 154] width 23 height 12
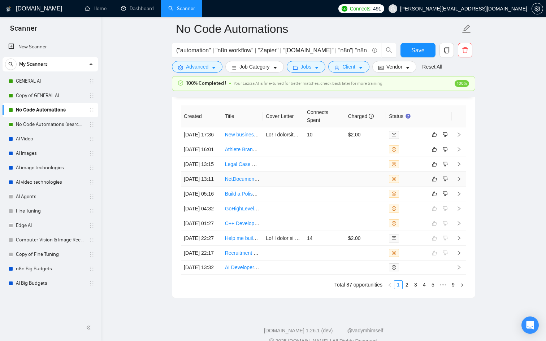
click at [420, 183] on div at bounding box center [406, 179] width 35 height 8
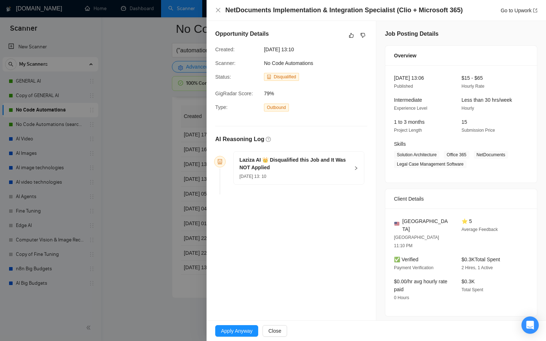
click at [144, 257] on div at bounding box center [273, 170] width 546 height 341
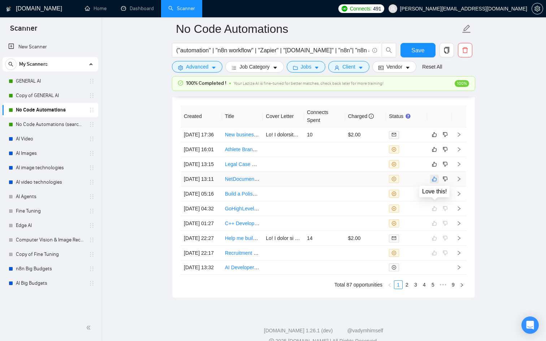
click at [434, 182] on icon "like" at bounding box center [434, 179] width 5 height 6
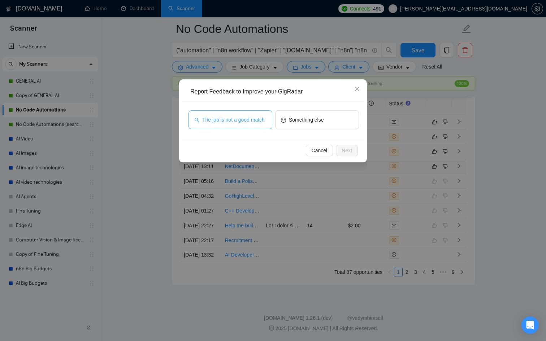
click at [231, 122] on span "The job is not a good match" at bounding box center [233, 120] width 62 height 8
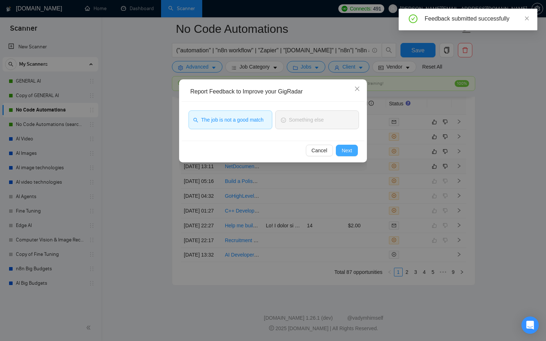
click at [338, 145] on button "Next" at bounding box center [347, 151] width 22 height 12
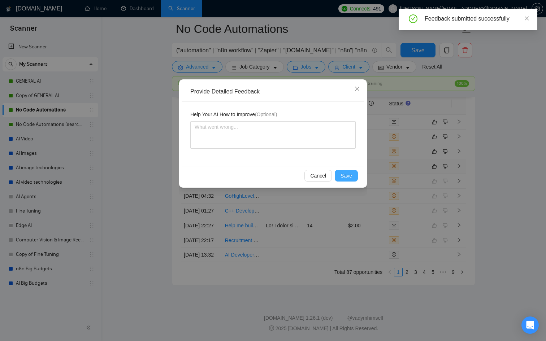
click at [349, 174] on span "Save" at bounding box center [346, 176] width 12 height 8
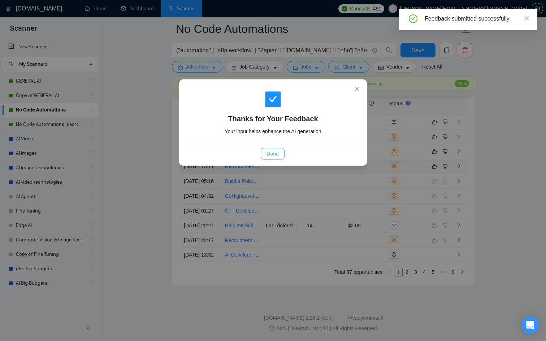
click at [278, 155] on span "Done" at bounding box center [272, 154] width 12 height 8
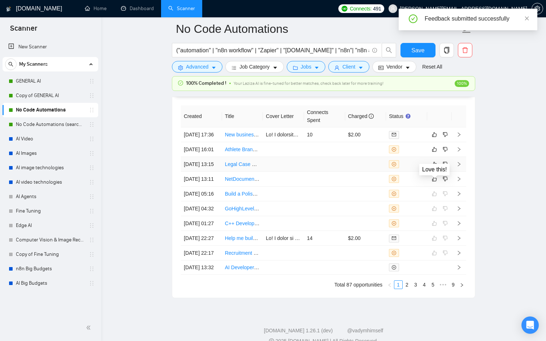
click at [415, 168] on div at bounding box center [406, 164] width 35 height 8
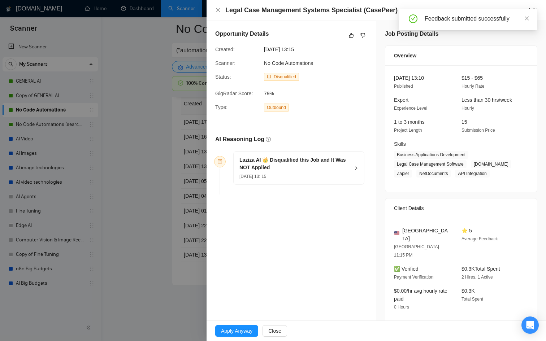
click at [175, 163] on div at bounding box center [273, 170] width 546 height 341
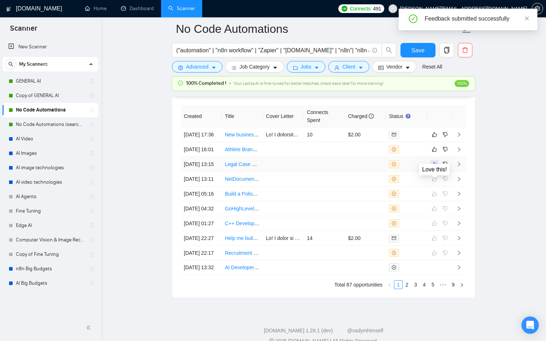
click at [434, 167] on icon "like" at bounding box center [434, 164] width 5 height 6
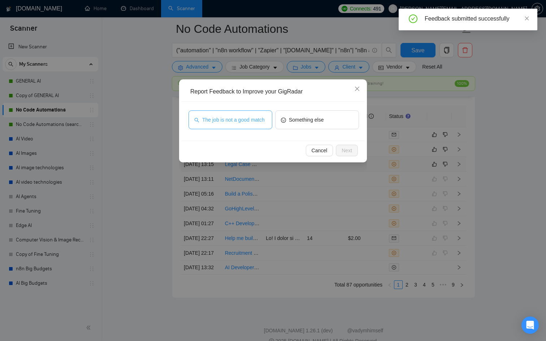
click at [250, 119] on span "The job is not a good match" at bounding box center [233, 120] width 62 height 8
click at [343, 151] on span "Next" at bounding box center [346, 151] width 10 height 8
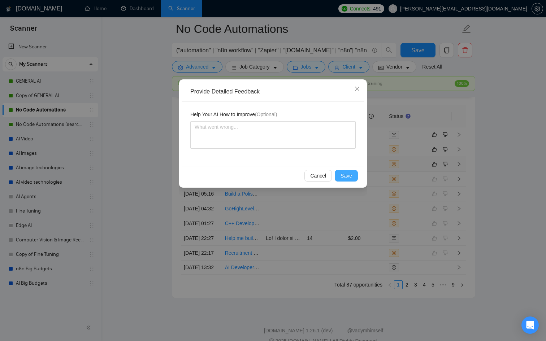
click at [349, 175] on span "Save" at bounding box center [346, 176] width 12 height 8
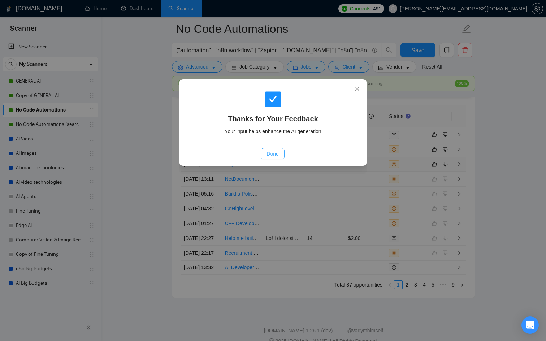
click at [273, 150] on span "Done" at bounding box center [272, 154] width 12 height 8
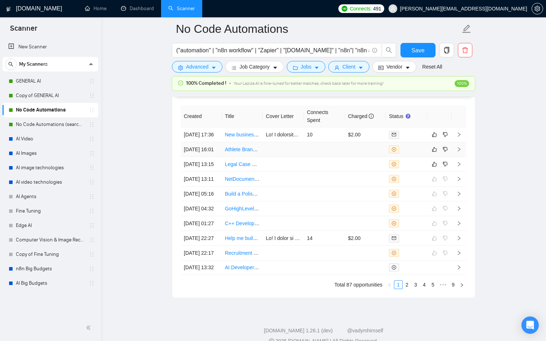
click at [413, 157] on td at bounding box center [406, 149] width 41 height 15
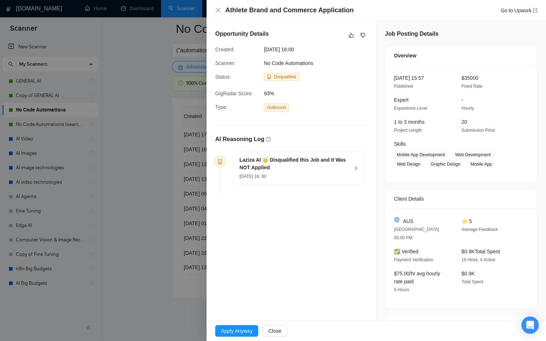
click at [167, 210] on div at bounding box center [273, 170] width 546 height 341
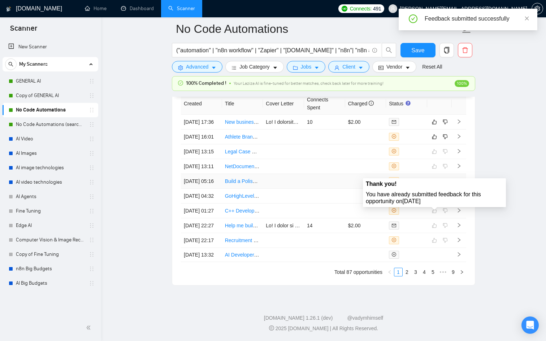
scroll to position [1869, 0]
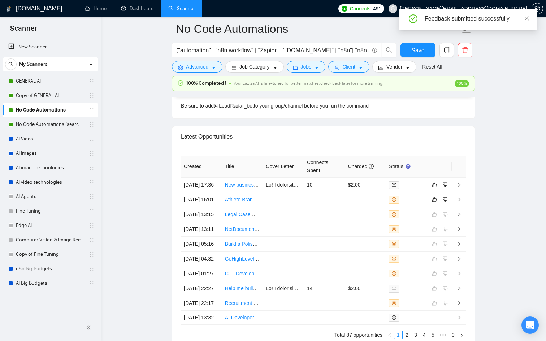
click at [436, 202] on icon "like" at bounding box center [434, 200] width 5 height 6
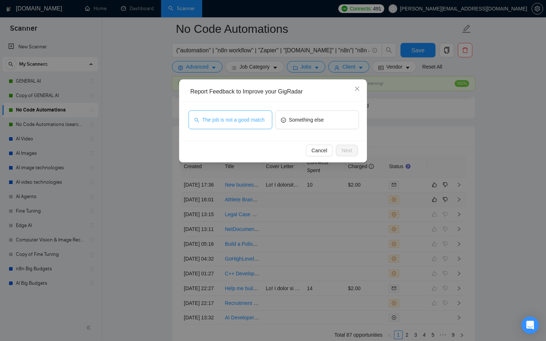
click at [241, 122] on span "The job is not a good match" at bounding box center [233, 120] width 62 height 8
click at [333, 152] on div "Cancel Next" at bounding box center [272, 151] width 170 height 12
click at [338, 152] on button "Next" at bounding box center [347, 151] width 22 height 12
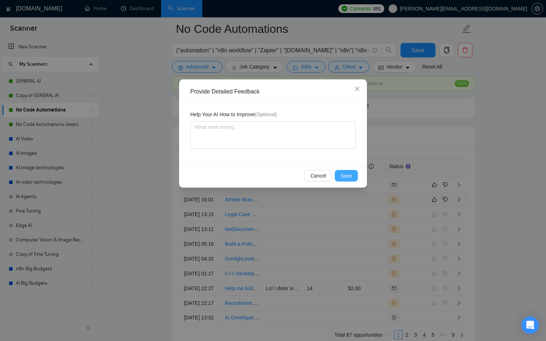
click at [347, 170] on button "Save" at bounding box center [346, 176] width 23 height 12
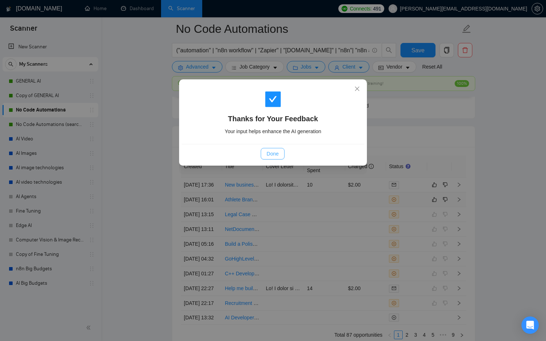
click at [272, 152] on span "Done" at bounding box center [272, 154] width 12 height 8
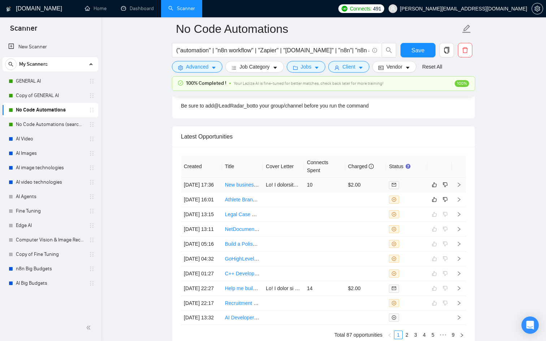
click at [412, 185] on div at bounding box center [406, 185] width 35 height 8
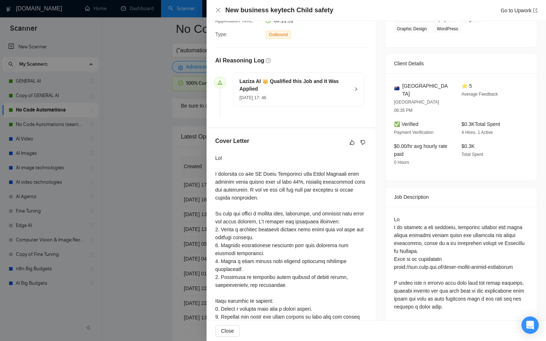
scroll to position [164, 0]
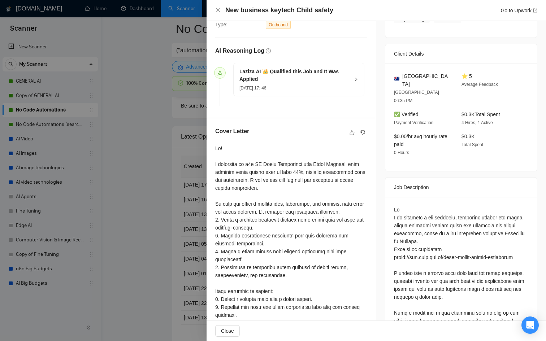
click at [174, 220] on div at bounding box center [273, 170] width 546 height 341
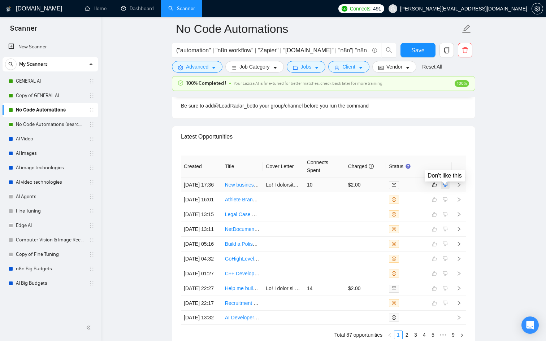
click at [444, 188] on icon "dislike" at bounding box center [444, 185] width 5 height 6
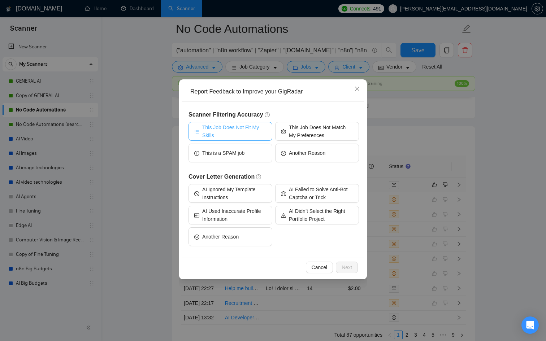
click at [250, 128] on span "This Job Does Not Fit My Skills" at bounding box center [234, 131] width 64 height 16
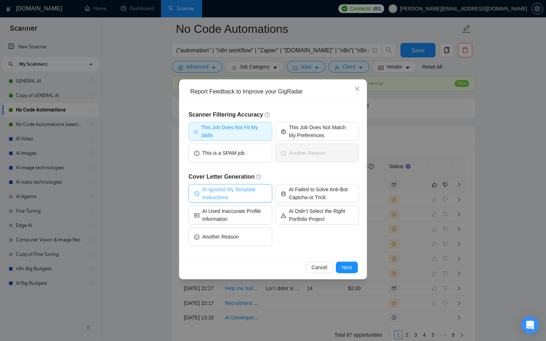
click at [237, 193] on span "AI Ignored My Template Instructions" at bounding box center [234, 193] width 64 height 16
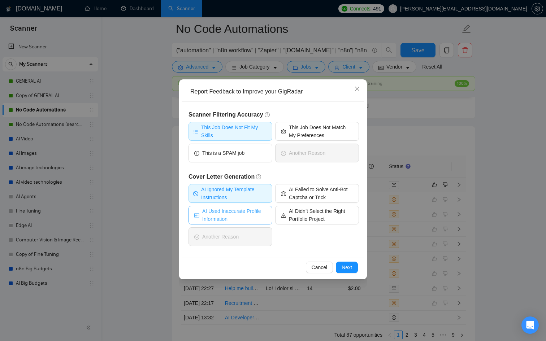
click at [244, 209] on span "AI Used Inaccurate Profile Information" at bounding box center [234, 215] width 64 height 16
click at [257, 219] on span "AI Used Inaccurate Profile Information" at bounding box center [234, 215] width 66 height 16
click at [349, 267] on span "Next" at bounding box center [346, 267] width 10 height 8
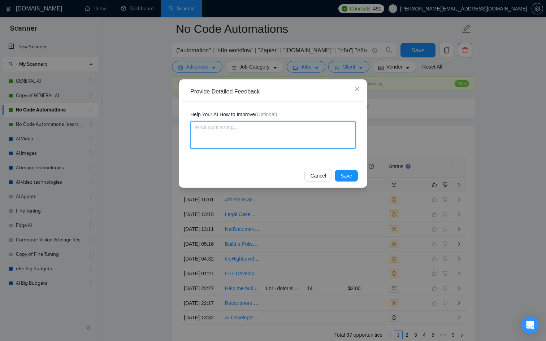
click at [212, 129] on textarea at bounding box center [272, 134] width 165 height 27
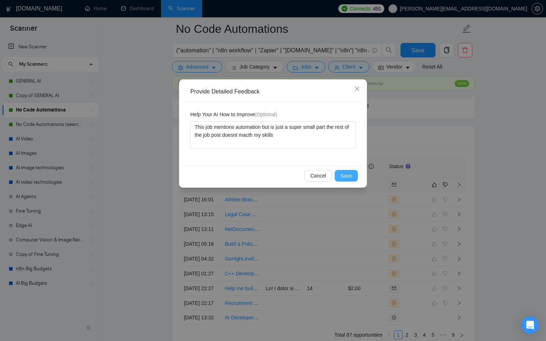
click at [345, 172] on span "Save" at bounding box center [346, 176] width 12 height 8
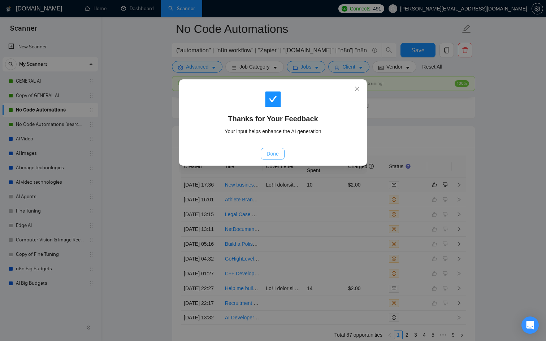
click at [272, 154] on span "Done" at bounding box center [272, 154] width 12 height 8
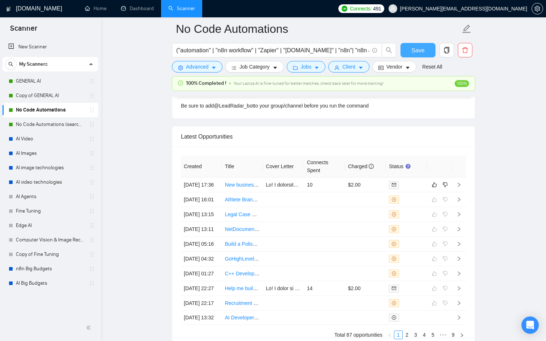
click at [420, 50] on span "Save" at bounding box center [417, 50] width 13 height 9
click at [70, 126] on link "No Code Automations (search only in Tites)" at bounding box center [50, 124] width 69 height 14
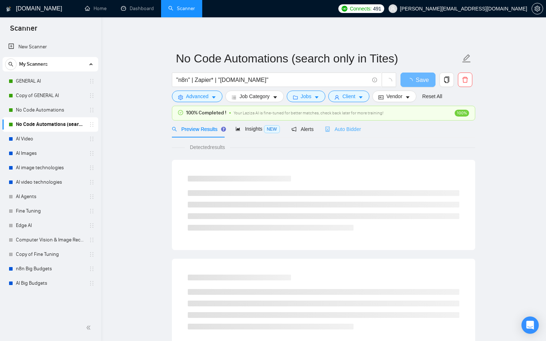
click at [347, 124] on div "Auto Bidder" at bounding box center [343, 129] width 36 height 17
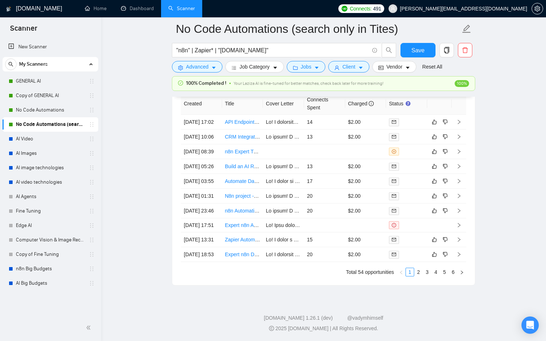
scroll to position [2004, 0]
click at [424, 272] on link "3" at bounding box center [427, 272] width 8 height 8
click at [421, 274] on link "2" at bounding box center [418, 272] width 8 height 8
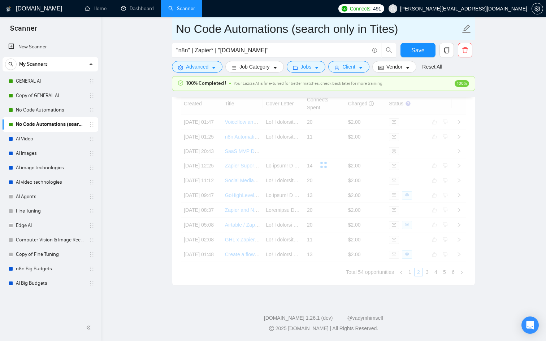
click at [412, 27] on input "No Code Automations (search only in Tites)" at bounding box center [318, 29] width 284 height 18
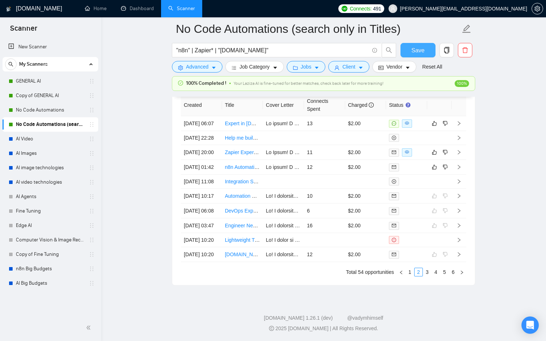
click at [422, 52] on span "Save" at bounding box center [417, 50] width 13 height 9
click at [414, 160] on td at bounding box center [406, 167] width 41 height 15
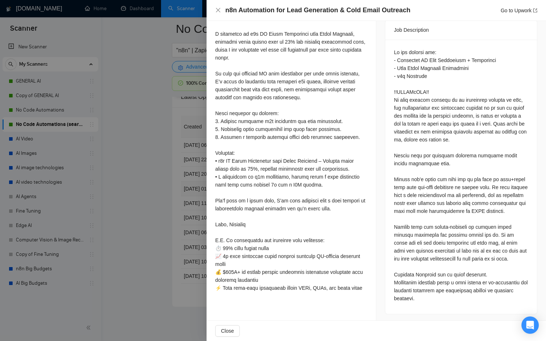
scroll to position [296, 0]
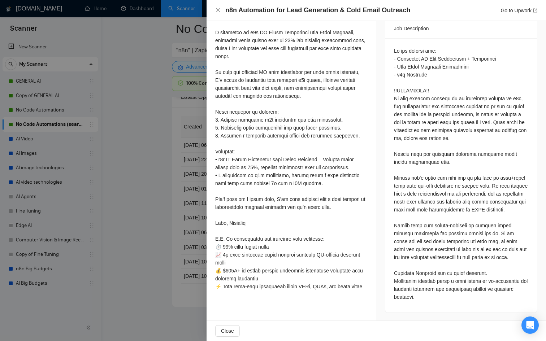
click at [141, 188] on div at bounding box center [273, 170] width 546 height 341
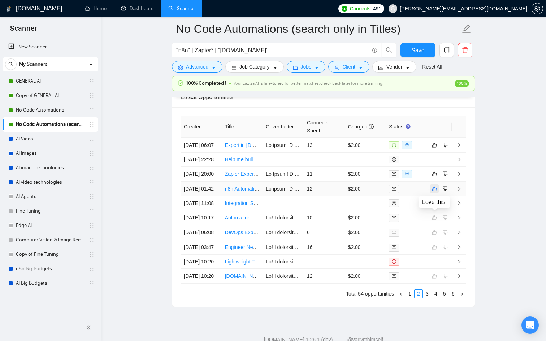
click at [434, 192] on icon "like" at bounding box center [434, 189] width 5 height 6
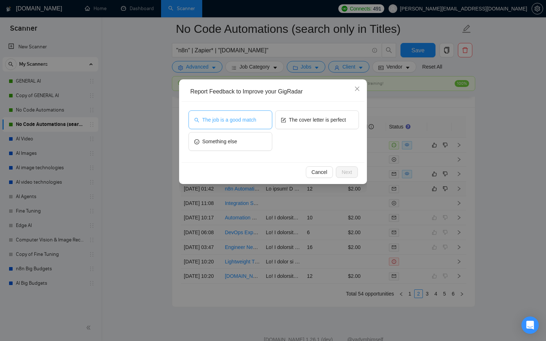
click at [246, 127] on button "The job is a good match" at bounding box center [230, 119] width 84 height 19
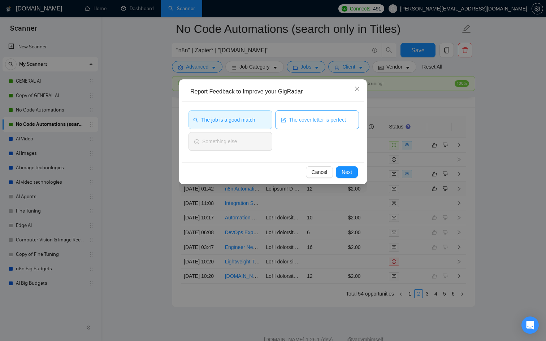
click at [318, 117] on span "The cover letter is perfect" at bounding box center [317, 120] width 57 height 8
click at [351, 181] on div "Cancel Next" at bounding box center [273, 171] width 183 height 19
click at [345, 174] on span "Next" at bounding box center [346, 172] width 10 height 8
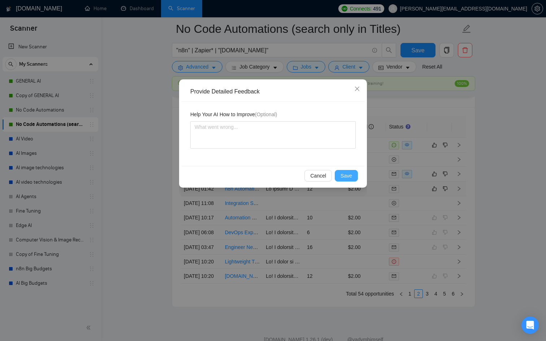
click at [345, 174] on span "Save" at bounding box center [346, 176] width 12 height 8
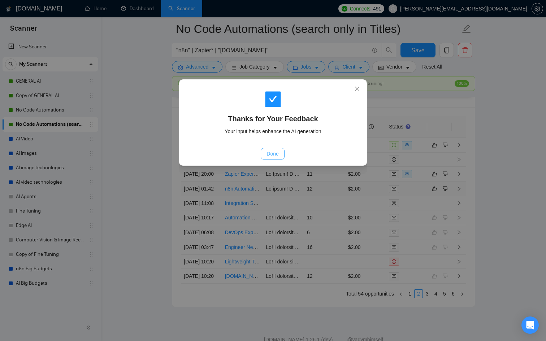
click at [268, 154] on span "Done" at bounding box center [272, 154] width 12 height 8
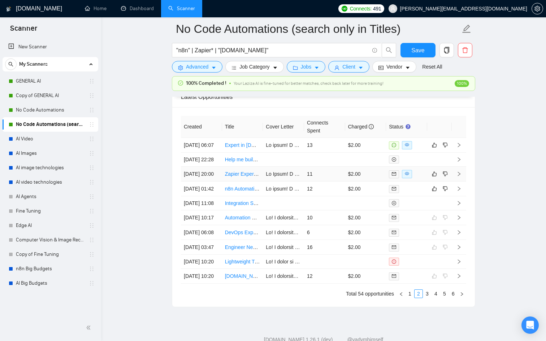
click at [423, 178] on div at bounding box center [406, 174] width 35 height 8
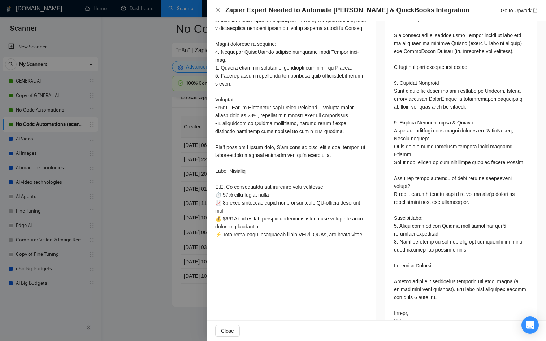
scroll to position [371, 0]
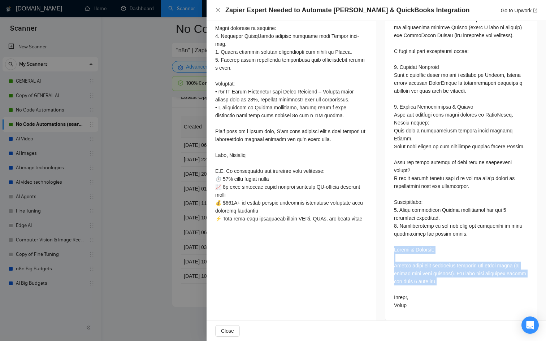
drag, startPoint x: 447, startPoint y: 275, endPoint x: 393, endPoint y: 242, distance: 62.5
click at [393, 242] on div at bounding box center [461, 156] width 152 height 330
copy div "Budget & Timeline: Please share your estimated timeline and fixed price (or hou…"
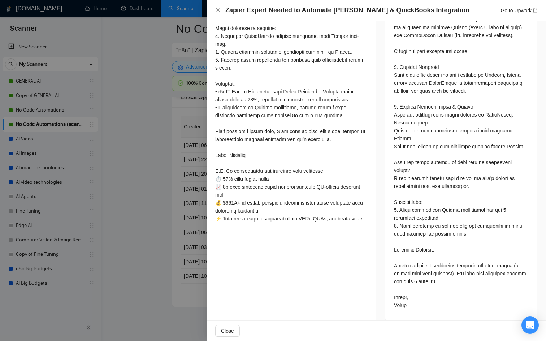
click at [179, 278] on div at bounding box center [273, 170] width 546 height 341
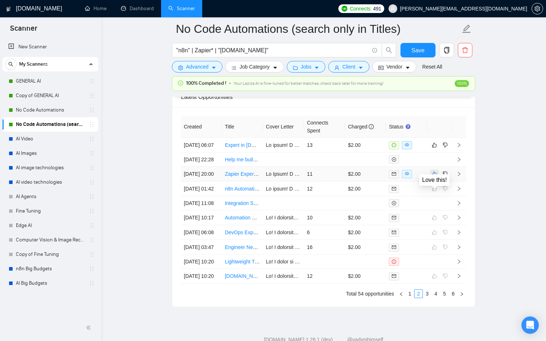
click at [431, 178] on button "button" at bounding box center [434, 174] width 9 height 9
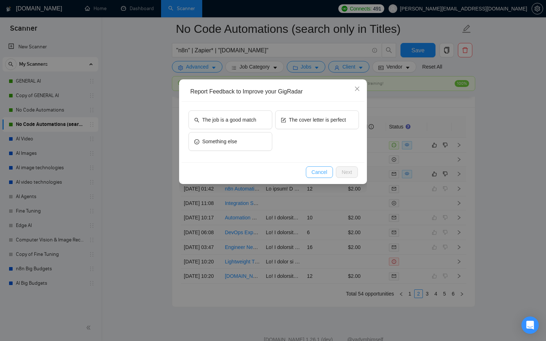
click at [316, 166] on button "Cancel" at bounding box center [319, 172] width 27 height 12
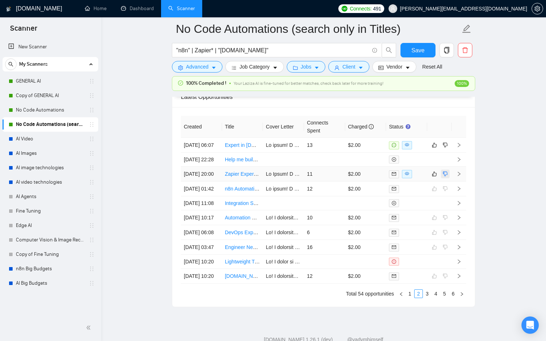
click at [445, 177] on icon "dislike" at bounding box center [444, 174] width 5 height 6
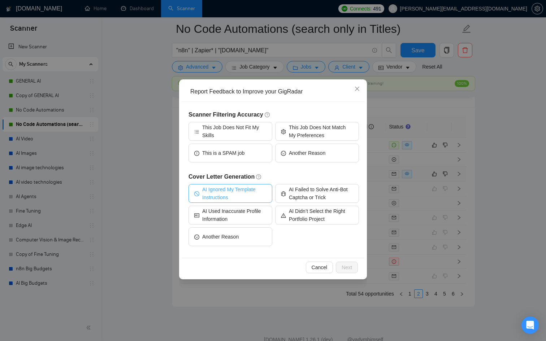
click at [242, 192] on span "AI Ignored My Template Instructions" at bounding box center [234, 193] width 64 height 16
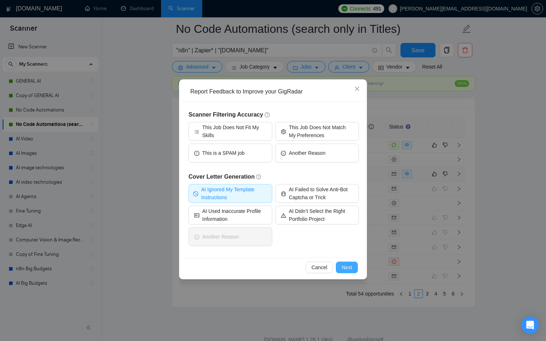
click at [350, 266] on span "Next" at bounding box center [346, 267] width 10 height 8
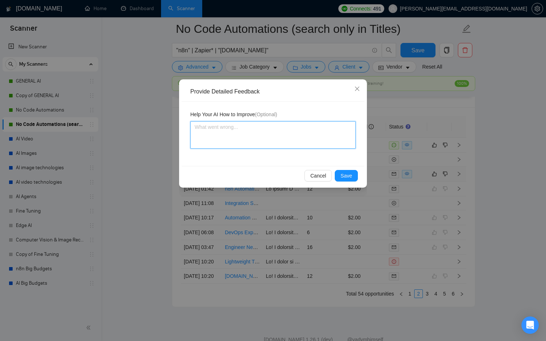
click at [257, 141] on textarea at bounding box center [272, 134] width 165 height 27
paste textarea "Budget & Timeline: Please share your estimated timeline and fixed price (or hou…"
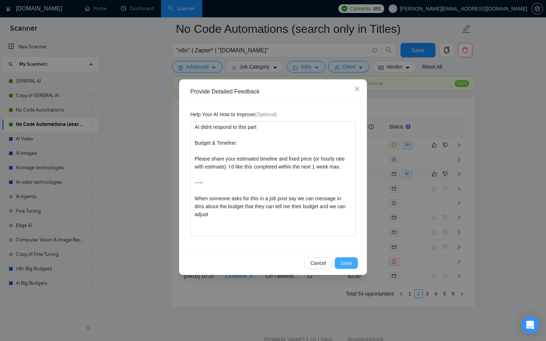
click at [346, 261] on span "Save" at bounding box center [346, 263] width 12 height 8
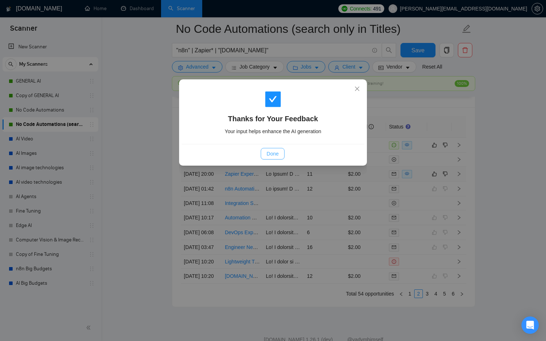
click at [273, 155] on span "Done" at bounding box center [272, 154] width 12 height 8
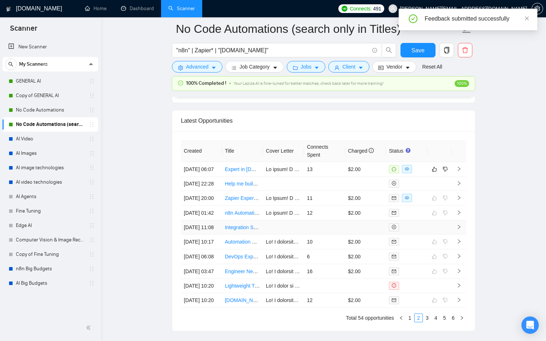
scroll to position [1795, 0]
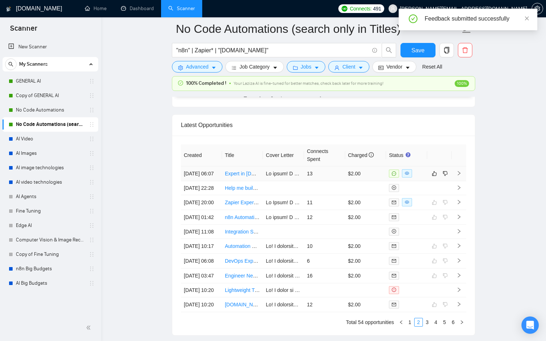
click at [351, 176] on td "$2.00" at bounding box center [365, 173] width 41 height 15
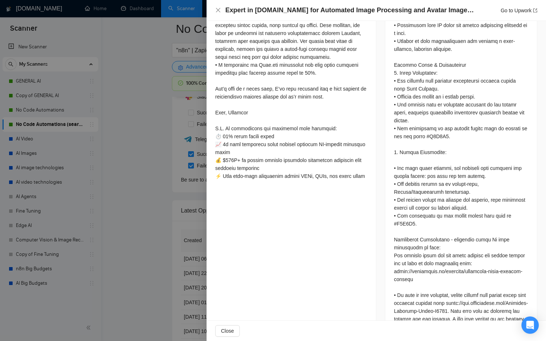
scroll to position [573, 0]
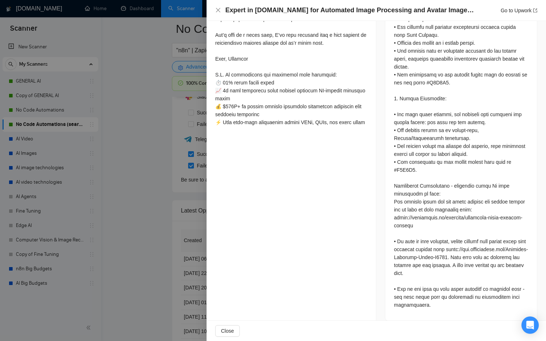
click at [170, 204] on div at bounding box center [273, 170] width 546 height 341
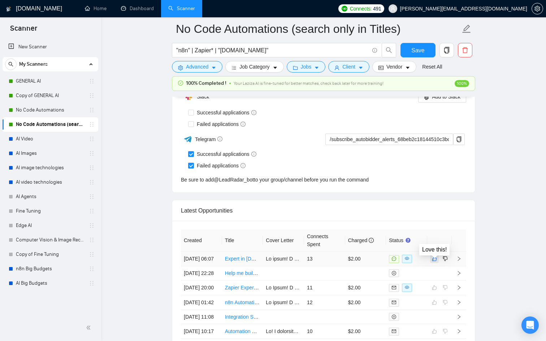
click at [433, 261] on icon "like" at bounding box center [434, 259] width 5 height 6
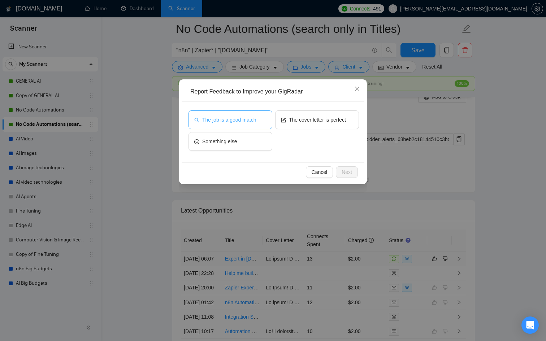
click at [237, 120] on span "The job is a good match" at bounding box center [229, 120] width 54 height 8
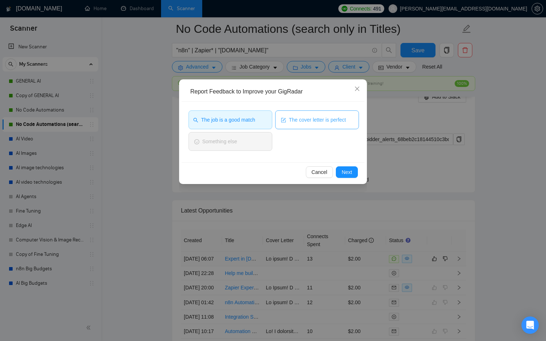
click at [320, 121] on span "The cover letter is perfect" at bounding box center [317, 120] width 57 height 8
click at [351, 178] on div "Cancel Next" at bounding box center [273, 171] width 183 height 19
click at [346, 174] on span "Next" at bounding box center [346, 172] width 10 height 8
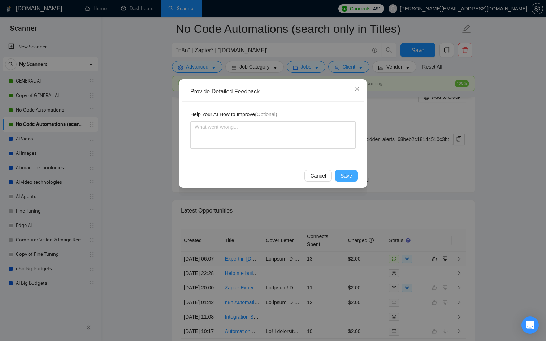
click at [346, 174] on span "Save" at bounding box center [346, 176] width 12 height 8
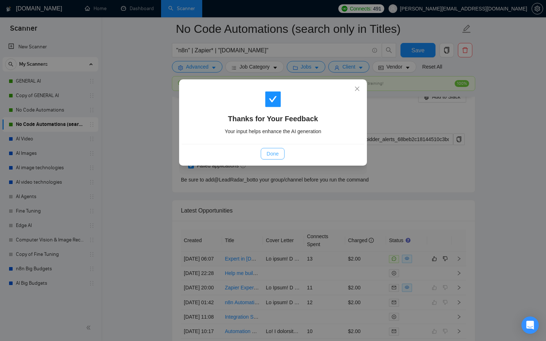
click at [283, 153] on button "Done" at bounding box center [272, 154] width 23 height 12
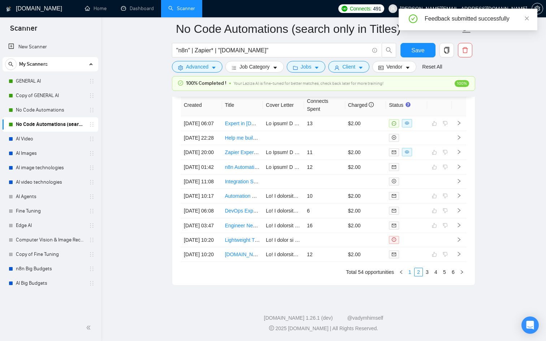
scroll to position [2004, 0]
click at [412, 275] on link "1" at bounding box center [410, 272] width 8 height 8
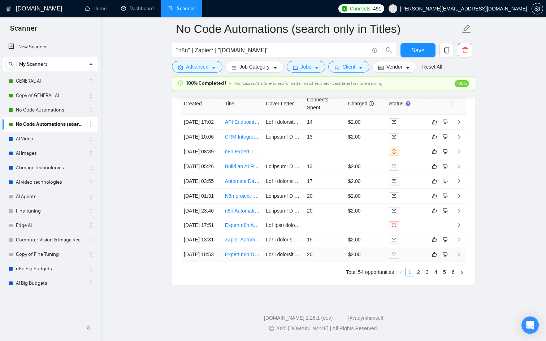
click at [333, 257] on td "20" at bounding box center [324, 254] width 41 height 15
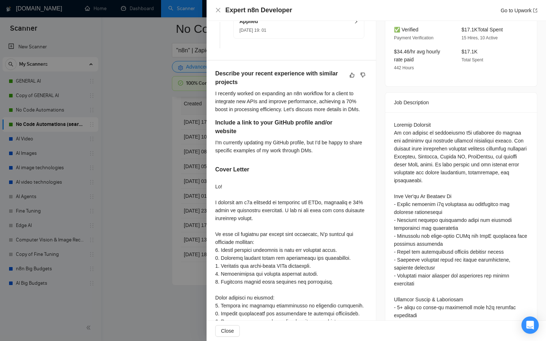
scroll to position [221, 0]
click at [196, 211] on div at bounding box center [273, 170] width 546 height 341
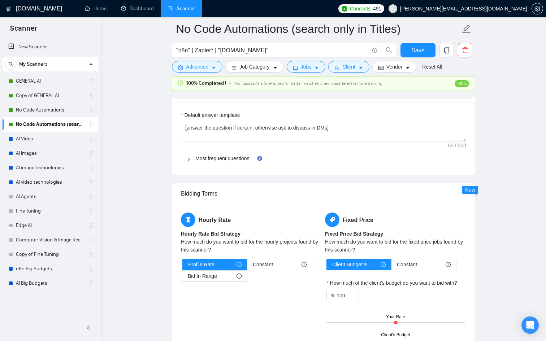
scroll to position [1048, 0]
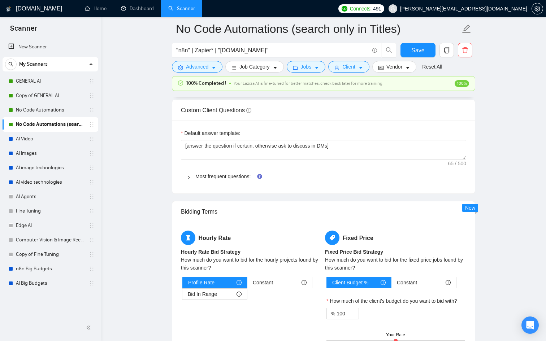
click at [190, 178] on icon "right" at bounding box center [189, 177] width 4 height 4
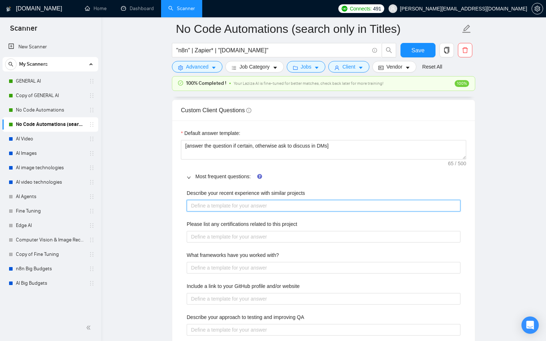
click at [245, 207] on projects "Describe your recent experience with similar projects" at bounding box center [324, 206] width 274 height 12
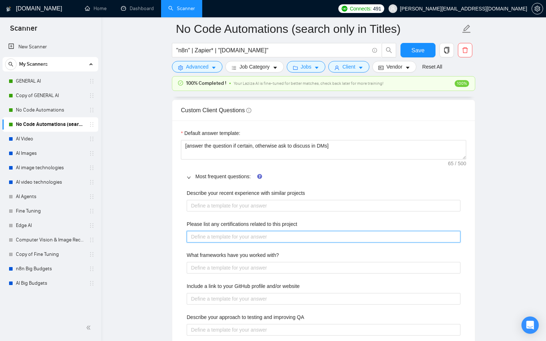
click at [249, 235] on project "Please list any certifications related to this project" at bounding box center [324, 237] width 274 height 12
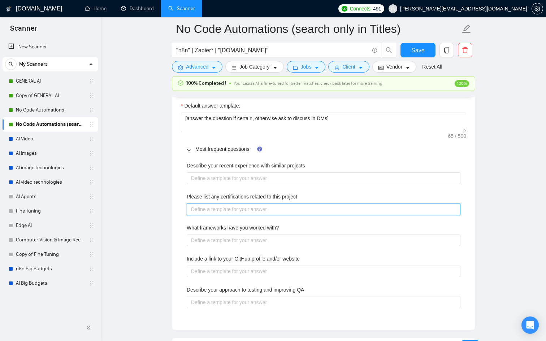
scroll to position [1075, 0]
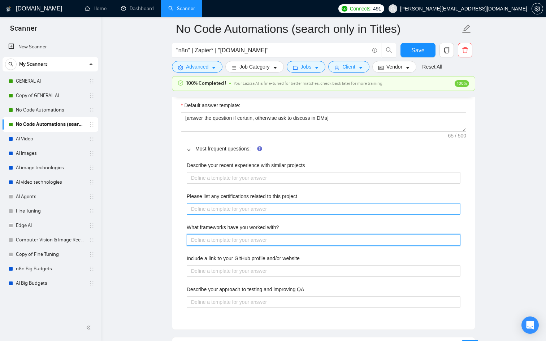
click at [249, 235] on with\? "What frameworks have you worked with?" at bounding box center [324, 240] width 274 height 12
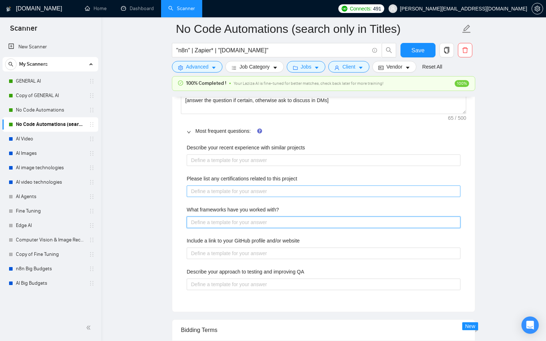
scroll to position [1098, 0]
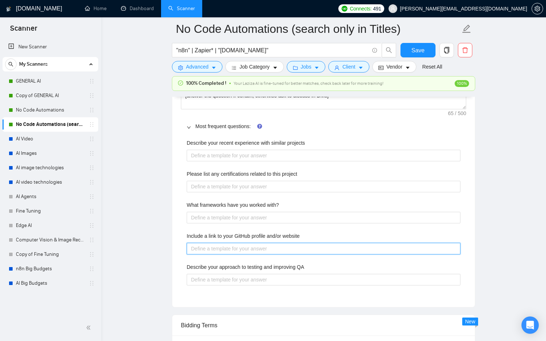
click at [253, 246] on website "Include a link to your GitHub profile and/or website" at bounding box center [324, 249] width 274 height 12
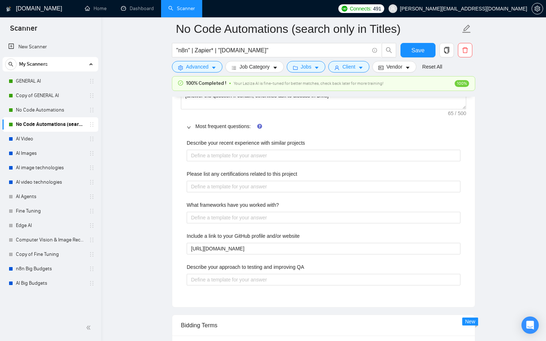
click at [464, 301] on div "Default answer template: [answer the question if certain, otherwise ask to disc…" at bounding box center [323, 188] width 302 height 237
click at [416, 48] on span "Save" at bounding box center [417, 50] width 13 height 9
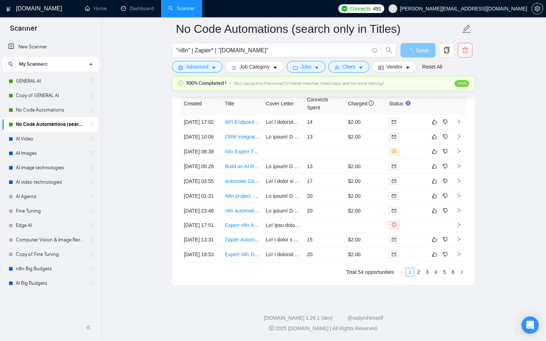
scroll to position [1908, 0]
click at [422, 248] on tbody "[DATE] 17:02 API Endpoints for n8n (Self Hosted) 14 $2.00 [DATE] 10:06 CRM Inte…" at bounding box center [323, 188] width 285 height 147
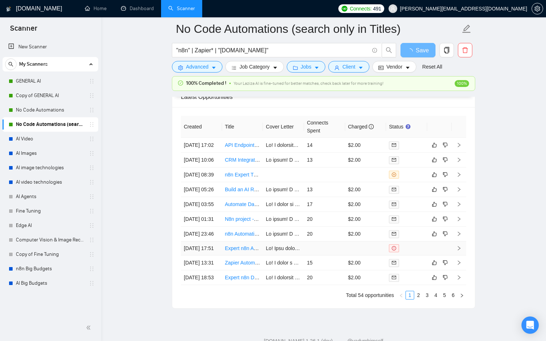
scroll to position [2004, 0]
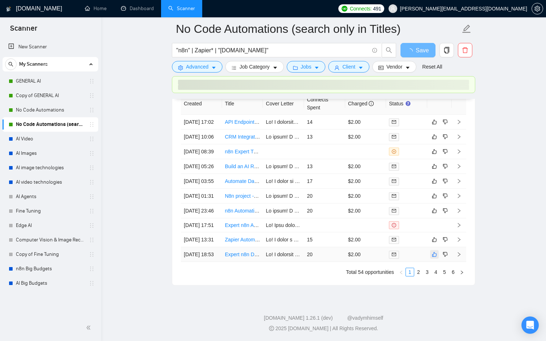
click at [432, 253] on icon "like" at bounding box center [434, 255] width 5 height 6
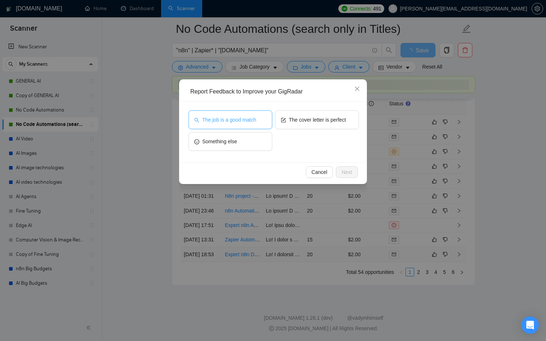
click at [261, 118] on button "The job is a good match" at bounding box center [230, 119] width 84 height 19
click at [345, 172] on span "Next" at bounding box center [346, 172] width 10 height 8
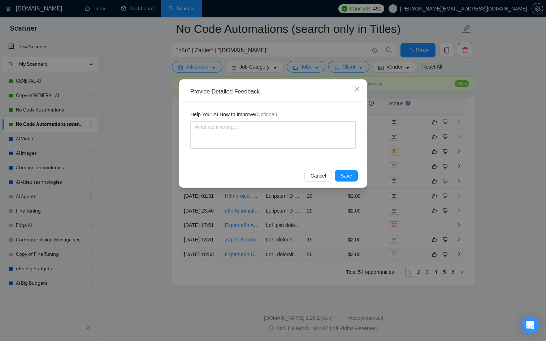
scroll to position [1908, 0]
click at [243, 134] on textarea at bounding box center [272, 134] width 165 height 27
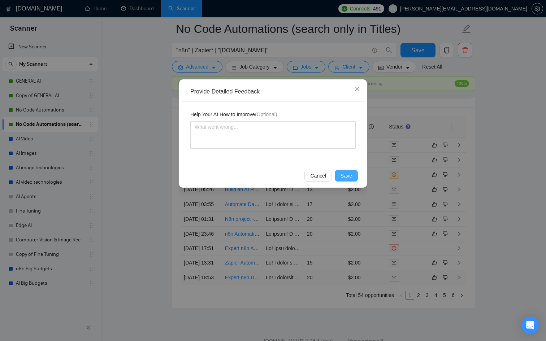
click at [354, 175] on button "Save" at bounding box center [346, 176] width 23 height 12
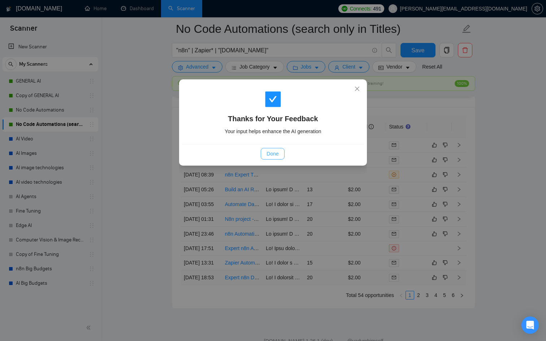
click at [267, 154] on span "Done" at bounding box center [272, 154] width 12 height 8
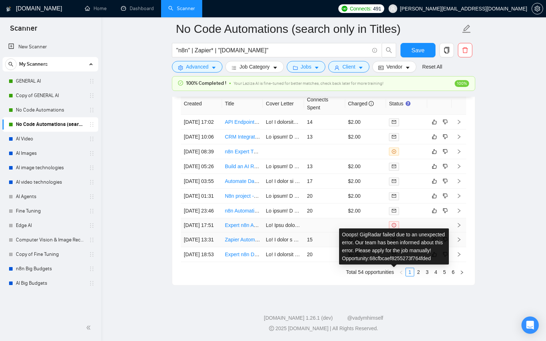
scroll to position [1989, 0]
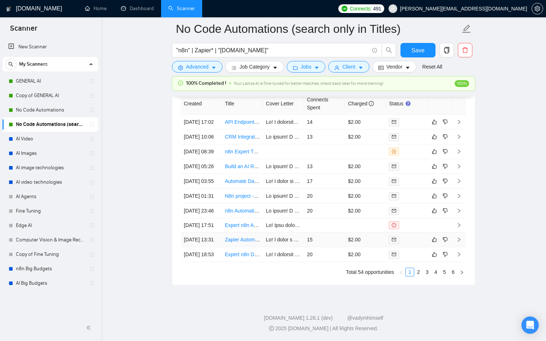
click at [414, 244] on div at bounding box center [406, 240] width 35 height 8
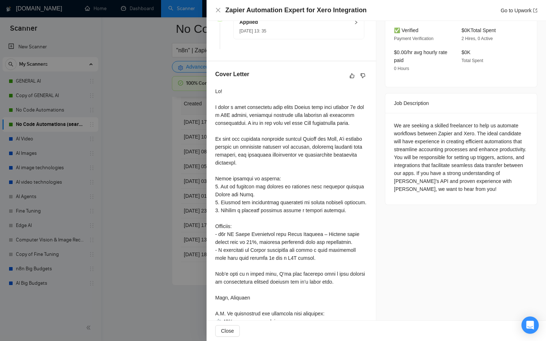
scroll to position [1919, 0]
click at [182, 225] on div at bounding box center [273, 170] width 546 height 341
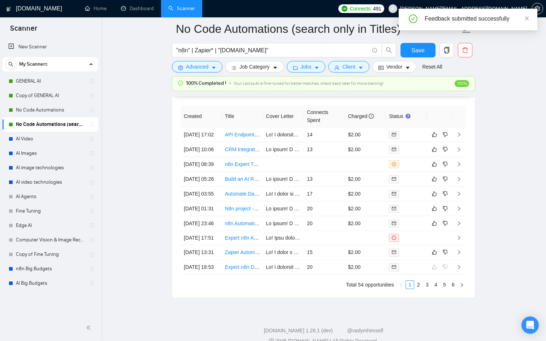
scroll to position [1989, 0]
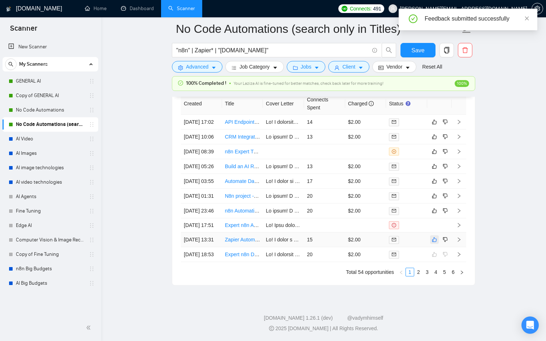
click at [432, 242] on icon "like" at bounding box center [434, 240] width 5 height 6
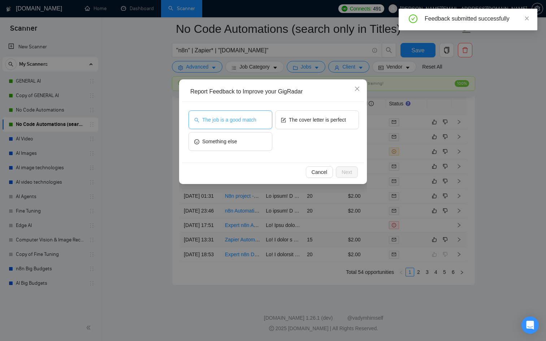
click at [232, 115] on button "The job is a good match" at bounding box center [230, 119] width 84 height 19
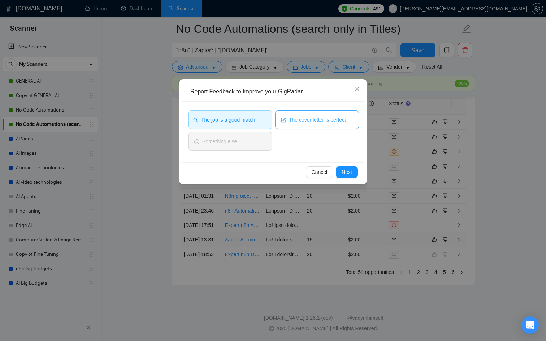
click at [300, 116] on span "The cover letter is perfect" at bounding box center [317, 120] width 57 height 8
click at [348, 167] on button "Next" at bounding box center [347, 172] width 22 height 12
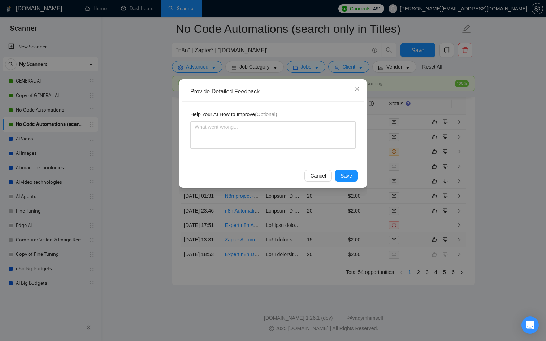
click at [349, 183] on div "Cancel Save" at bounding box center [273, 175] width 183 height 19
click at [341, 175] on span "Save" at bounding box center [346, 176] width 12 height 8
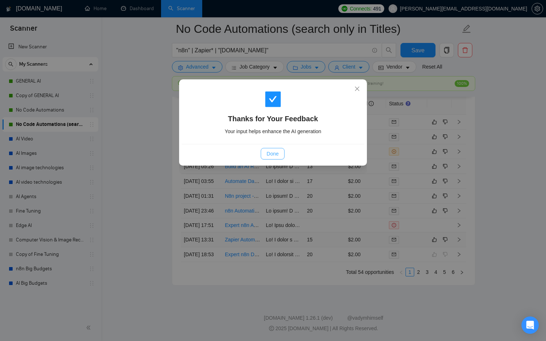
click at [273, 152] on span "Done" at bounding box center [272, 154] width 12 height 8
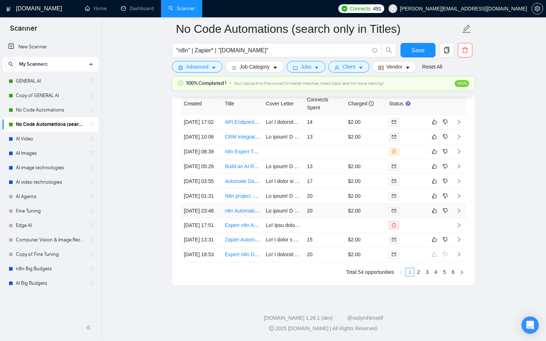
click at [414, 207] on div at bounding box center [406, 211] width 35 height 8
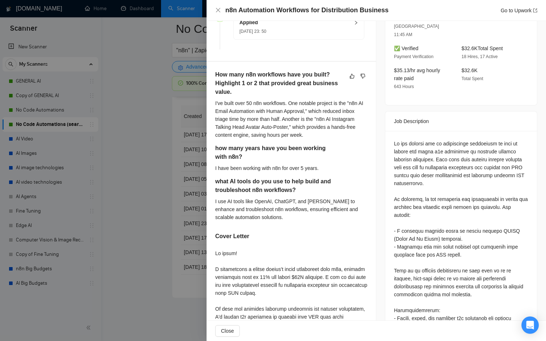
scroll to position [213, 0]
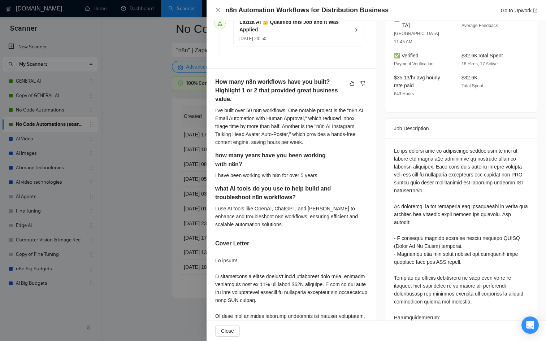
click at [174, 206] on div at bounding box center [273, 170] width 546 height 341
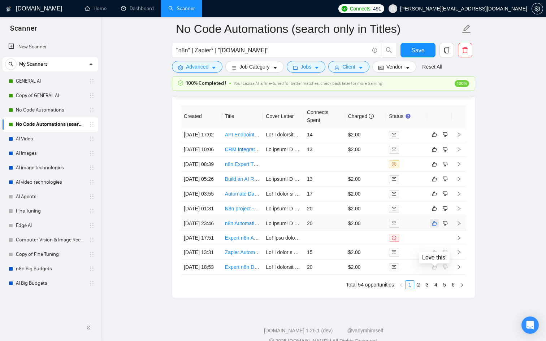
click at [431, 228] on button "button" at bounding box center [434, 223] width 9 height 9
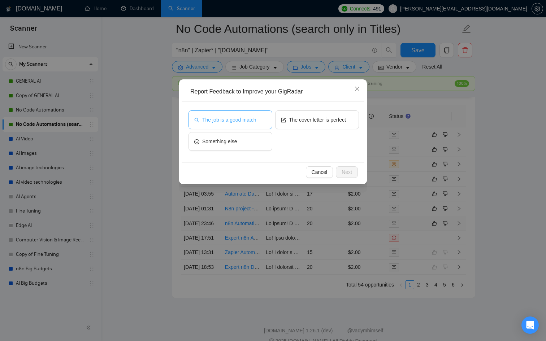
click at [254, 121] on span "The job is a good match" at bounding box center [229, 120] width 54 height 8
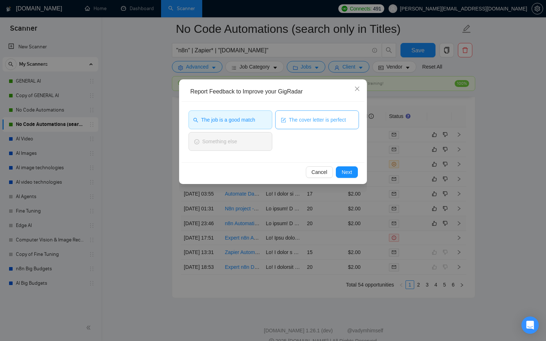
click at [298, 111] on button "The cover letter is perfect" at bounding box center [317, 119] width 84 height 19
click at [345, 170] on span "Next" at bounding box center [346, 172] width 10 height 8
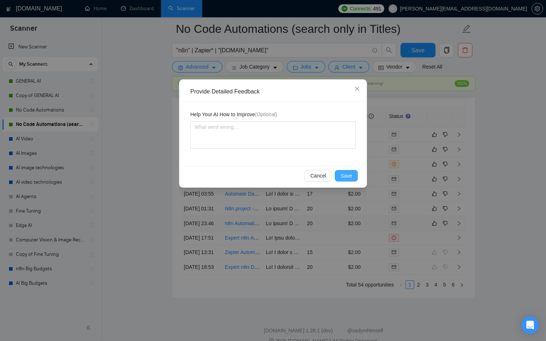
click at [345, 179] on span "Save" at bounding box center [346, 176] width 12 height 8
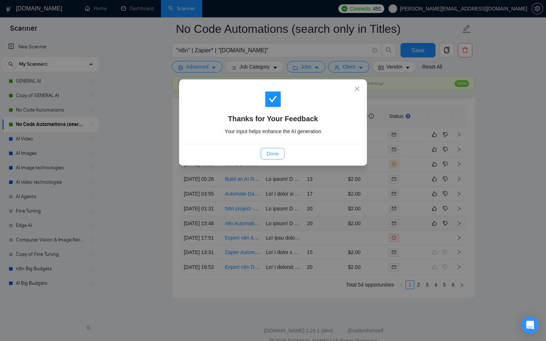
click at [262, 154] on button "Done" at bounding box center [272, 154] width 23 height 12
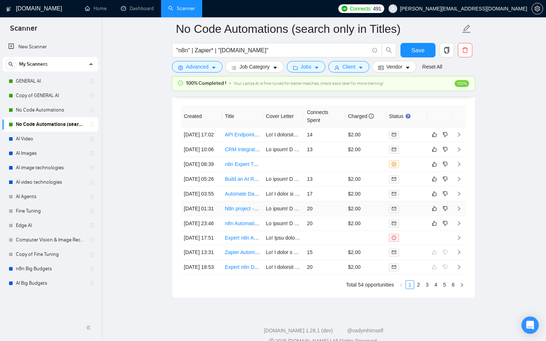
click at [412, 213] on div at bounding box center [406, 209] width 35 height 8
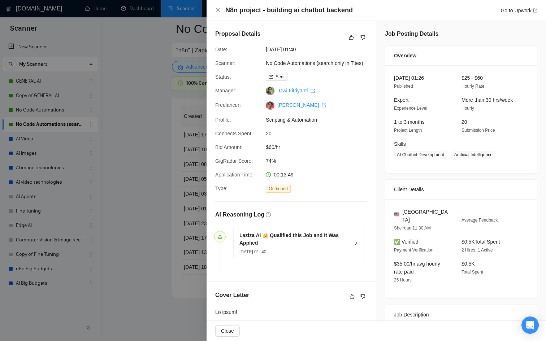
click at [148, 190] on div at bounding box center [273, 170] width 546 height 341
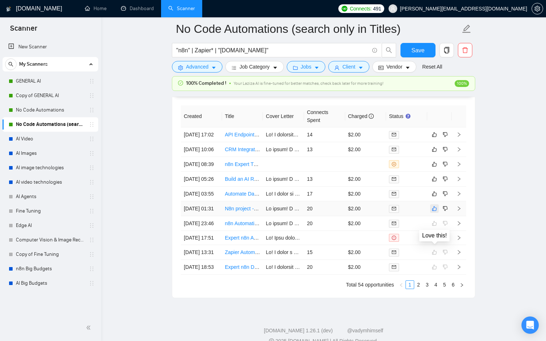
click at [433, 211] on icon "like" at bounding box center [434, 208] width 5 height 5
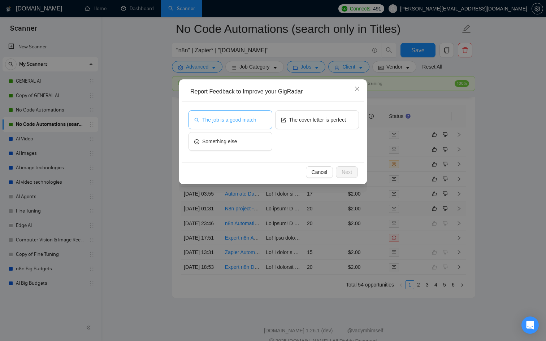
click at [259, 119] on button "The job is a good match" at bounding box center [230, 119] width 84 height 19
click at [346, 175] on span "Next" at bounding box center [346, 172] width 10 height 8
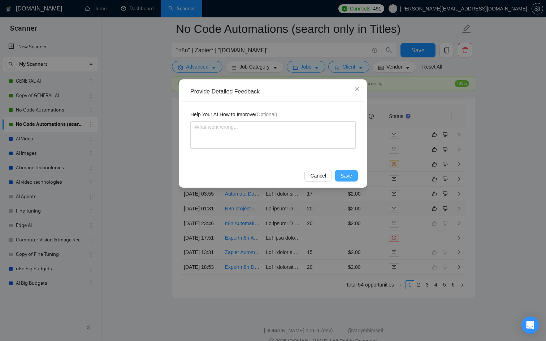
click at [346, 175] on span "Save" at bounding box center [346, 176] width 12 height 8
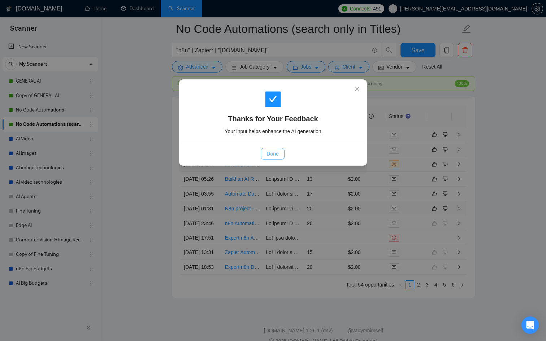
click at [272, 154] on span "Done" at bounding box center [272, 154] width 12 height 8
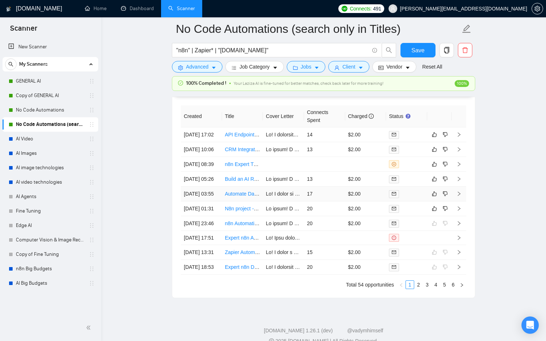
click at [413, 198] on div at bounding box center [406, 194] width 35 height 8
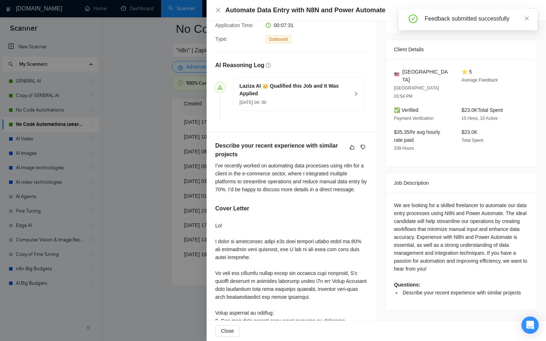
scroll to position [147, 0]
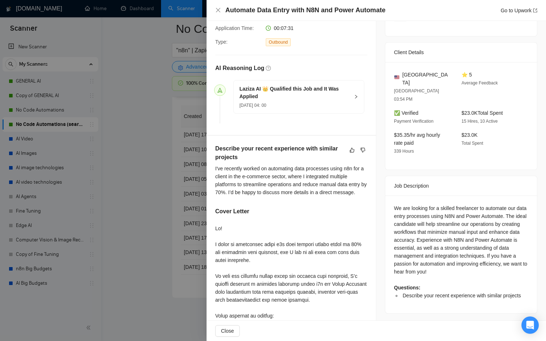
click at [173, 211] on div at bounding box center [273, 170] width 546 height 341
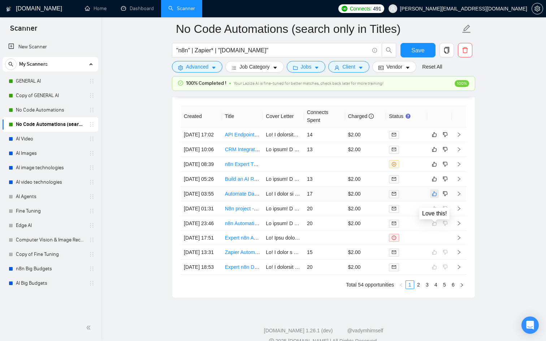
click at [434, 197] on icon "like" at bounding box center [434, 194] width 5 height 6
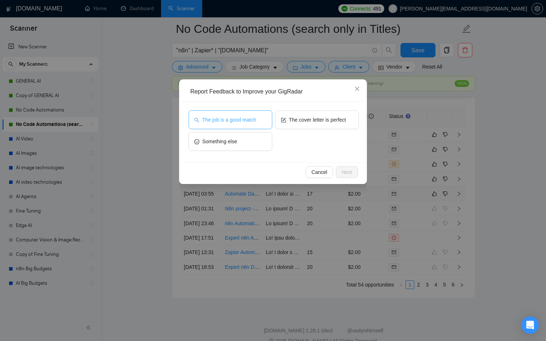
click at [241, 119] on span "The job is a good match" at bounding box center [229, 120] width 54 height 8
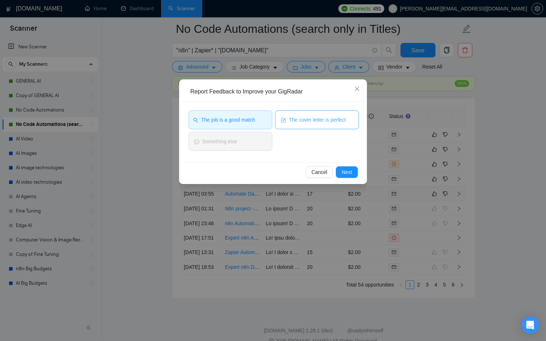
click at [316, 118] on span "The cover letter is perfect" at bounding box center [317, 120] width 57 height 8
click at [347, 169] on span "Next" at bounding box center [346, 172] width 10 height 8
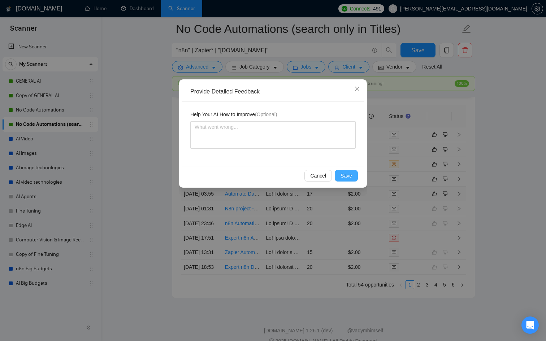
click at [346, 179] on span "Save" at bounding box center [346, 176] width 12 height 8
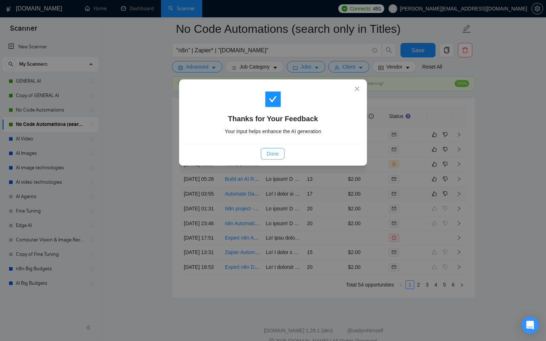
click at [275, 150] on span "Done" at bounding box center [272, 154] width 12 height 8
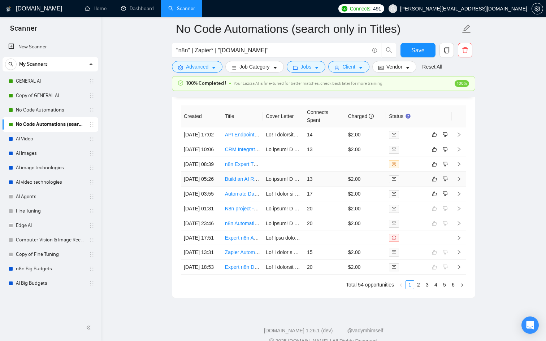
click at [406, 187] on td at bounding box center [406, 179] width 41 height 15
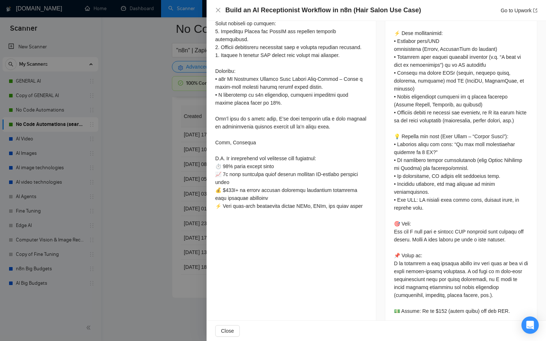
scroll to position [462, 0]
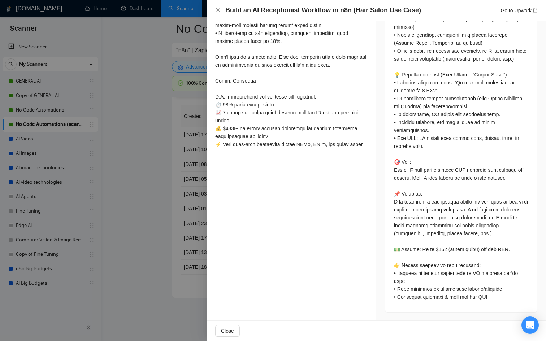
click at [186, 210] on div at bounding box center [273, 170] width 546 height 341
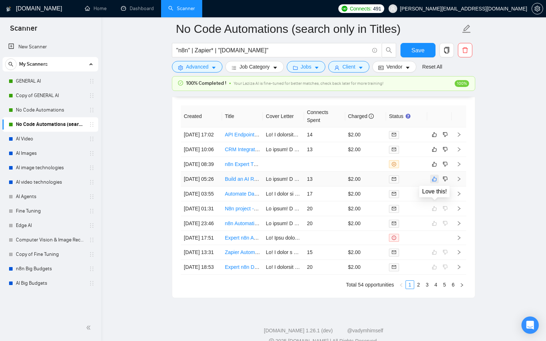
click at [432, 182] on icon "like" at bounding box center [434, 179] width 5 height 6
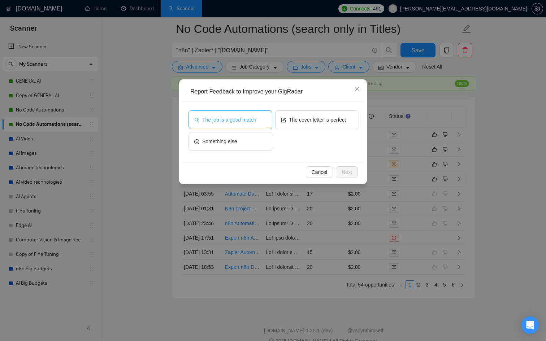
click at [246, 118] on span "The job is a good match" at bounding box center [229, 120] width 54 height 8
click at [342, 170] on span "Next" at bounding box center [346, 172] width 10 height 8
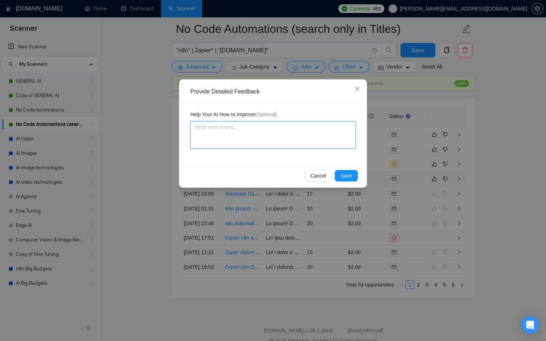
click at [254, 124] on textarea at bounding box center [272, 134] width 165 height 27
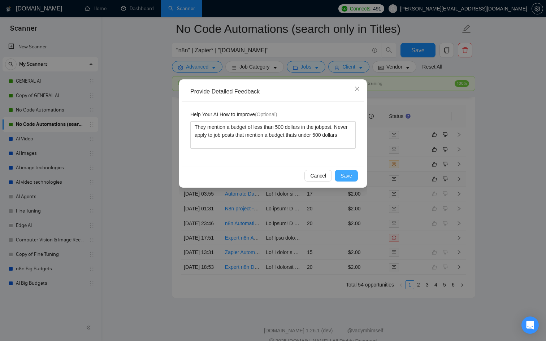
click at [349, 179] on span "Save" at bounding box center [346, 176] width 12 height 8
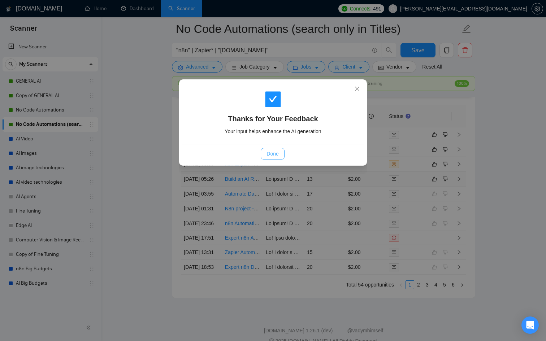
click at [274, 152] on span "Done" at bounding box center [272, 154] width 12 height 8
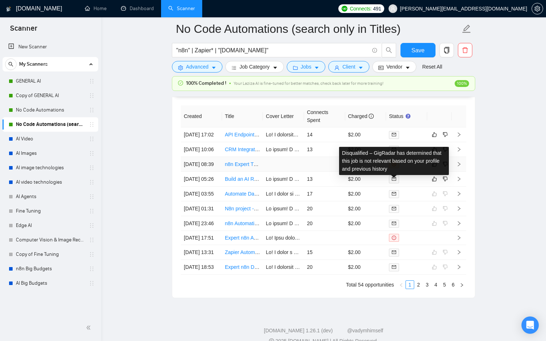
click at [403, 168] on div at bounding box center [406, 164] width 35 height 8
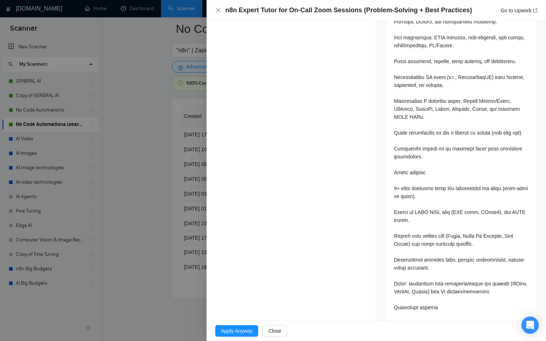
click at [142, 204] on div at bounding box center [273, 170] width 546 height 341
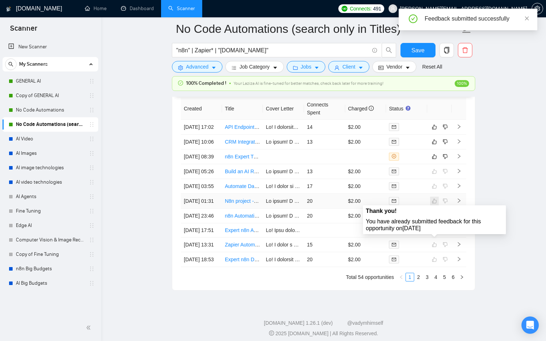
scroll to position [1841, 0]
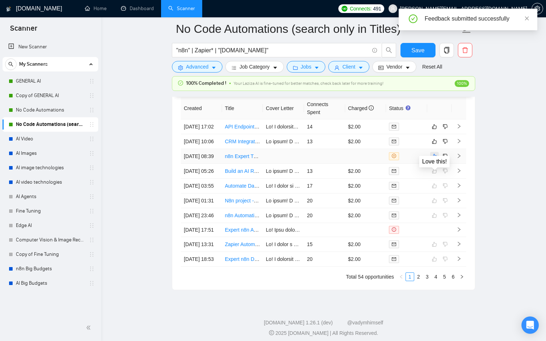
click at [432, 161] on button "button" at bounding box center [434, 156] width 9 height 9
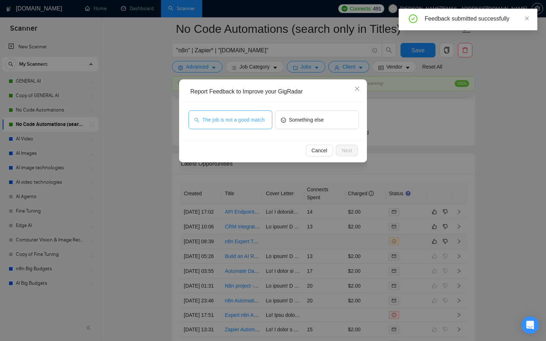
click at [237, 116] on span "The job is not a good match" at bounding box center [233, 120] width 62 height 8
click at [352, 153] on button "Next" at bounding box center [347, 151] width 22 height 12
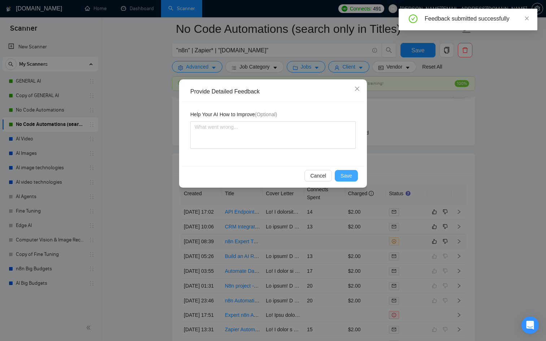
click at [342, 175] on span "Save" at bounding box center [346, 176] width 12 height 8
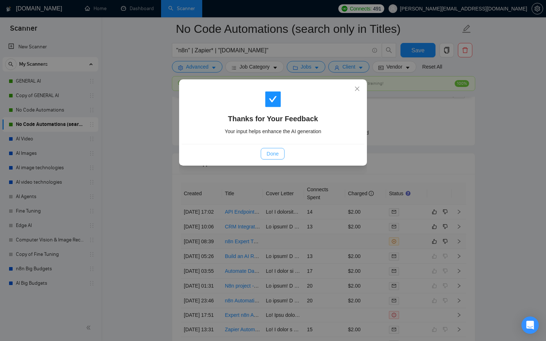
click at [278, 154] on span "Done" at bounding box center [272, 154] width 12 height 8
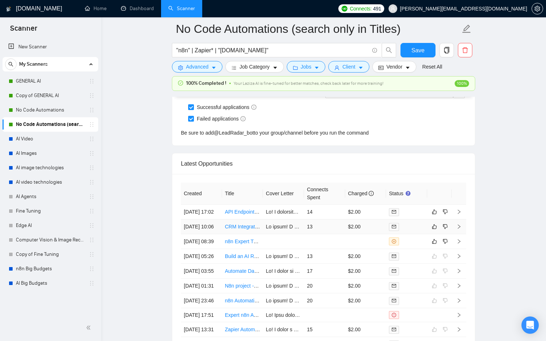
click at [407, 231] on div at bounding box center [406, 227] width 35 height 8
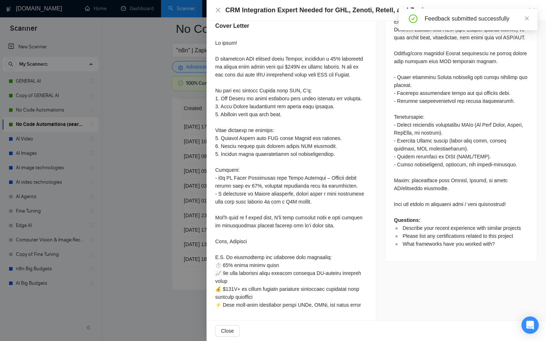
click at [192, 238] on div at bounding box center [273, 170] width 546 height 341
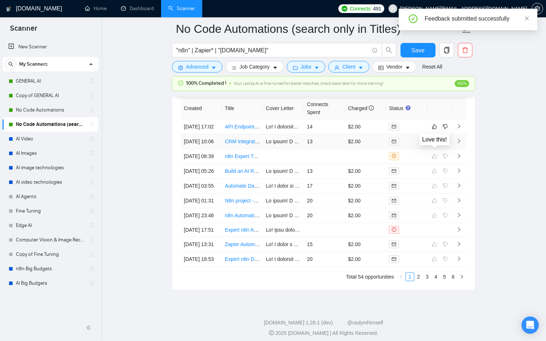
click at [435, 144] on icon "like" at bounding box center [434, 142] width 5 height 6
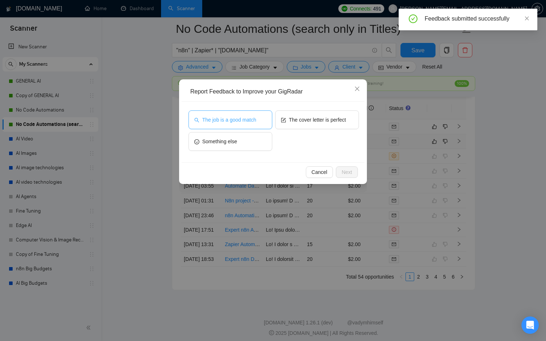
click at [245, 122] on span "The job is a good match" at bounding box center [229, 120] width 54 height 8
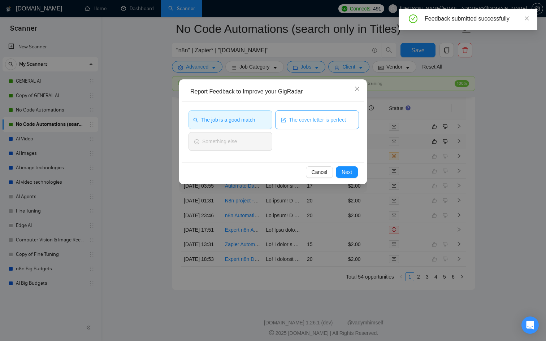
click at [308, 121] on span "The cover letter is perfect" at bounding box center [317, 120] width 57 height 8
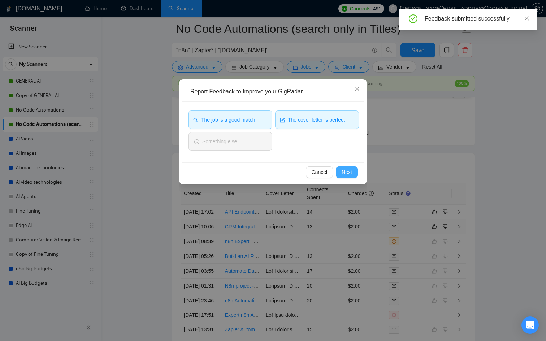
click at [346, 174] on span "Next" at bounding box center [346, 172] width 10 height 8
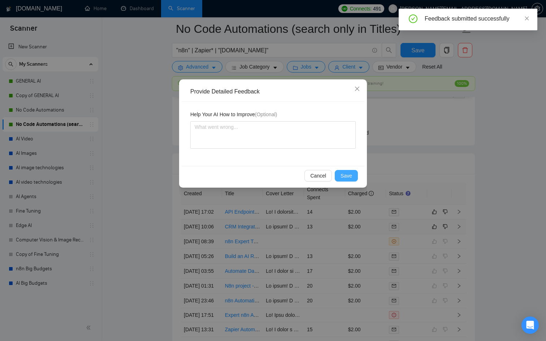
click at [346, 174] on span "Save" at bounding box center [346, 176] width 12 height 8
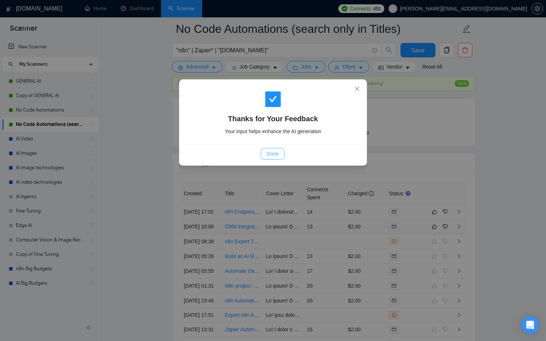
click at [270, 153] on span "Done" at bounding box center [272, 154] width 12 height 8
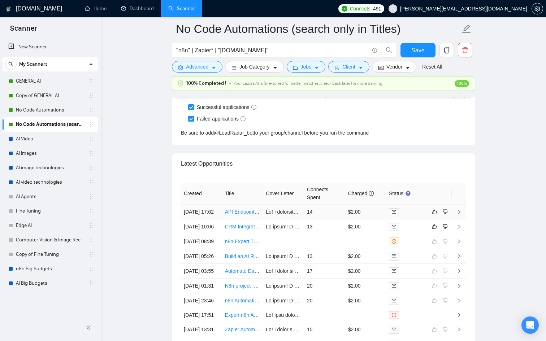
click at [415, 216] on div at bounding box center [406, 212] width 35 height 8
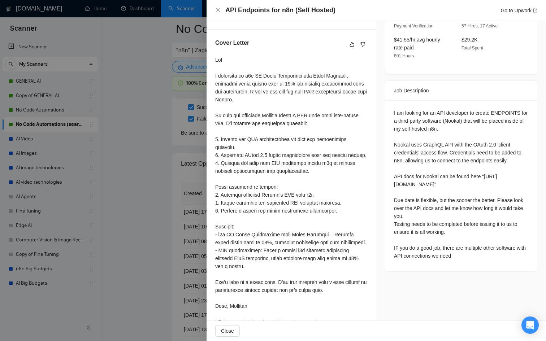
scroll to position [247, 0]
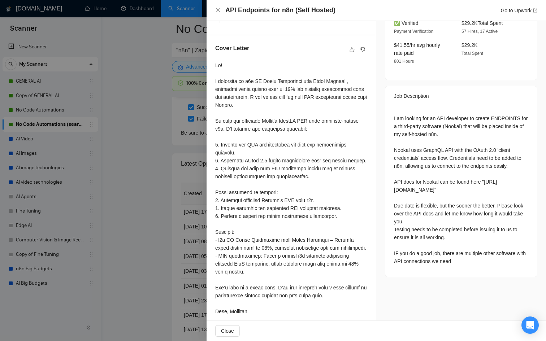
click at [180, 218] on div at bounding box center [273, 170] width 546 height 341
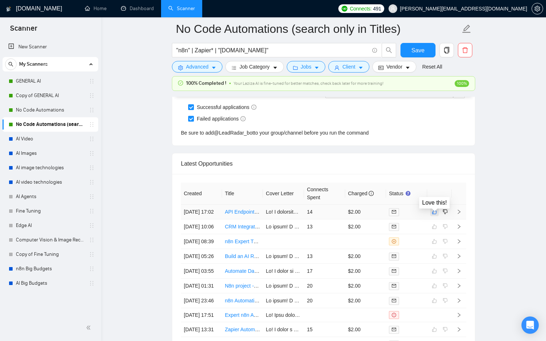
click at [433, 215] on icon "like" at bounding box center [434, 212] width 5 height 6
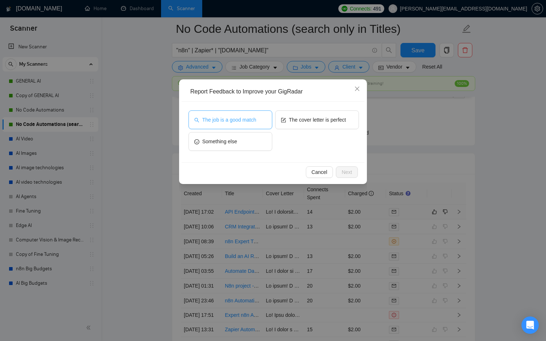
click at [250, 124] on button "The job is a good match" at bounding box center [230, 119] width 84 height 19
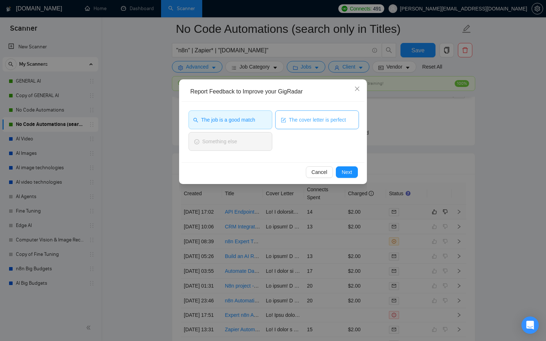
click at [322, 124] on button "The cover letter is perfect" at bounding box center [317, 119] width 84 height 19
click at [345, 170] on span "Next" at bounding box center [346, 172] width 10 height 8
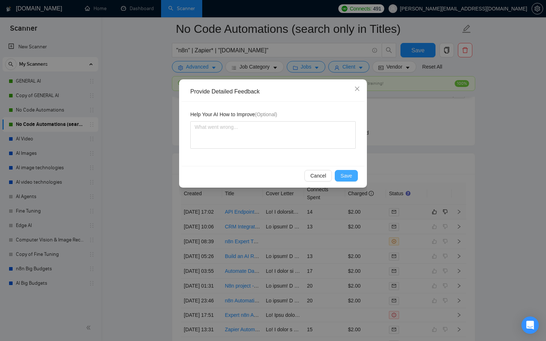
click at [345, 174] on span "Save" at bounding box center [346, 176] width 12 height 8
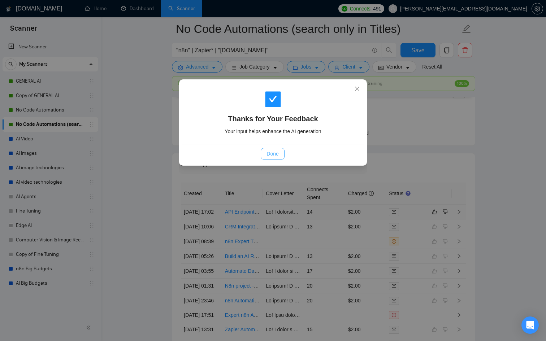
click at [269, 152] on span "Done" at bounding box center [272, 154] width 12 height 8
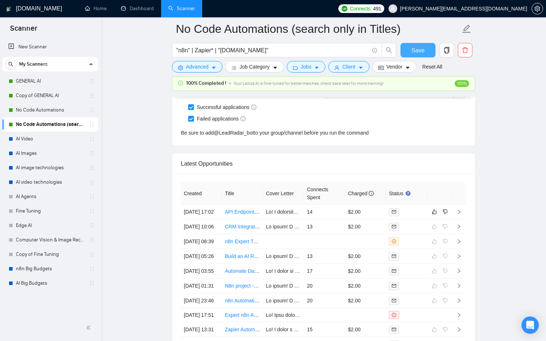
click at [418, 46] on span "Save" at bounding box center [417, 50] width 13 height 9
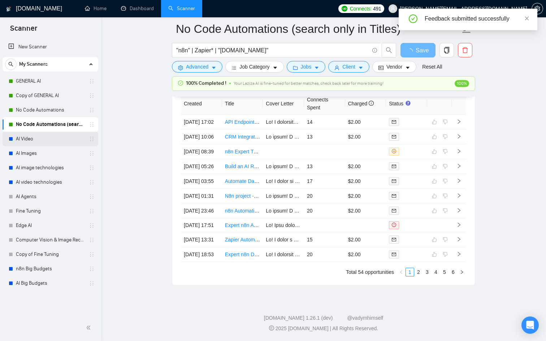
click at [39, 140] on link "AI Video" at bounding box center [50, 139] width 69 height 14
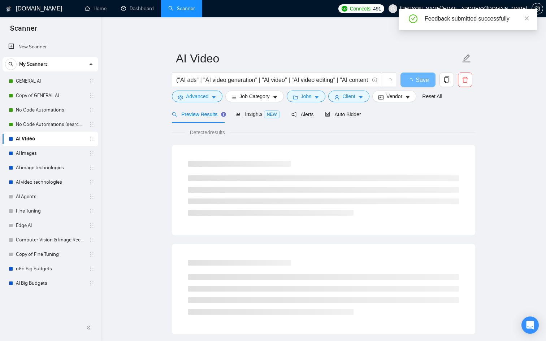
click at [337, 113] on span "Auto Bidder" at bounding box center [343, 115] width 36 height 6
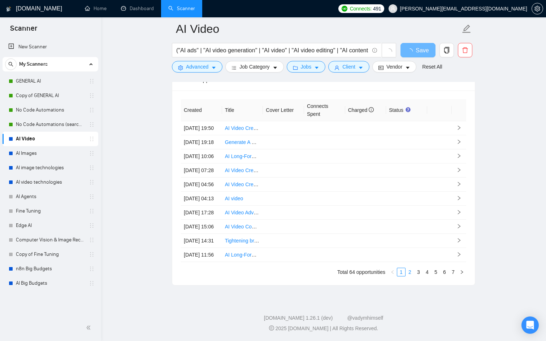
scroll to position [1838, 0]
click at [411, 271] on link "2" at bounding box center [410, 272] width 8 height 8
click at [399, 271] on link "1" at bounding box center [401, 272] width 8 height 8
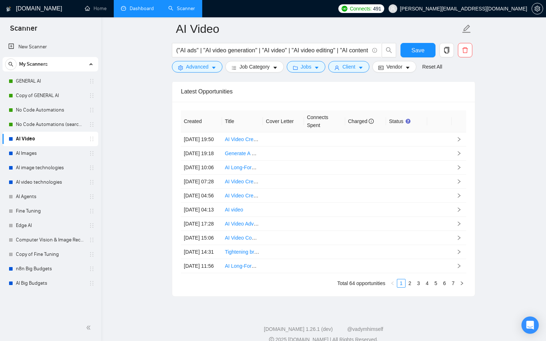
click at [127, 11] on link "Dashboard" at bounding box center [137, 8] width 33 height 6
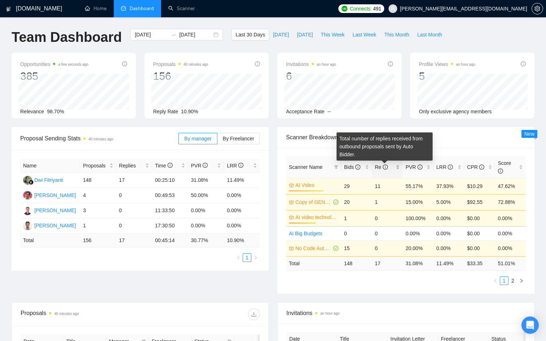
click at [385, 166] on icon "info-circle" at bounding box center [385, 167] width 5 height 5
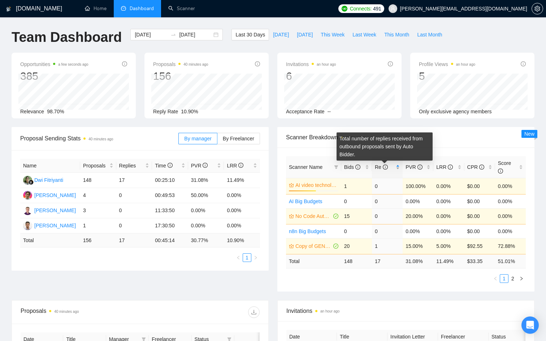
click at [385, 166] on icon "info-circle" at bounding box center [385, 167] width 5 height 5
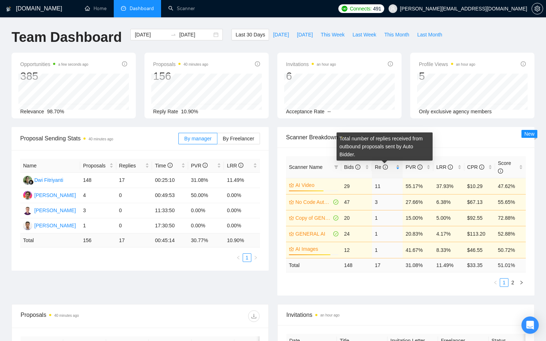
click at [385, 166] on icon "info-circle" at bounding box center [385, 167] width 5 height 5
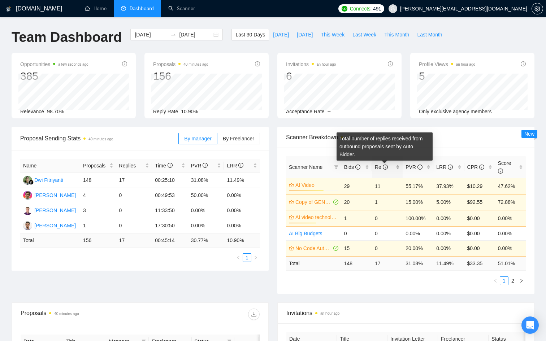
click at [385, 166] on icon "info-circle" at bounding box center [385, 167] width 5 height 5
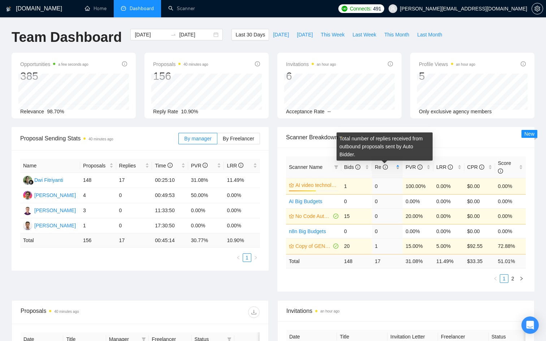
click at [385, 166] on icon "info-circle" at bounding box center [385, 167] width 5 height 5
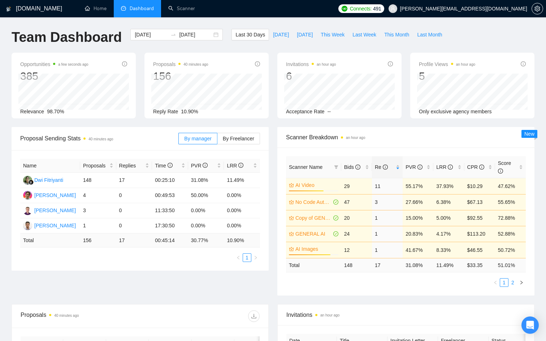
click at [513, 281] on link "2" at bounding box center [512, 283] width 8 height 8
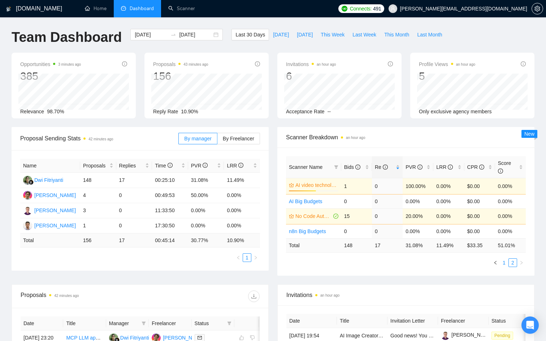
click at [503, 261] on link "1" at bounding box center [504, 263] width 8 height 8
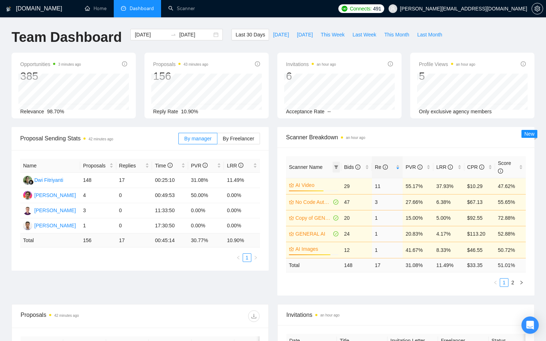
click at [335, 163] on span at bounding box center [335, 167] width 7 height 11
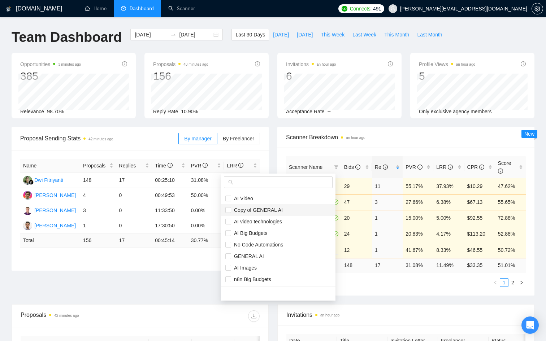
click at [245, 209] on span "Copy of GENERAL AI" at bounding box center [257, 210] width 52 height 6
click at [258, 243] on span "No Code Automations" at bounding box center [257, 245] width 52 height 6
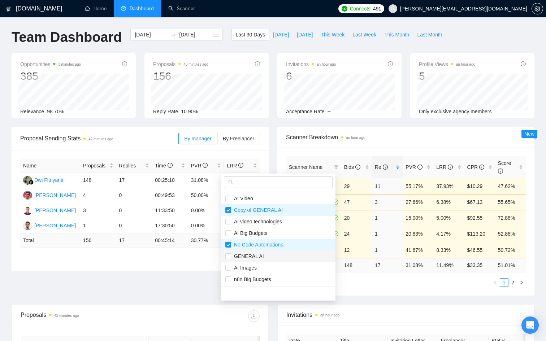
click at [256, 253] on span "GENERAL AI" at bounding box center [247, 256] width 33 height 6
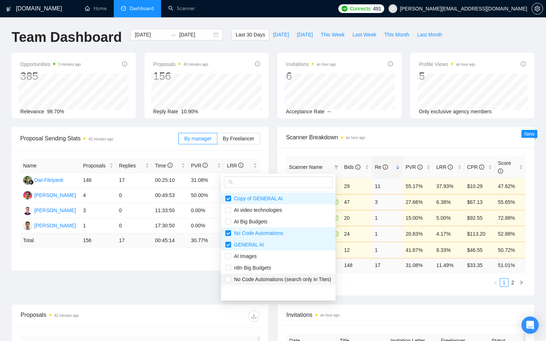
click at [276, 278] on span "No Code Automations (search only in Tites)" at bounding box center [281, 279] width 100 height 6
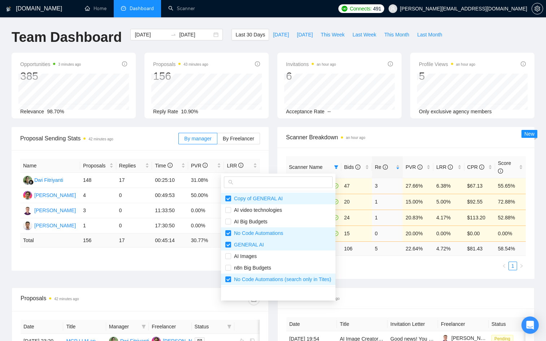
click at [381, 281] on div "Proposal Sending Stats 42 minutes ago By manager By Freelancer Name Proposals R…" at bounding box center [272, 207] width 531 height 161
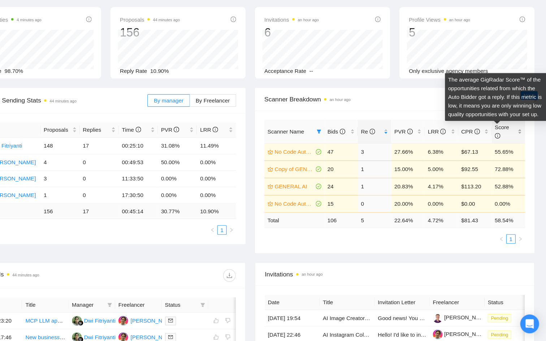
scroll to position [19, 0]
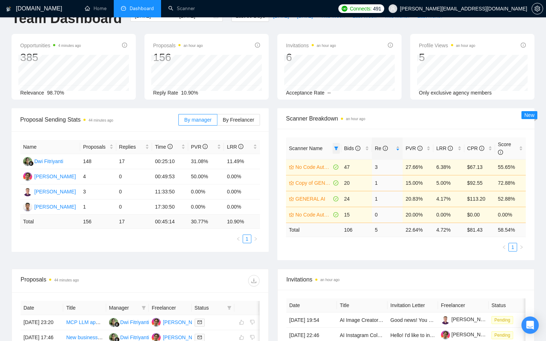
click at [336, 148] on icon "filter" at bounding box center [336, 149] width 4 height 4
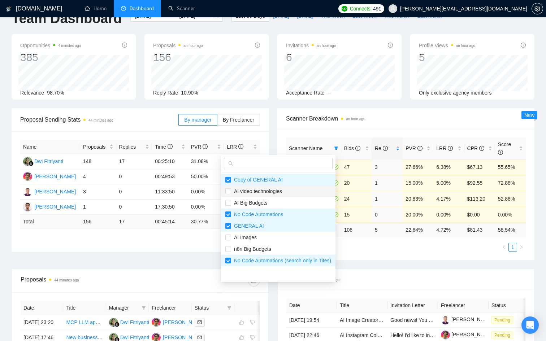
click at [243, 190] on span "AI video technologies" at bounding box center [256, 191] width 51 height 6
click at [248, 207] on li "AI Big Budgets" at bounding box center [278, 203] width 114 height 12
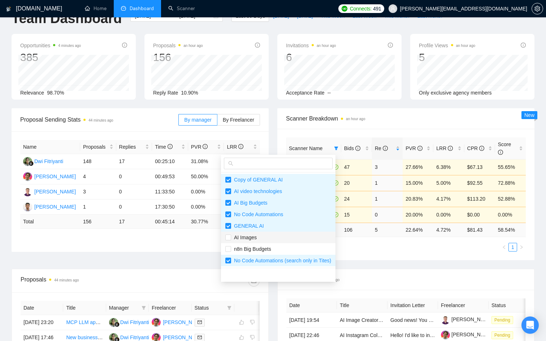
click at [255, 235] on span "AI Images" at bounding box center [244, 238] width 26 height 6
click at [263, 249] on span "n8n Big Budgets" at bounding box center [251, 249] width 40 height 6
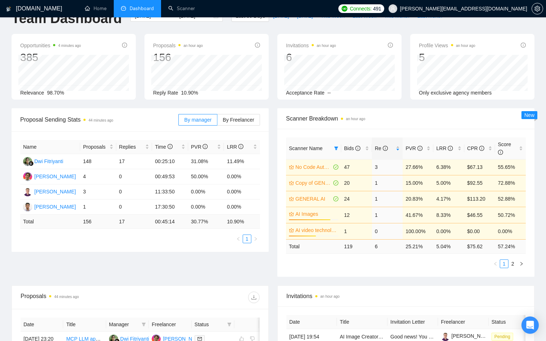
click at [389, 248] on div "Scanner Name Bids Re PVR LRR CPR Score No Code Automations (search only in Titl…" at bounding box center [406, 202] width 240 height 131
click at [340, 149] on th "Scanner Name" at bounding box center [313, 148] width 55 height 22
click at [335, 148] on icon "filter" at bounding box center [336, 149] width 4 height 4
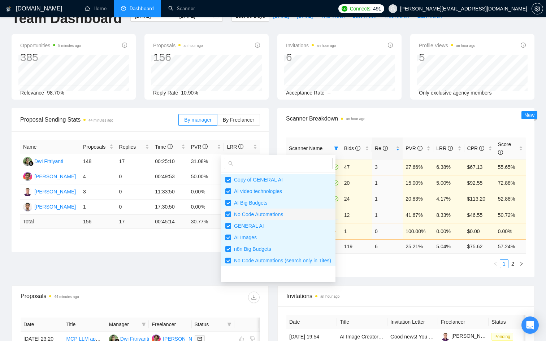
scroll to position [0, 0]
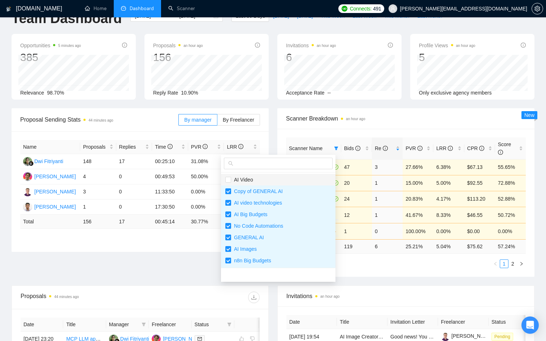
click at [252, 180] on span "AI Video" at bounding box center [242, 180] width 22 height 6
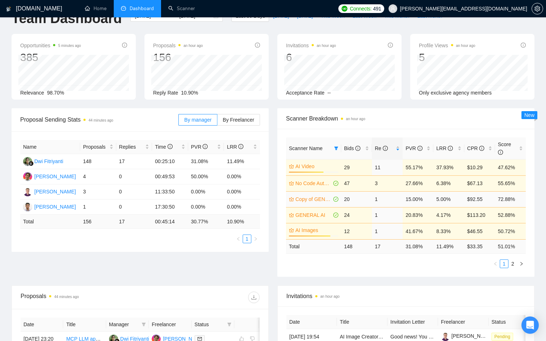
click at [446, 178] on tbody "AI Video 70% 29 11 55.17% 37.93% $10.29 47.62% No Code Automations (search only…" at bounding box center [406, 199] width 240 height 80
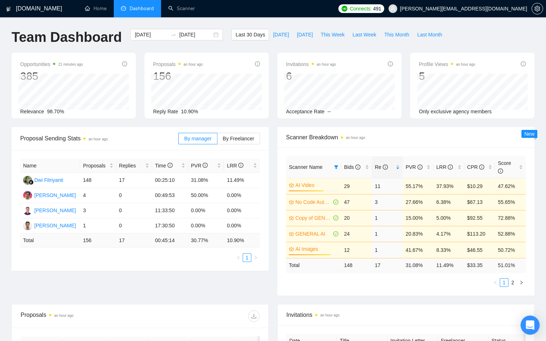
click at [534, 324] on div "Open Intercom Messenger" at bounding box center [529, 325] width 19 height 19
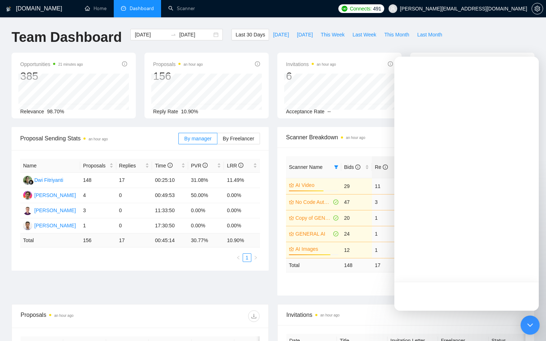
click at [532, 326] on icon "Open Intercom Messenger" at bounding box center [529, 324] width 9 height 9
